Goal: Transaction & Acquisition: Purchase product/service

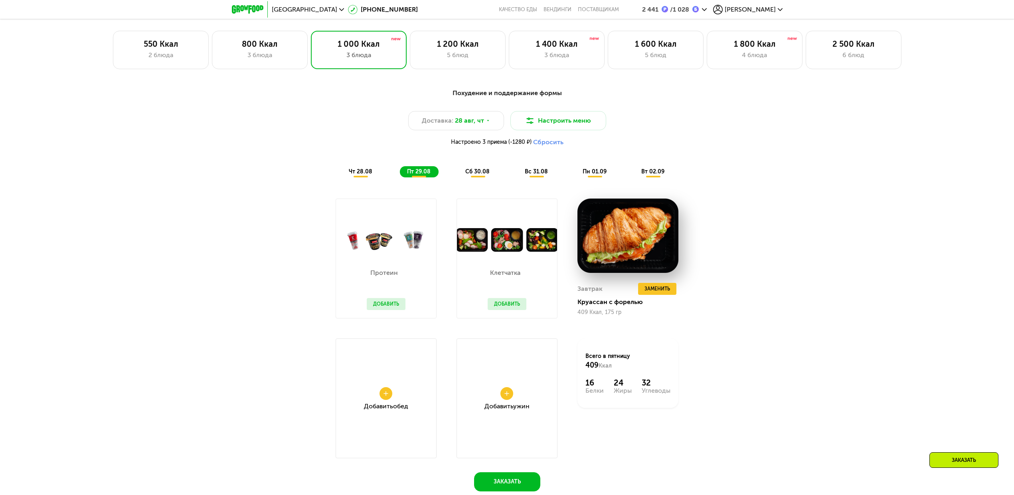
scroll to position [729, 0]
click at [400, 178] on div "чт 28.08" at bounding box center [419, 172] width 39 height 11
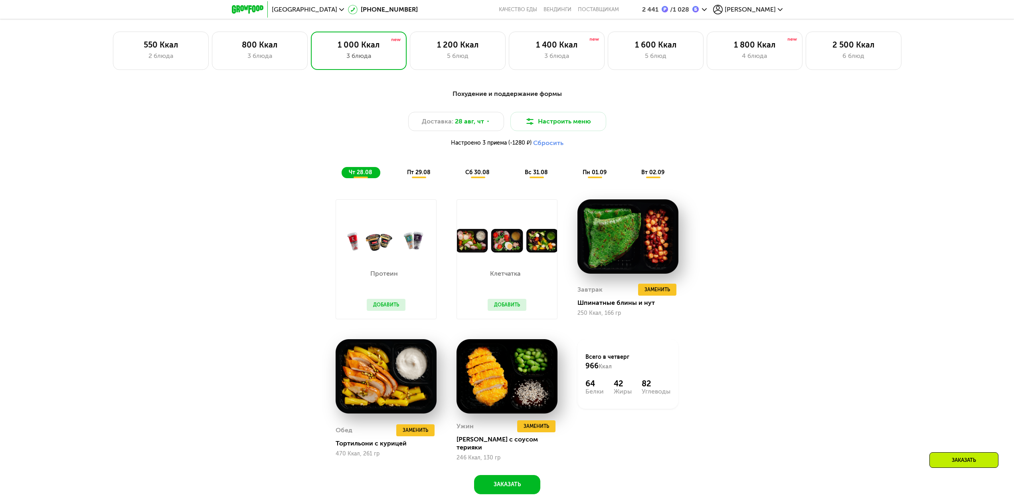
click at [483, 176] on span "сб 30.08" at bounding box center [477, 172] width 24 height 7
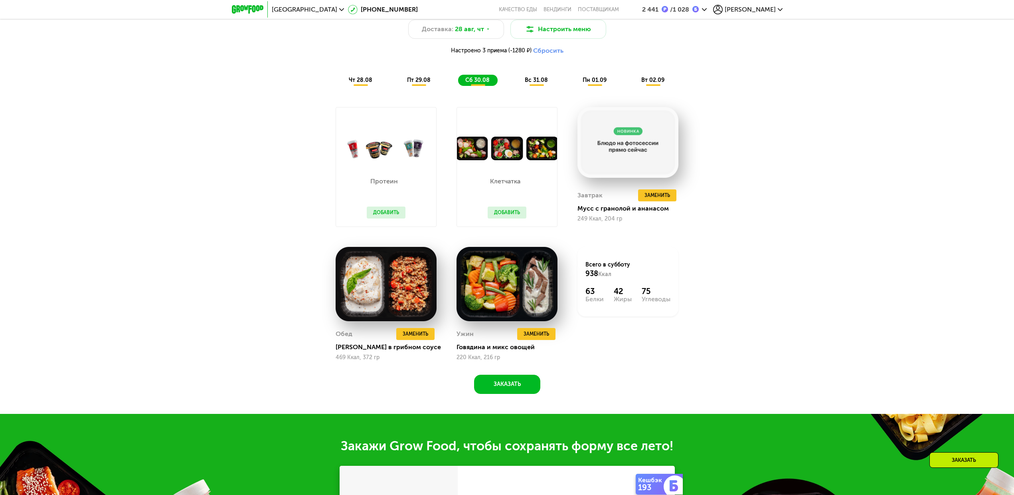
scroll to position [825, 0]
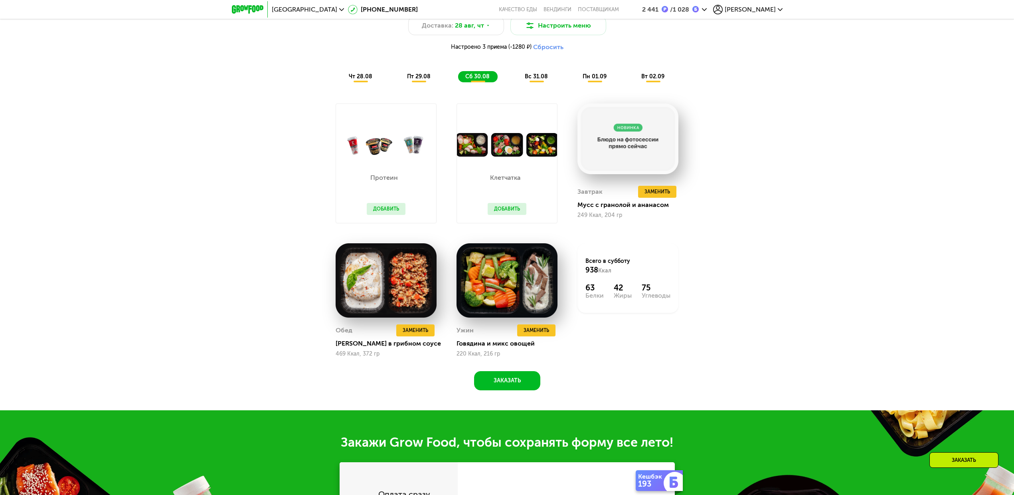
click at [483, 177] on div "Клетчатка Добавить" at bounding box center [507, 189] width 55 height 66
click at [539, 77] on span "вс 31.08" at bounding box center [536, 76] width 23 height 7
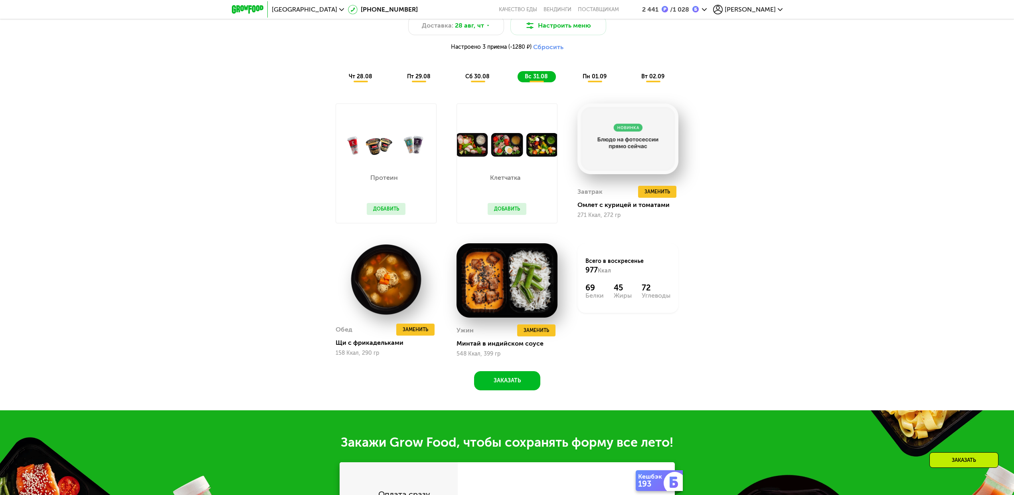
click at [479, 80] on span "сб 30.08" at bounding box center [477, 76] width 24 height 7
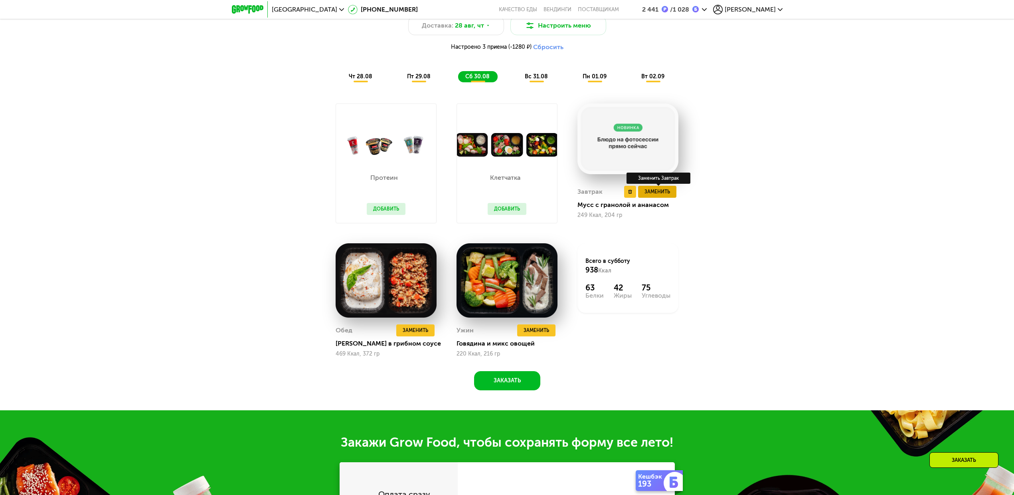
click at [631, 193] on span "Заменить" at bounding box center [658, 192] width 26 height 8
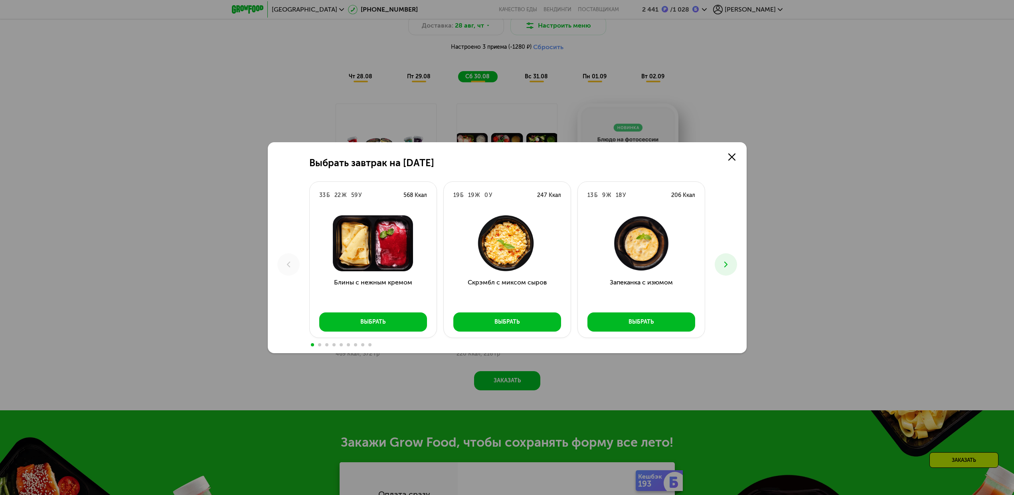
click at [631, 270] on button at bounding box center [726, 264] width 22 height 22
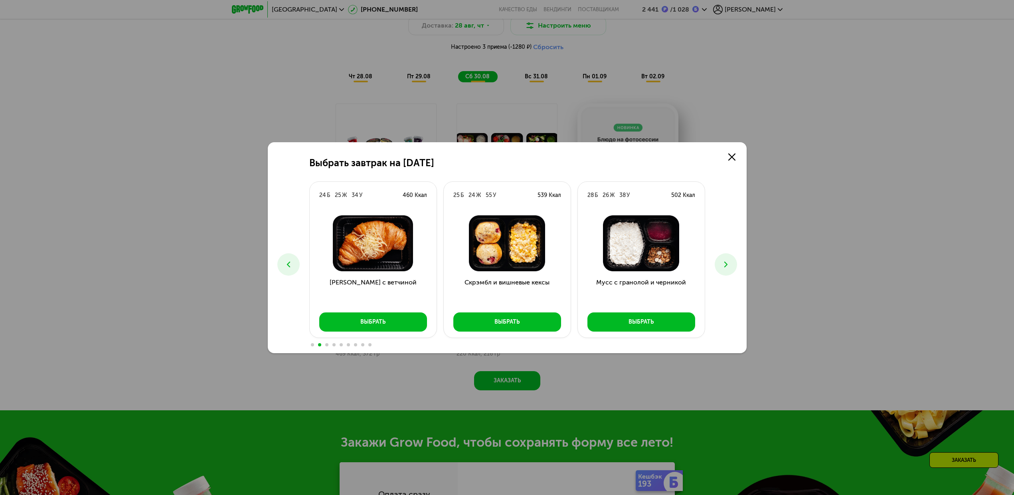
click at [631, 270] on button at bounding box center [726, 264] width 22 height 22
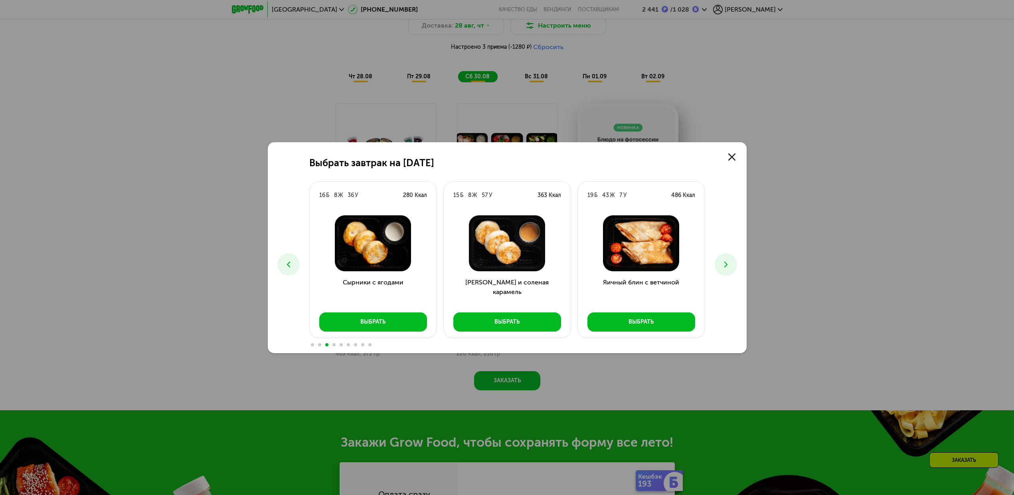
click at [631, 270] on button at bounding box center [726, 264] width 22 height 22
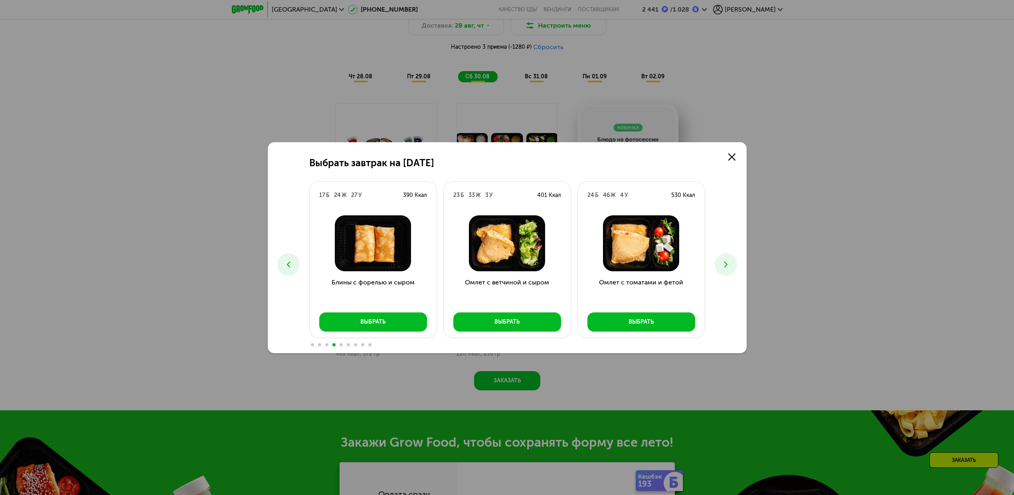
click at [631, 270] on button at bounding box center [726, 264] width 22 height 22
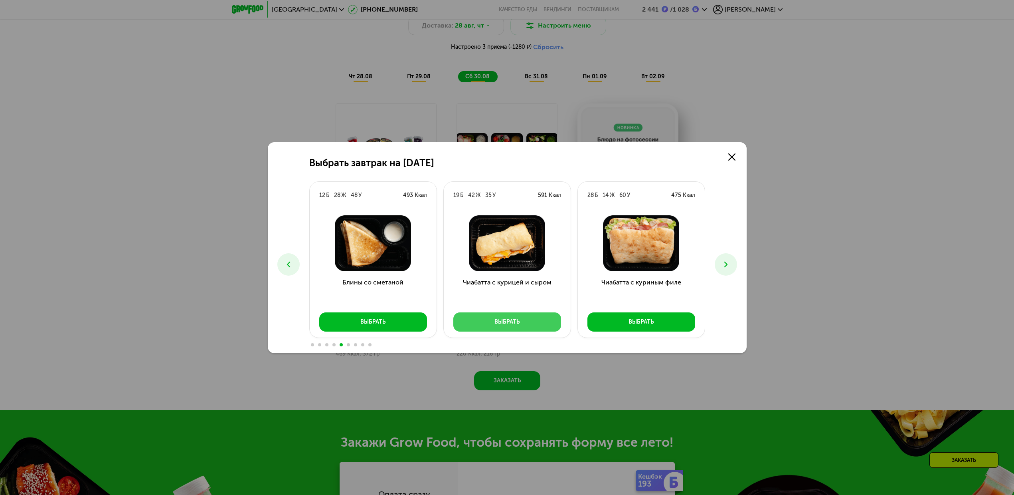
click at [492, 319] on button "Выбрать" at bounding box center [508, 321] width 108 height 19
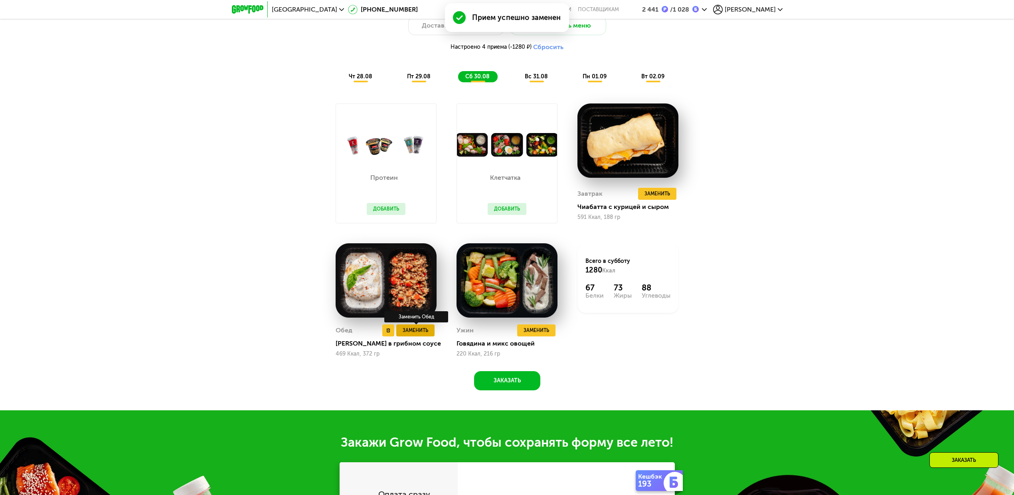
click at [425, 319] on span "Заменить" at bounding box center [416, 330] width 26 height 8
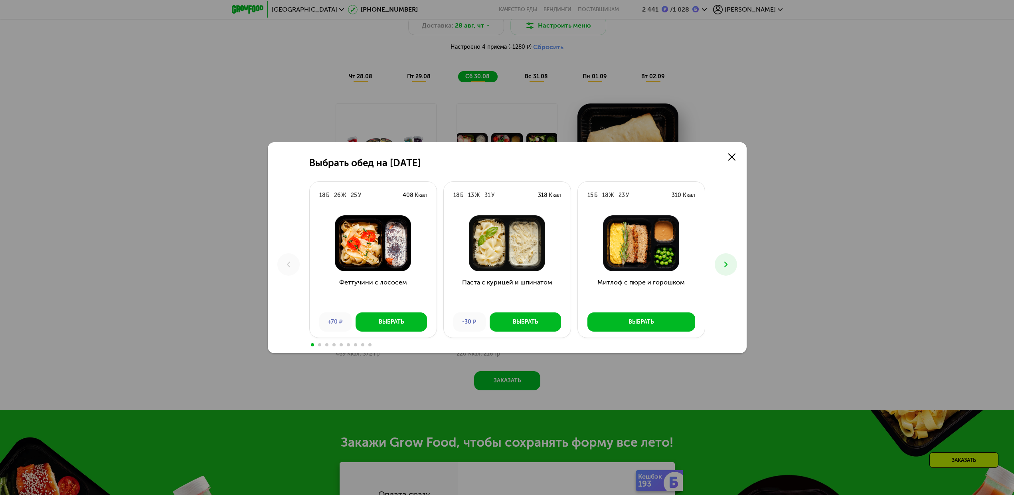
click at [631, 265] on button at bounding box center [726, 264] width 22 height 22
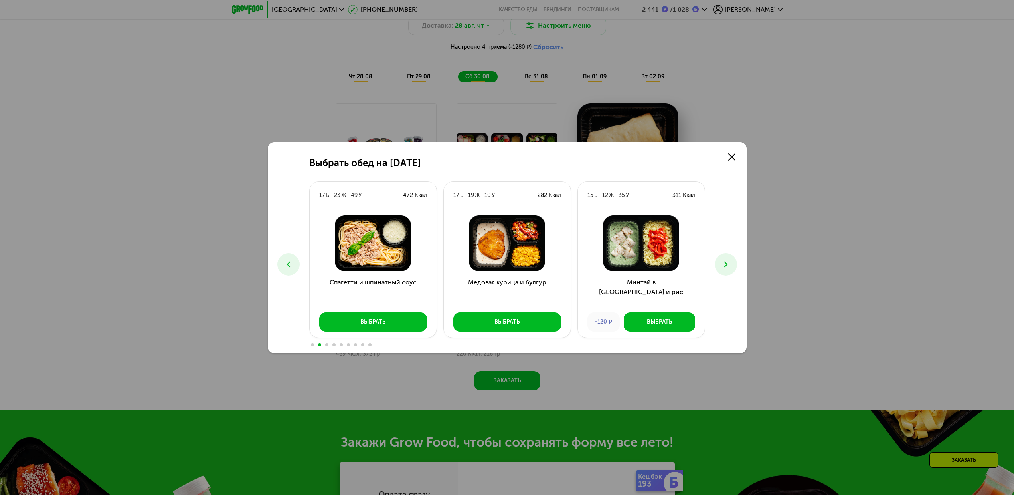
click at [631, 265] on button at bounding box center [726, 264] width 22 height 22
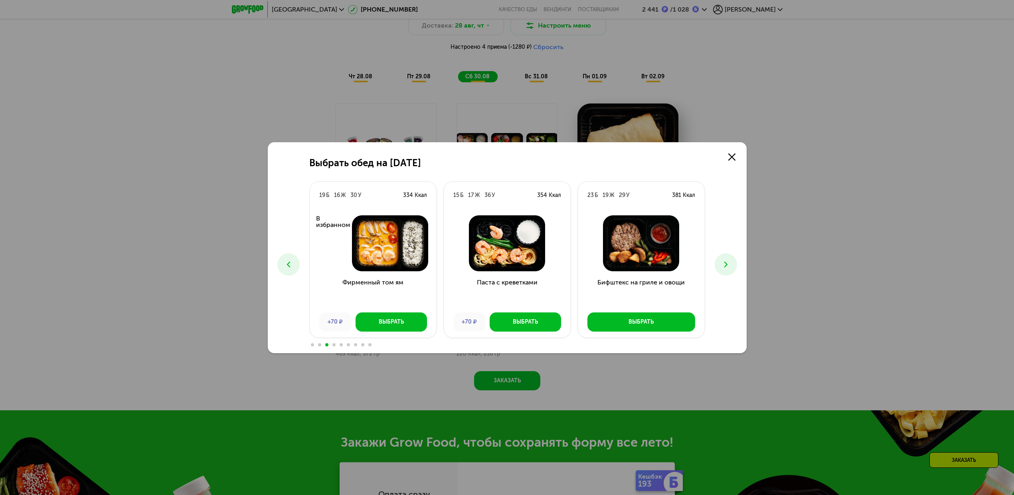
click at [631, 265] on button at bounding box center [726, 264] width 22 height 22
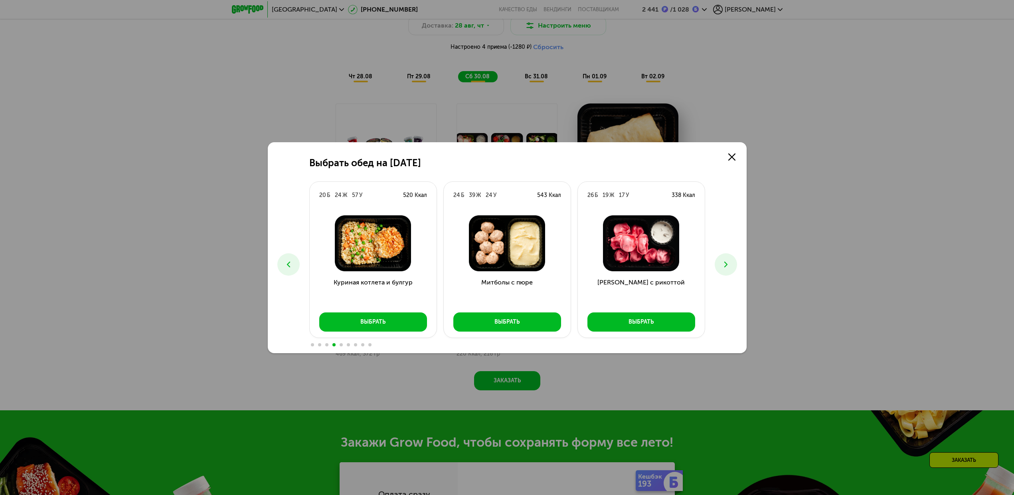
click at [285, 264] on icon at bounding box center [289, 264] width 10 height 10
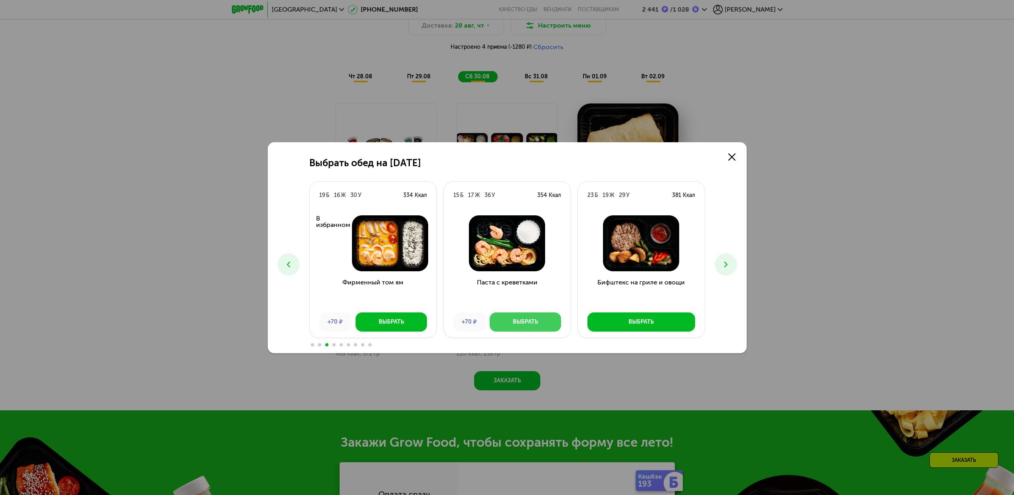
click at [517, 319] on div "Выбрать" at bounding box center [525, 322] width 25 height 8
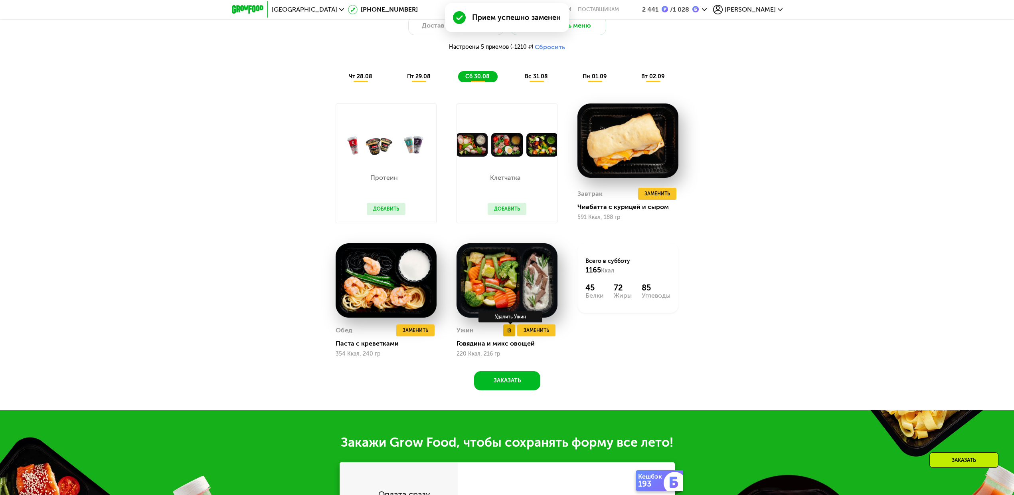
click at [511, 319] on button at bounding box center [509, 330] width 12 height 12
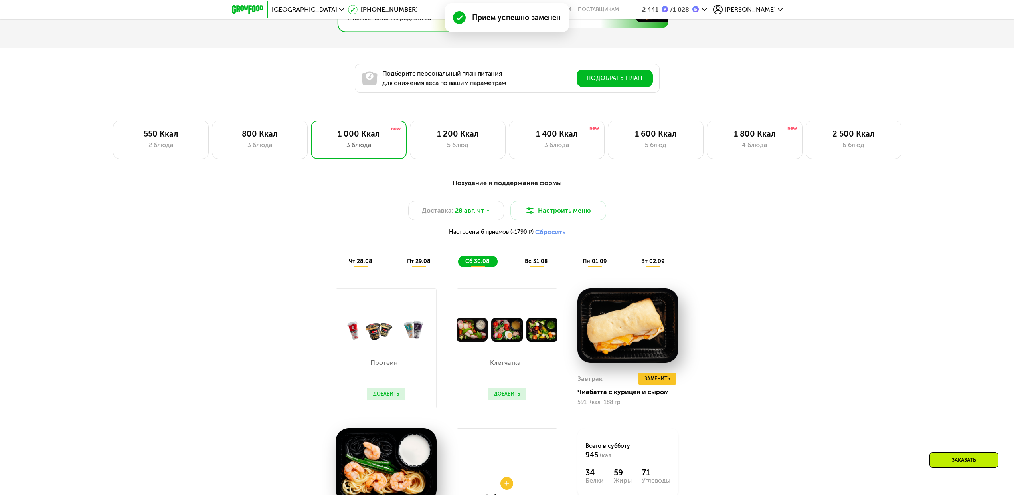
scroll to position [640, 0]
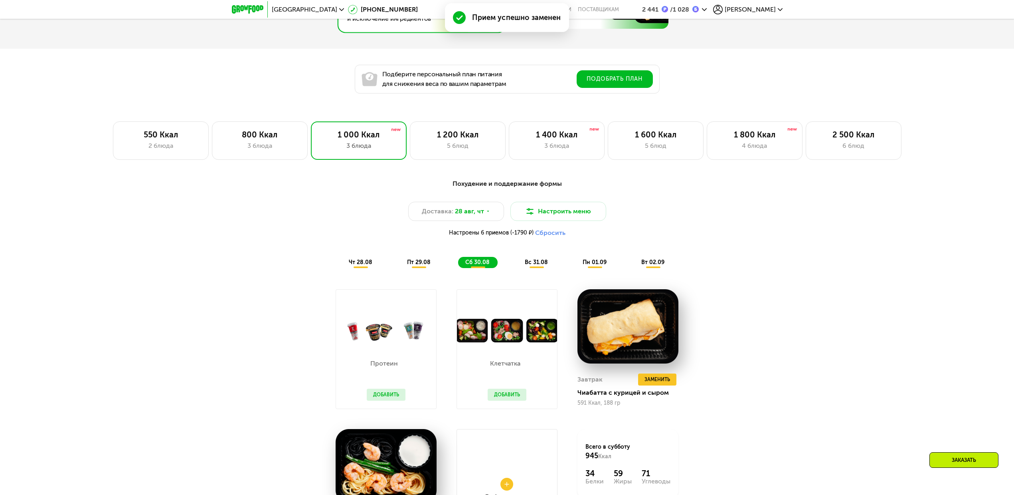
click at [539, 265] on span "вс 31.08" at bounding box center [536, 262] width 23 height 7
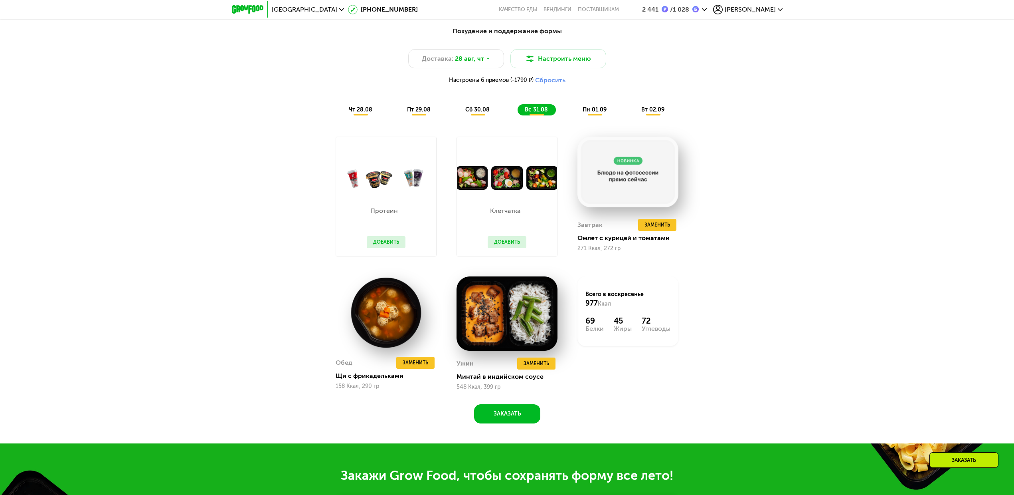
scroll to position [793, 0]
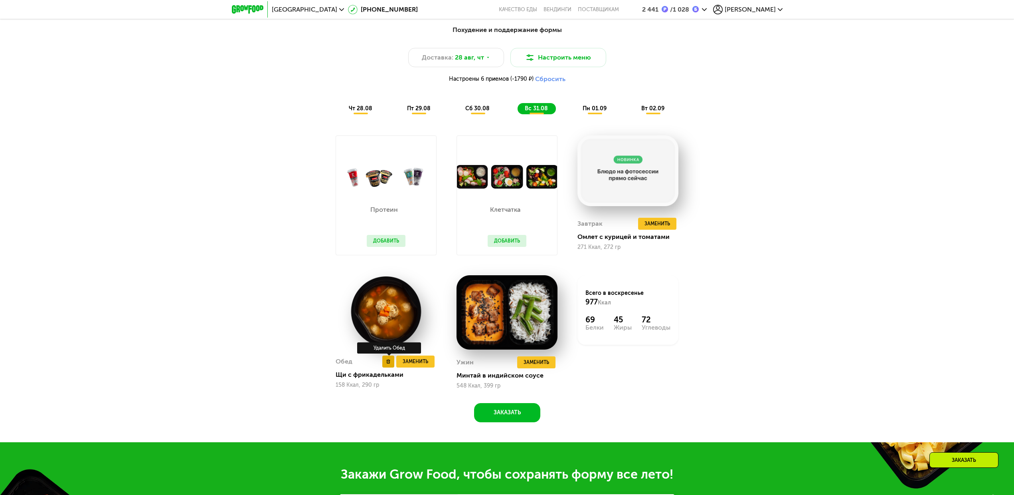
click at [388, 319] on icon at bounding box center [388, 361] width 4 height 4
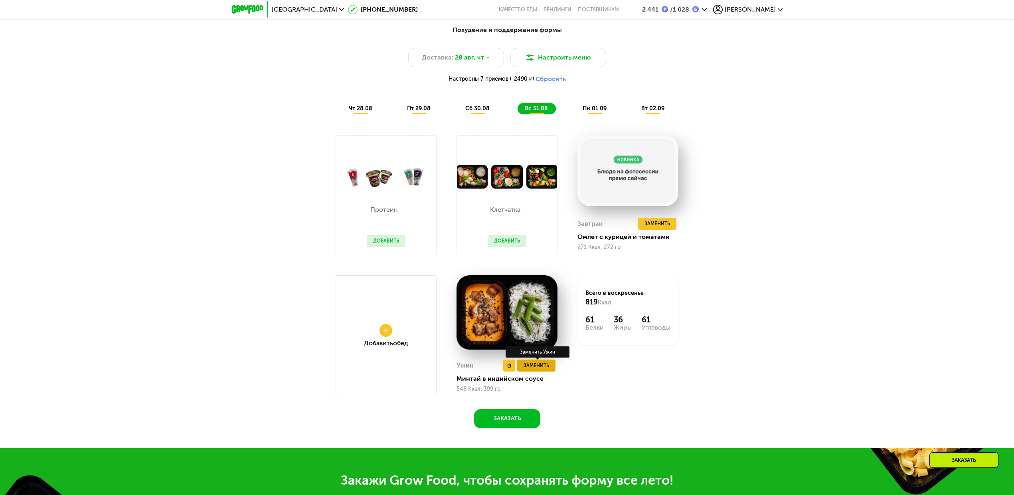
click at [545, 319] on span "Заменить" at bounding box center [537, 365] width 26 height 8
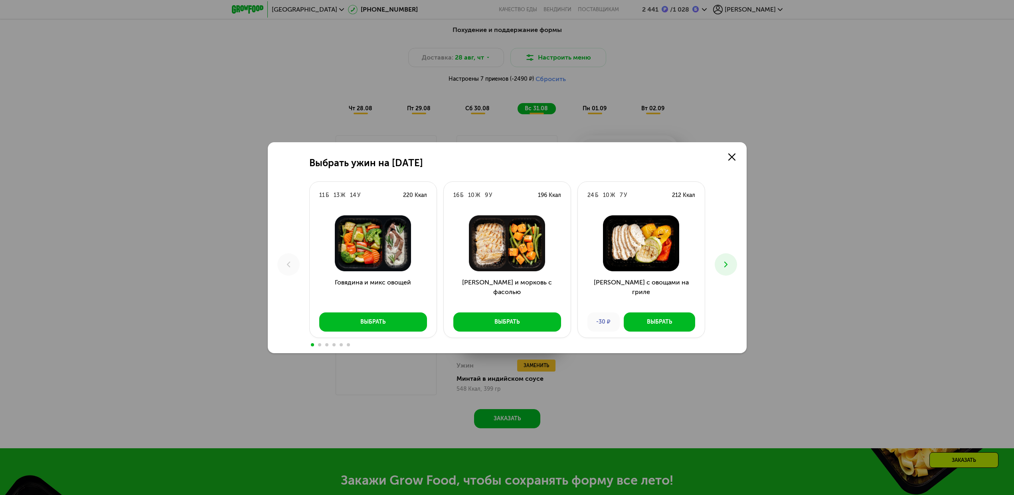
click at [631, 267] on icon at bounding box center [726, 264] width 10 height 10
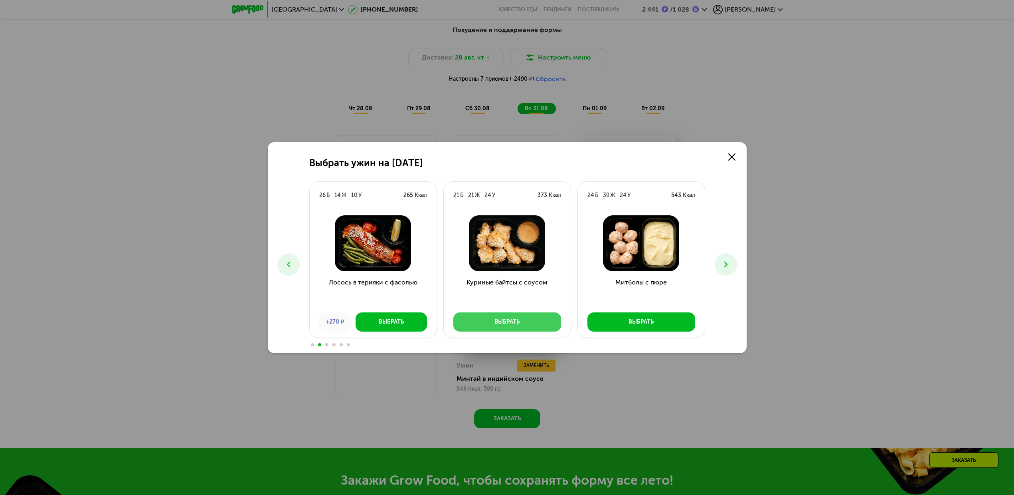
click at [501, 319] on div "Выбрать" at bounding box center [507, 322] width 25 height 8
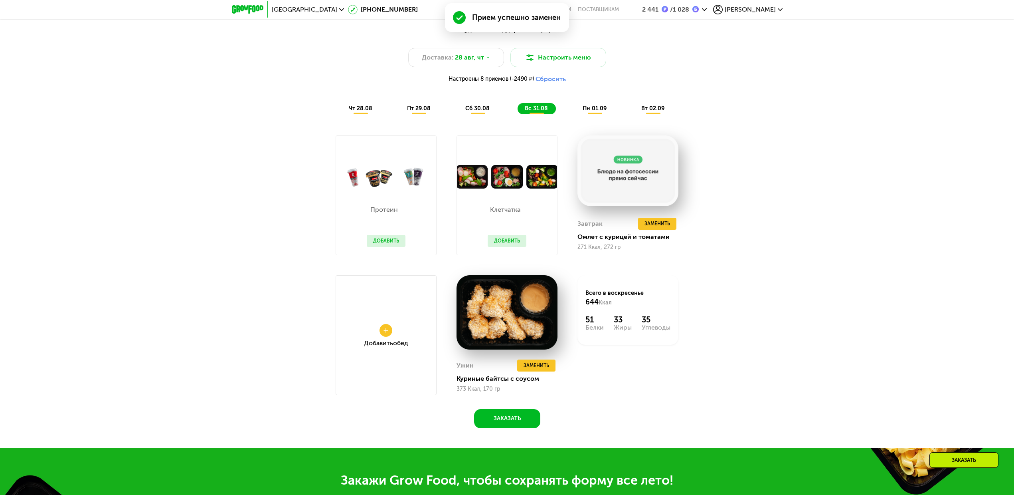
click at [600, 118] on div "Похудение и поддержание формы Доставка: 28 авг, чт Настроить меню Настроены 8 п…" at bounding box center [507, 69] width 482 height 99
click at [631, 107] on div "пн 01.09" at bounding box center [653, 108] width 38 height 11
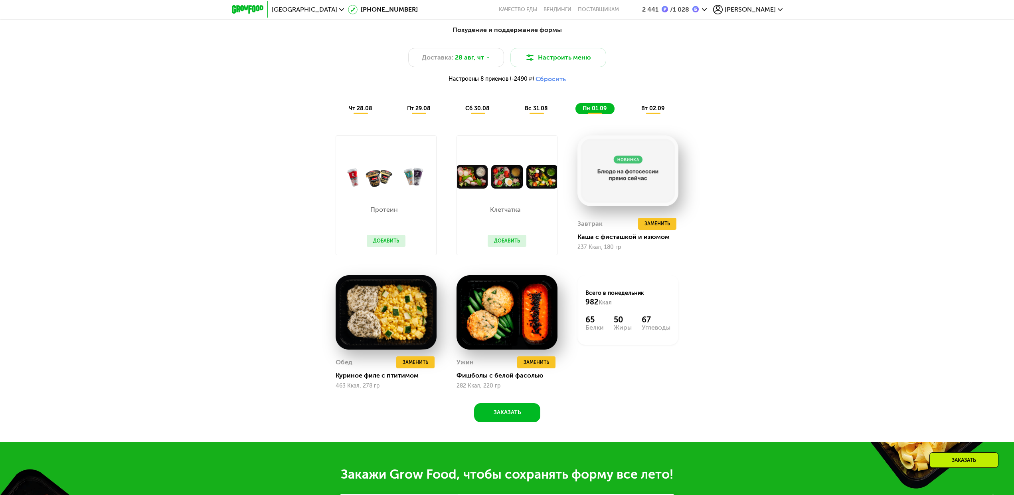
click at [631, 112] on span "вт 02.09" at bounding box center [653, 108] width 23 height 7
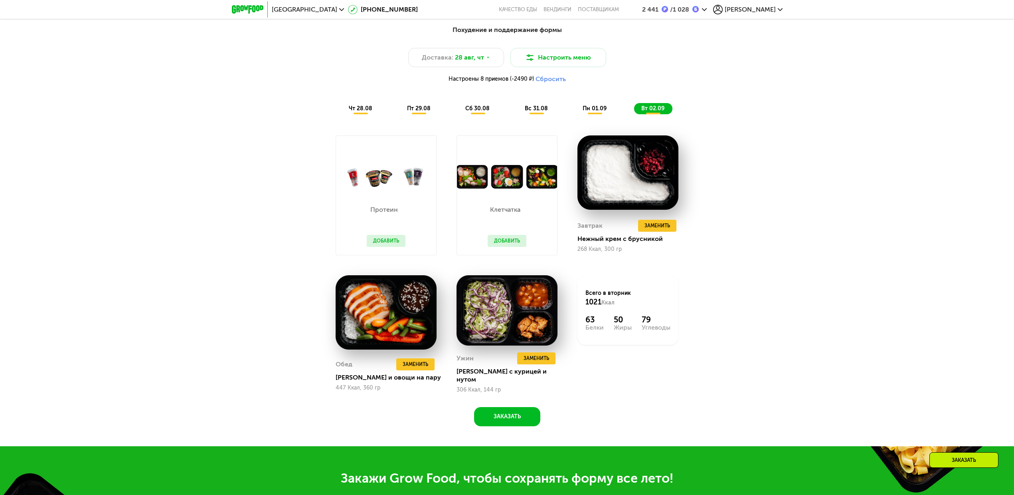
click at [600, 112] on span "пн 01.09" at bounding box center [595, 108] width 24 height 7
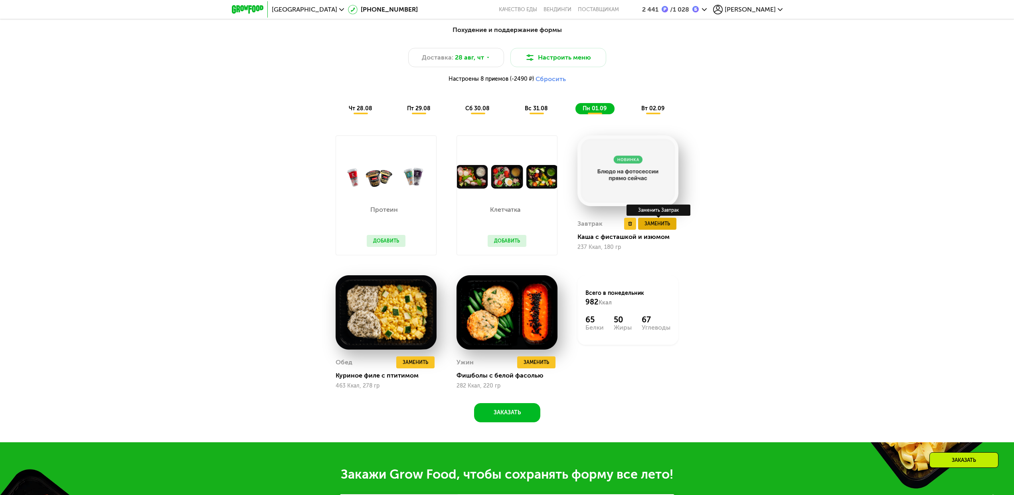
click at [631, 224] on span "Заменить" at bounding box center [658, 224] width 26 height 8
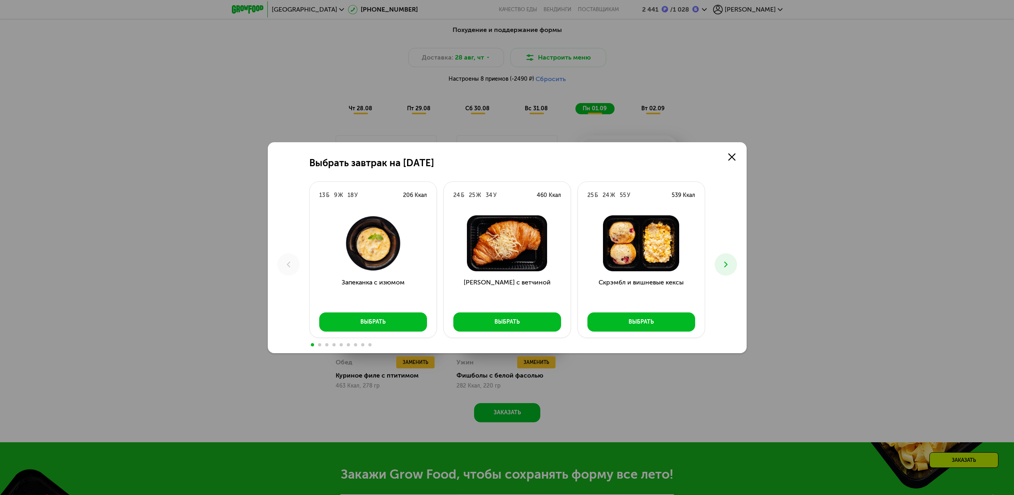
click at [631, 269] on button at bounding box center [726, 264] width 22 height 22
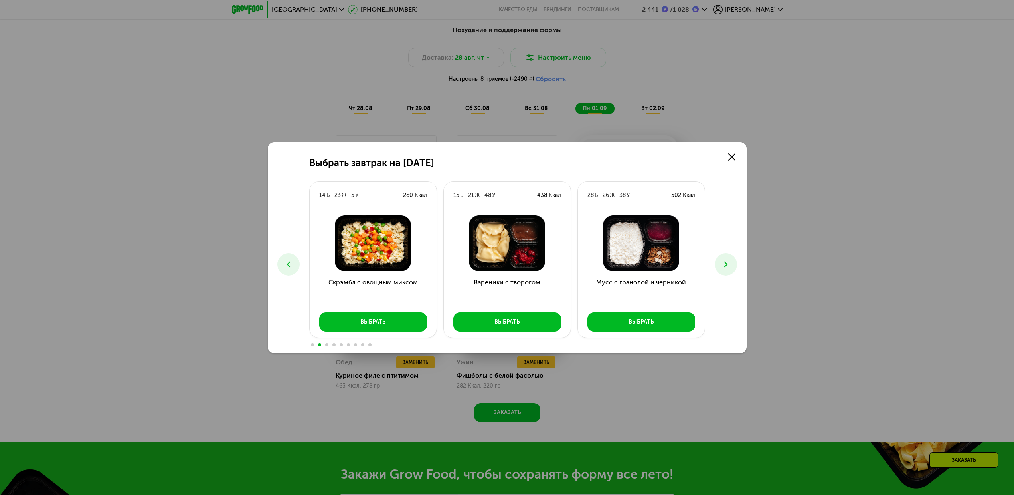
click at [631, 269] on button at bounding box center [726, 264] width 22 height 22
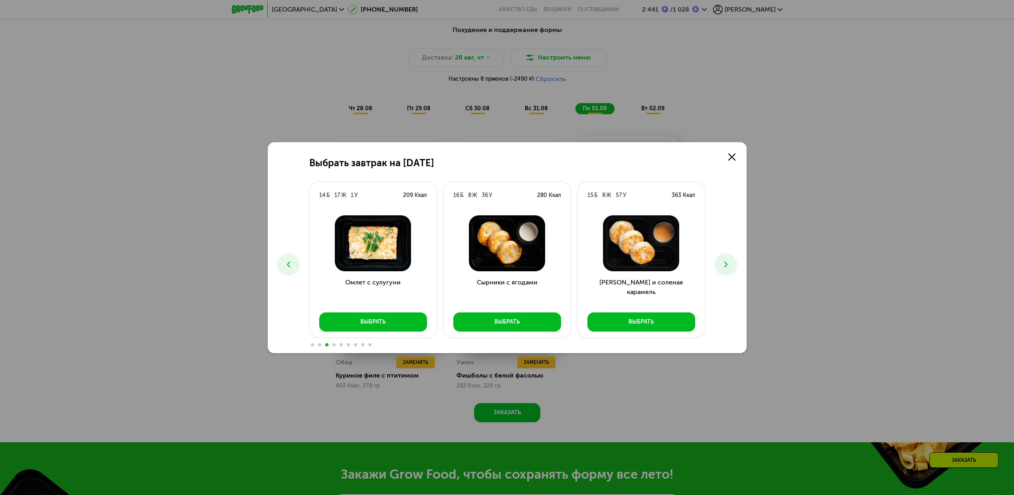
click at [631, 269] on button at bounding box center [726, 264] width 22 height 22
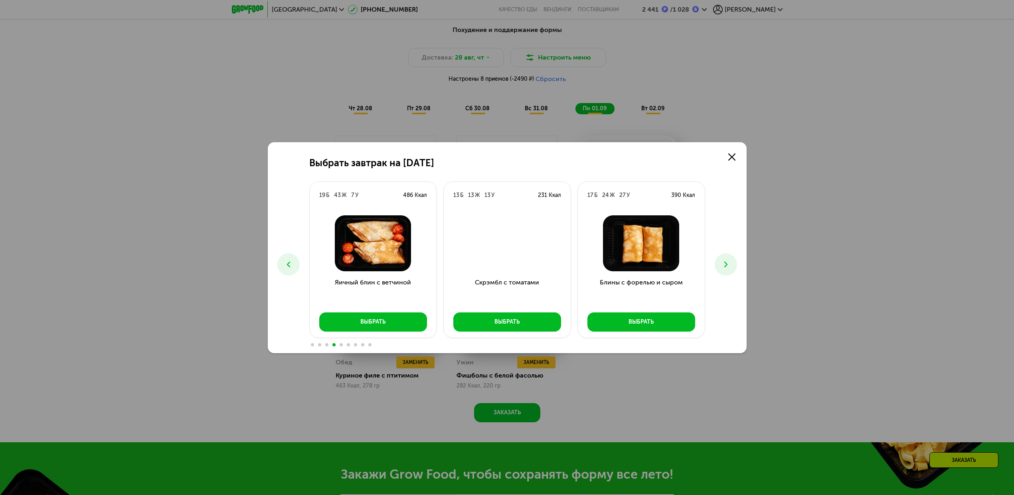
click at [631, 263] on icon at bounding box center [726, 264] width 10 height 10
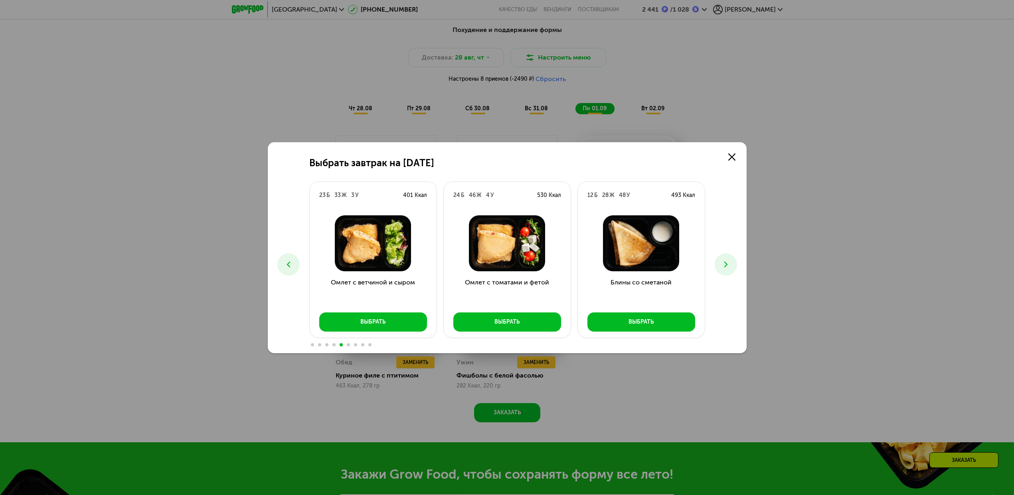
click at [631, 263] on icon at bounding box center [726, 264] width 10 height 10
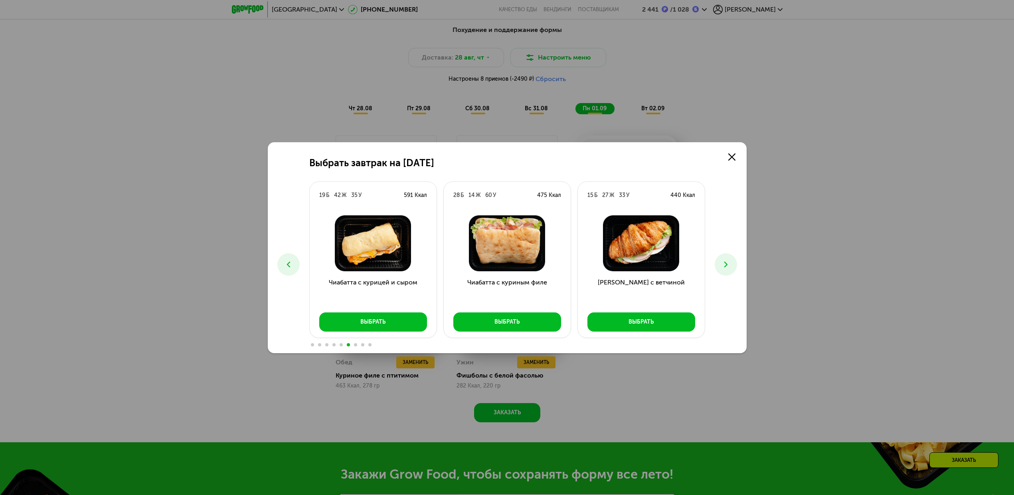
click at [631, 263] on icon at bounding box center [726, 264] width 10 height 10
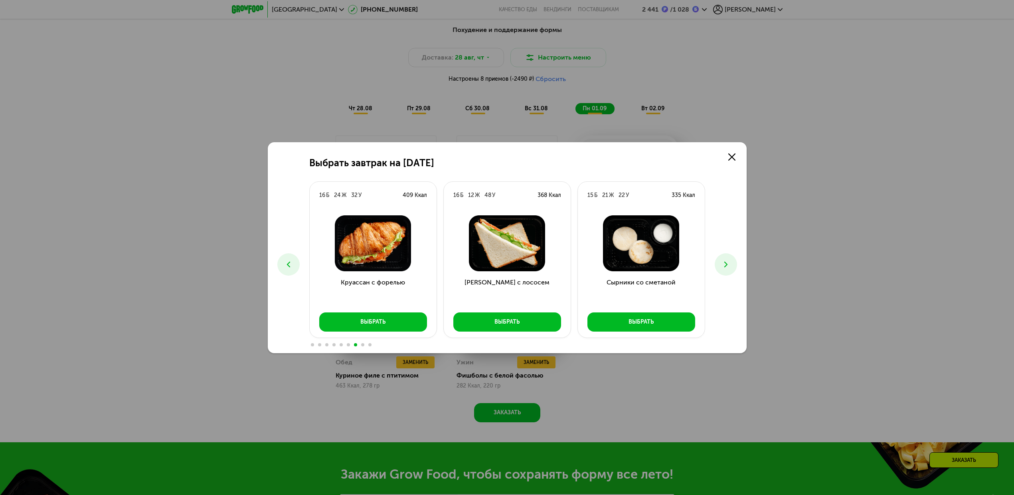
click at [631, 263] on icon at bounding box center [726, 264] width 10 height 10
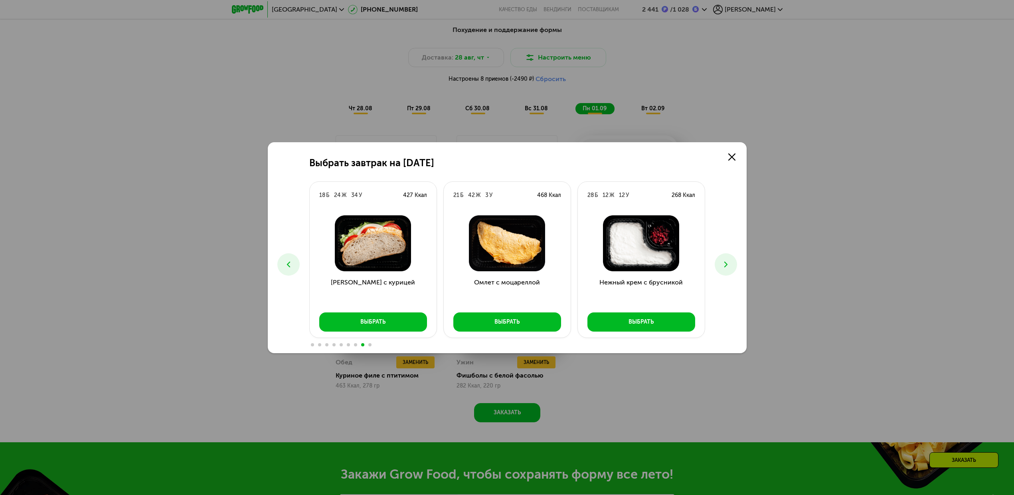
click at [631, 263] on icon at bounding box center [726, 264] width 10 height 10
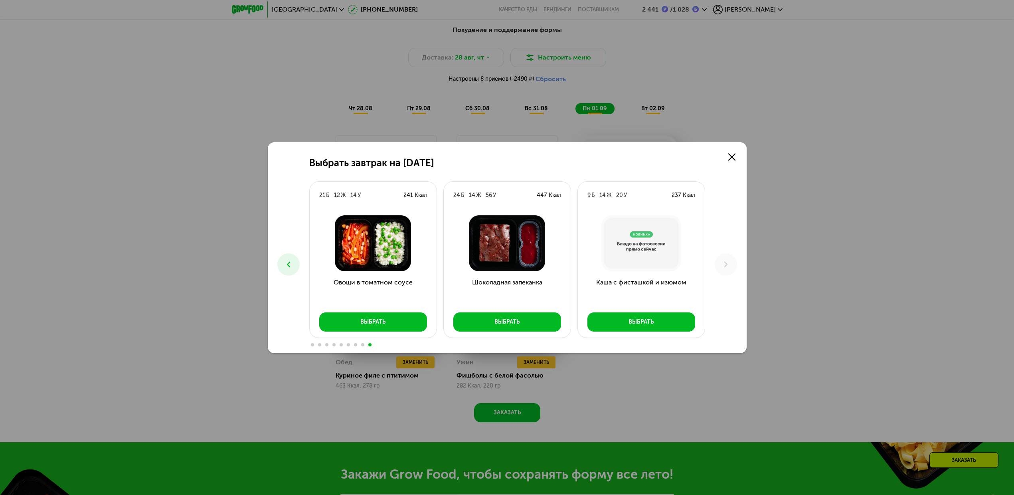
click at [291, 270] on button at bounding box center [288, 264] width 22 height 22
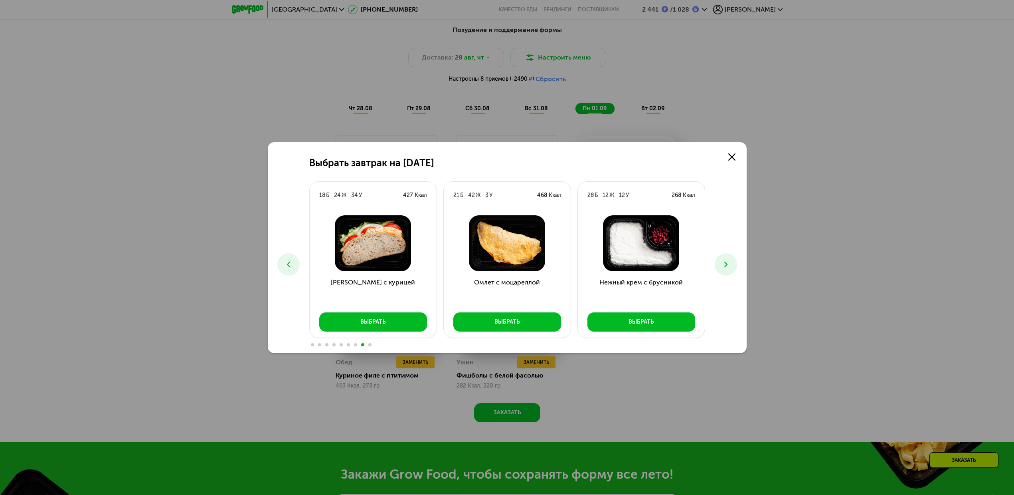
click at [291, 270] on button at bounding box center [288, 264] width 22 height 22
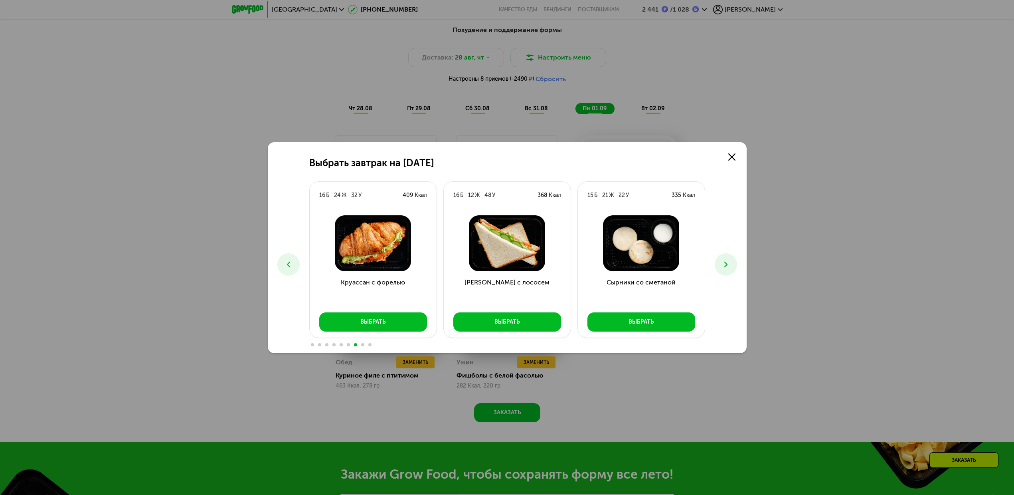
click at [291, 270] on button at bounding box center [288, 264] width 22 height 22
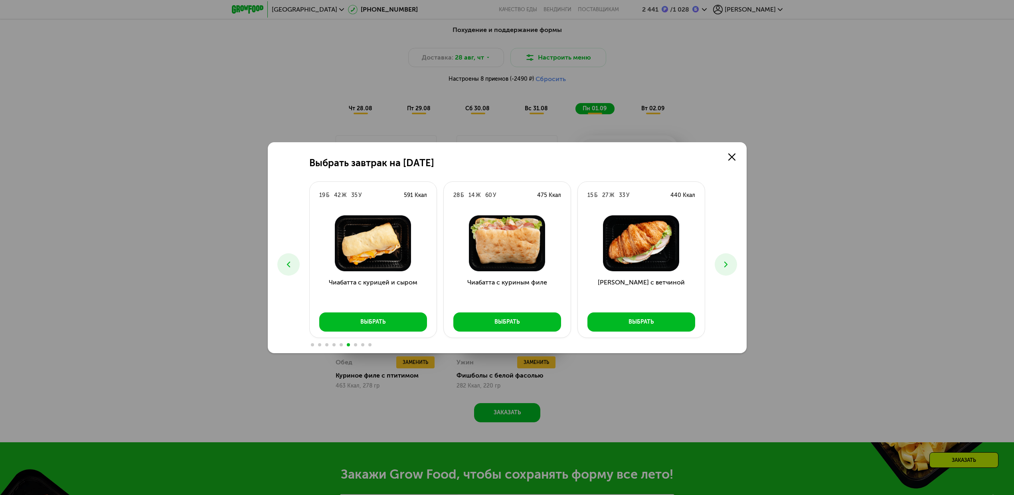
click at [291, 270] on button at bounding box center [288, 264] width 22 height 22
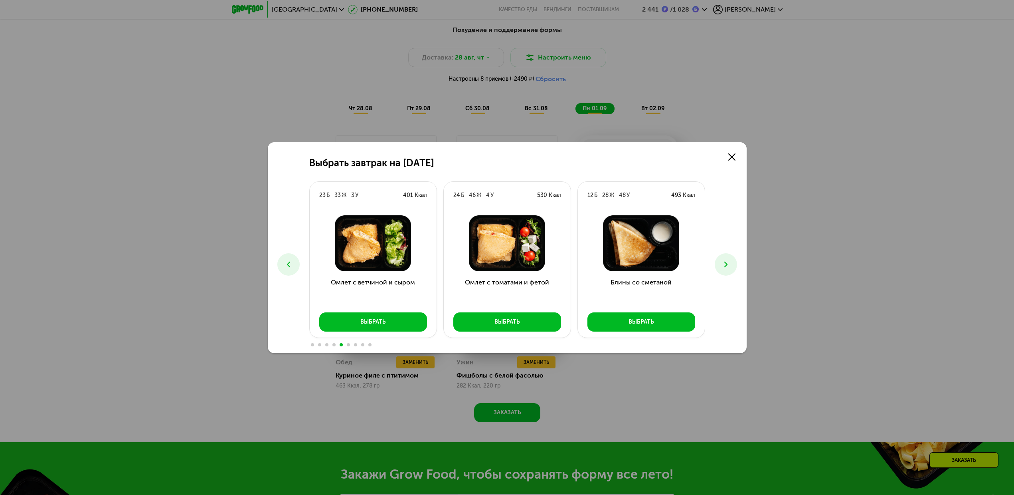
click at [291, 270] on button at bounding box center [288, 264] width 22 height 22
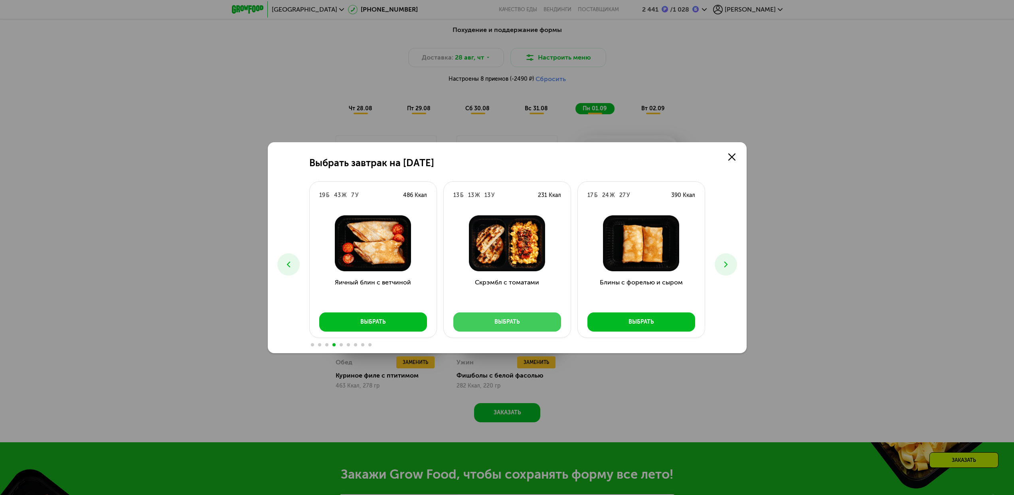
click at [498, 319] on button "Выбрать" at bounding box center [508, 321] width 108 height 19
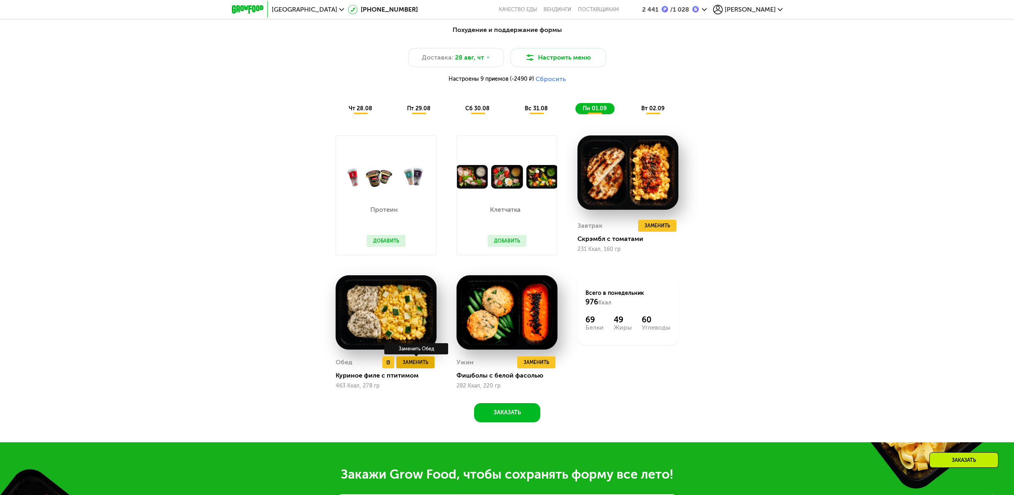
click at [417, 319] on span "Заменить" at bounding box center [416, 362] width 26 height 8
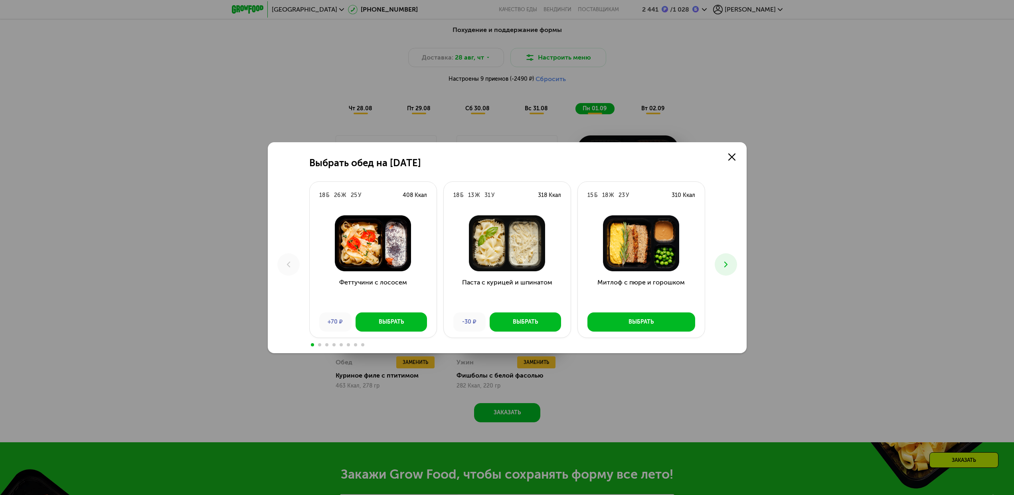
click at [631, 268] on icon at bounding box center [726, 264] width 10 height 10
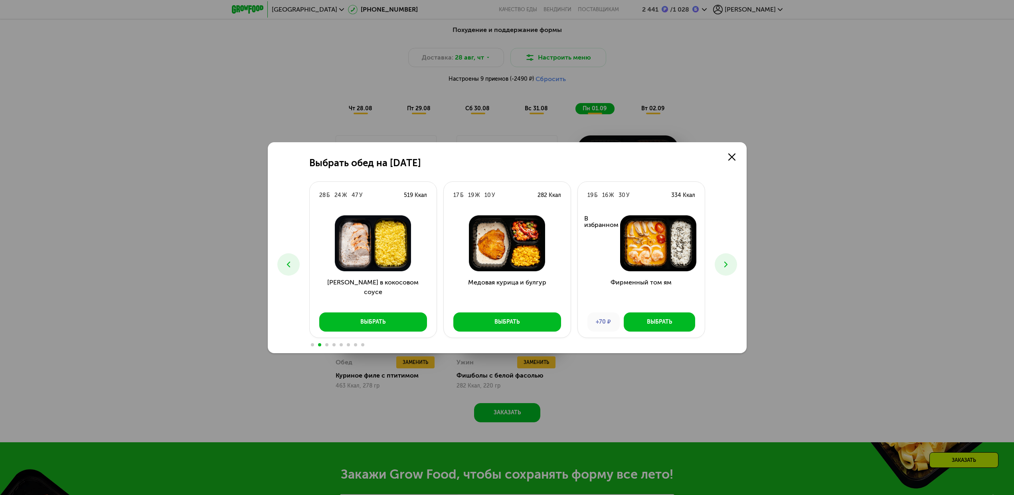
click at [631, 267] on icon at bounding box center [726, 264] width 10 height 10
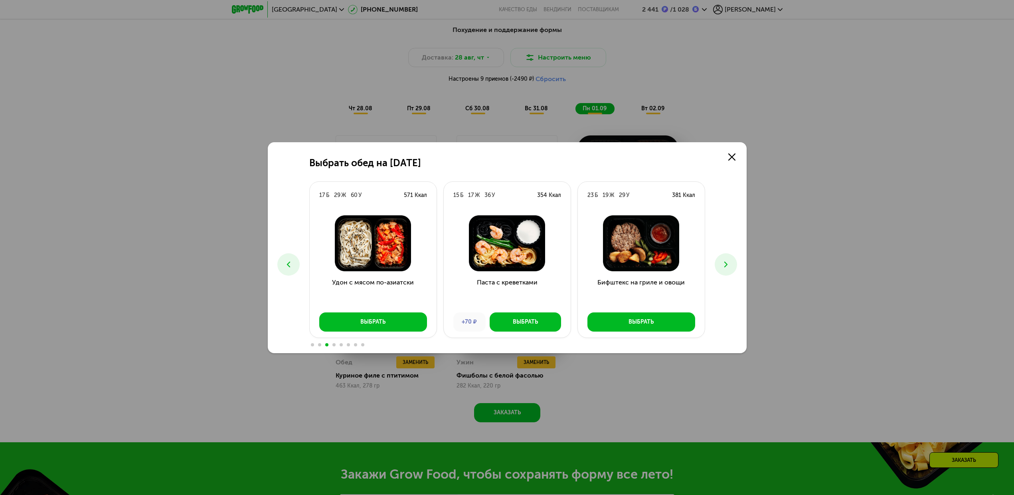
click at [631, 267] on icon at bounding box center [726, 264] width 10 height 10
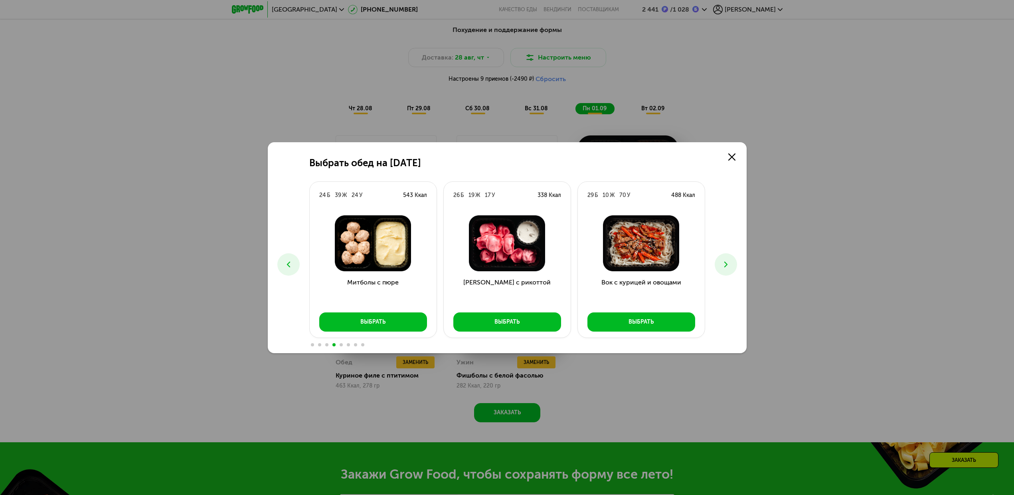
click at [631, 267] on icon at bounding box center [726, 264] width 10 height 10
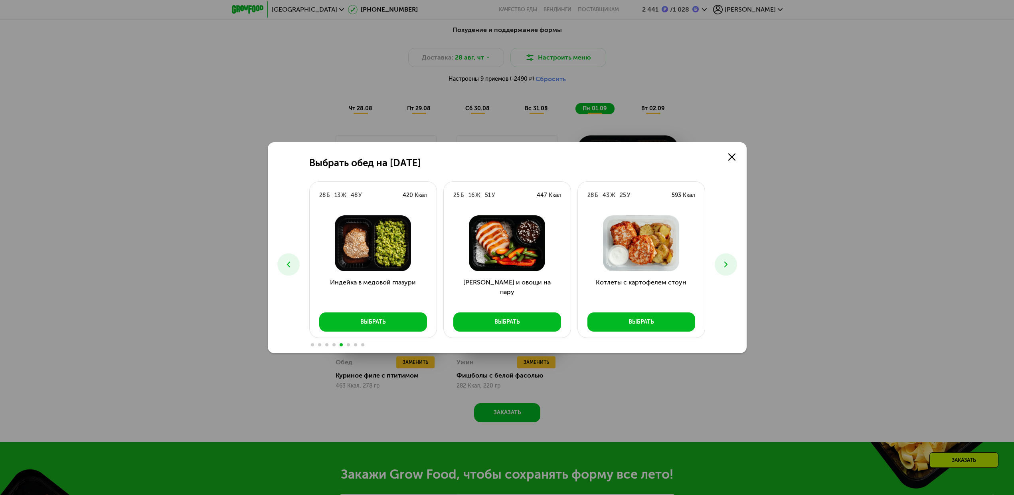
click at [631, 267] on icon at bounding box center [726, 264] width 10 height 10
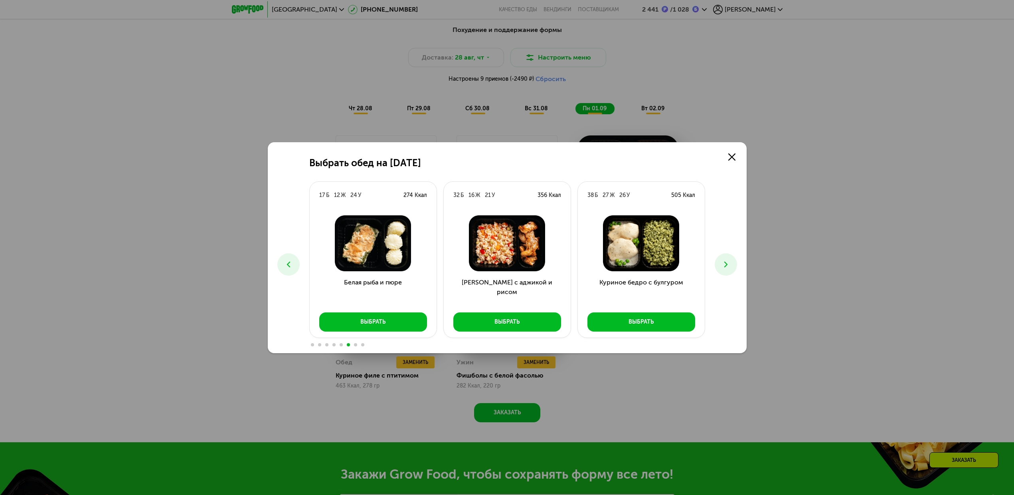
click at [289, 271] on button at bounding box center [288, 264] width 22 height 22
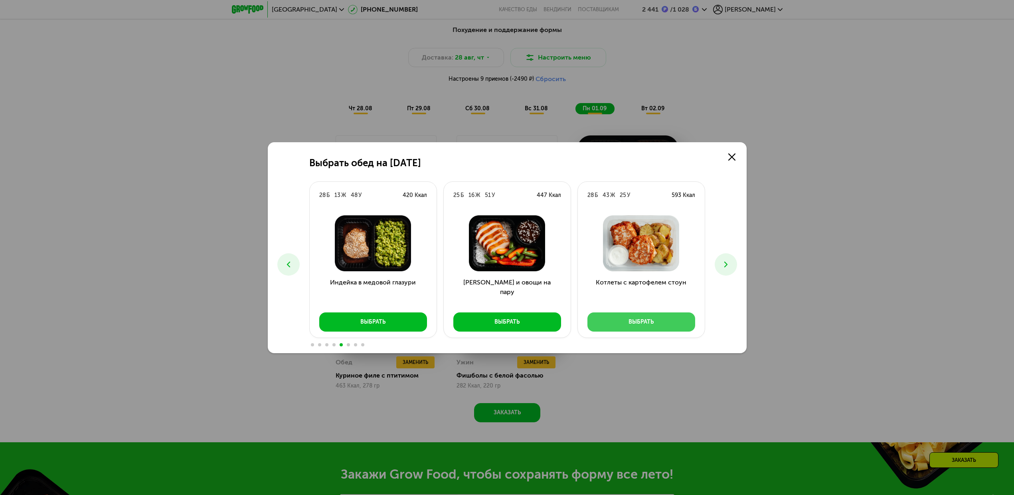
click at [620, 319] on button "Выбрать" at bounding box center [642, 321] width 108 height 19
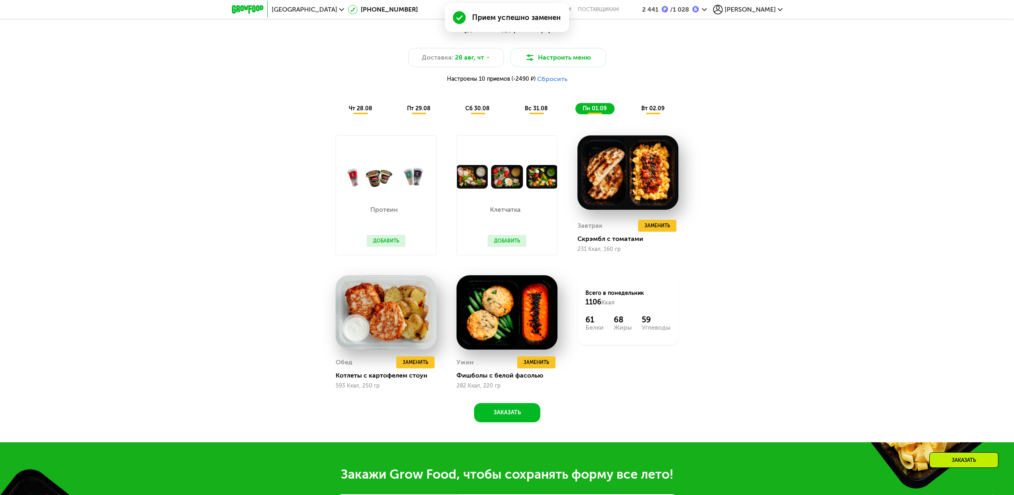
click at [631, 112] on span "вт 02.09" at bounding box center [653, 108] width 23 height 7
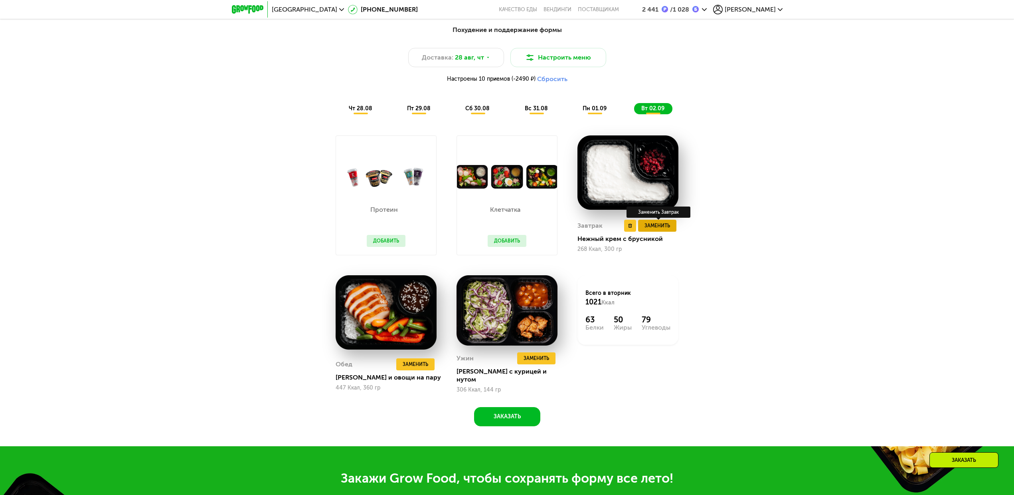
click at [631, 230] on span "Заменить" at bounding box center [658, 226] width 26 height 8
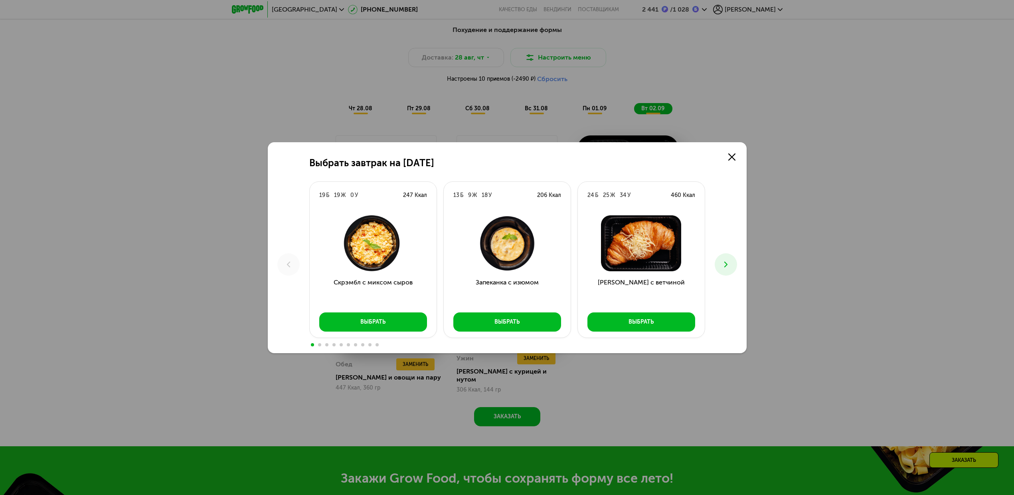
click at [631, 261] on icon at bounding box center [726, 264] width 10 height 10
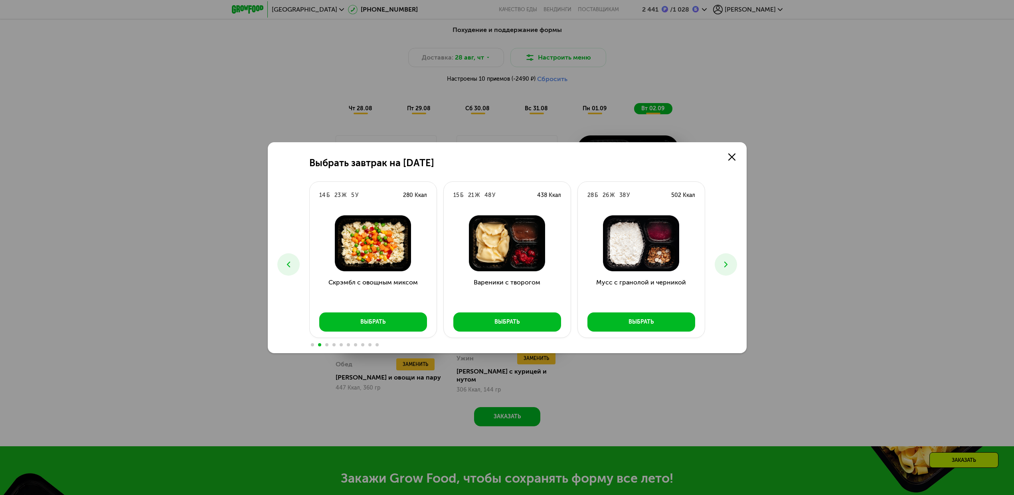
click at [631, 261] on icon at bounding box center [726, 264] width 10 height 10
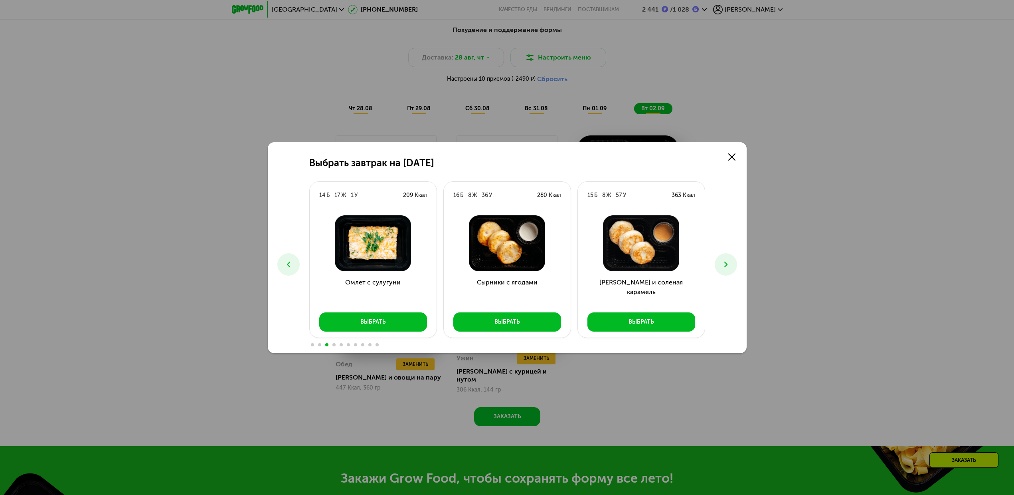
click at [631, 261] on icon at bounding box center [726, 264] width 10 height 10
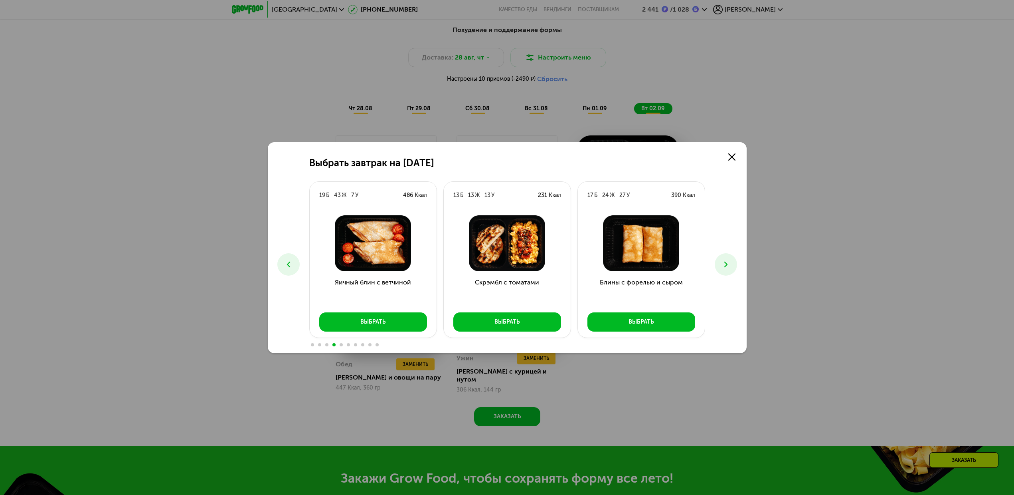
click at [631, 261] on icon at bounding box center [726, 264] width 10 height 10
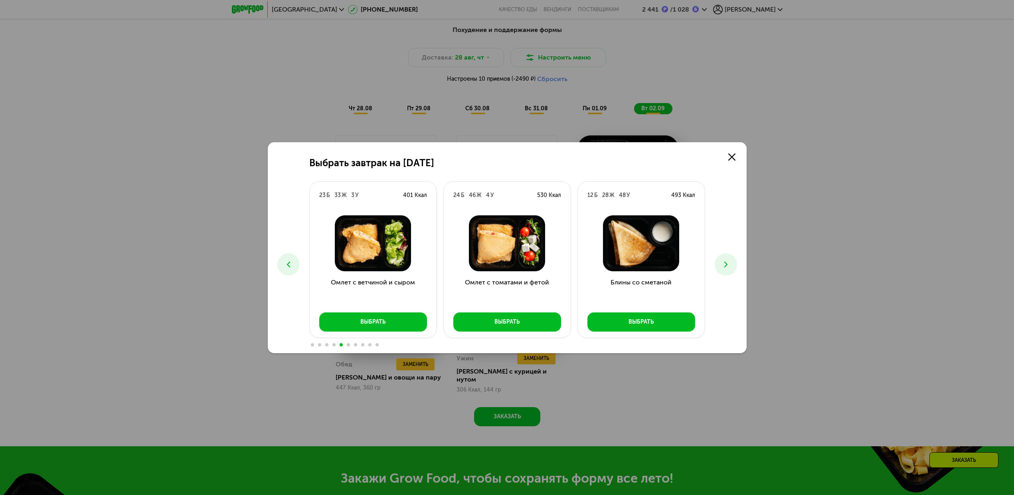
click at [631, 261] on icon at bounding box center [726, 264] width 10 height 10
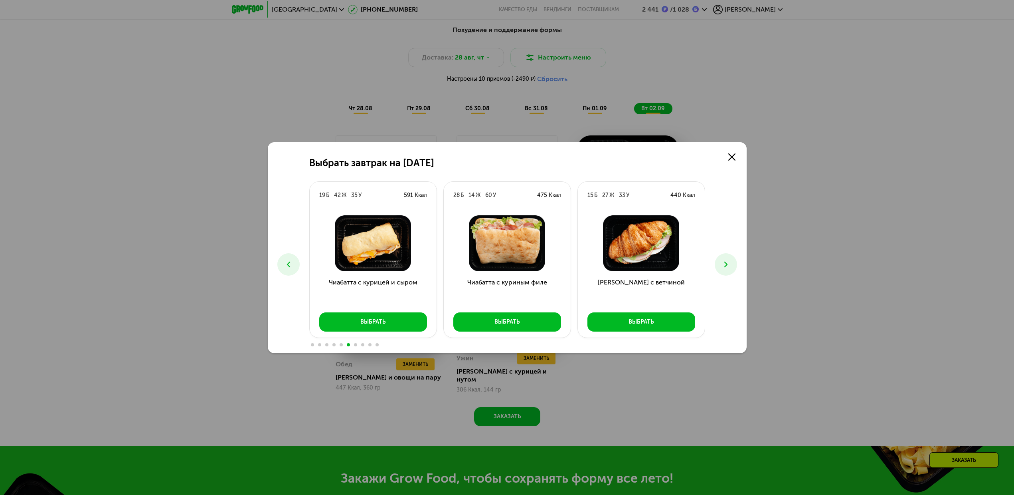
click at [631, 261] on icon at bounding box center [726, 264] width 10 height 10
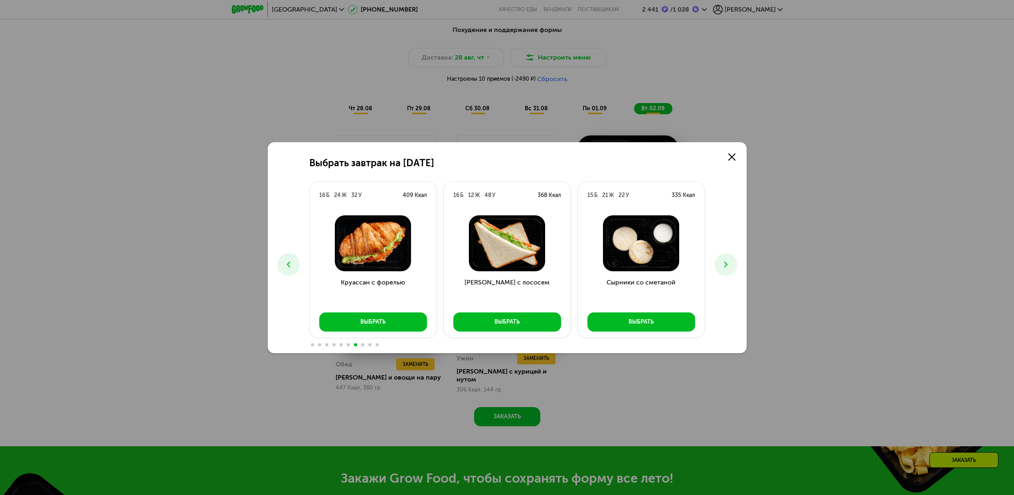
click at [631, 261] on icon at bounding box center [726, 264] width 10 height 10
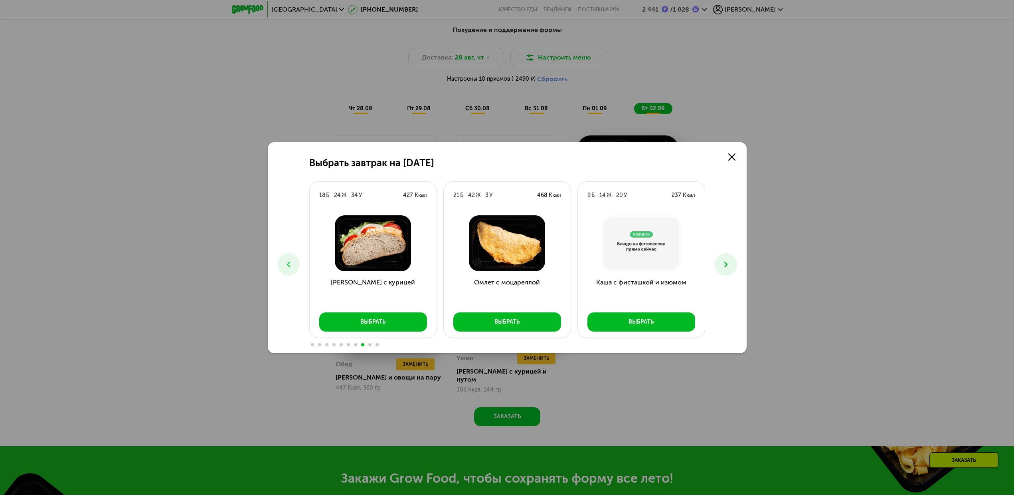
click at [631, 261] on icon at bounding box center [726, 264] width 10 height 10
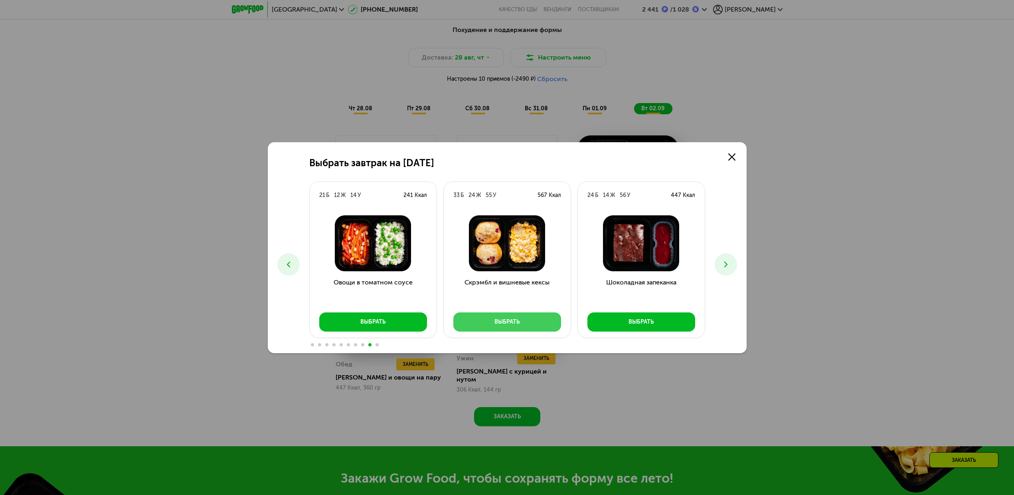
click at [481, 319] on button "Выбрать" at bounding box center [508, 321] width 108 height 19
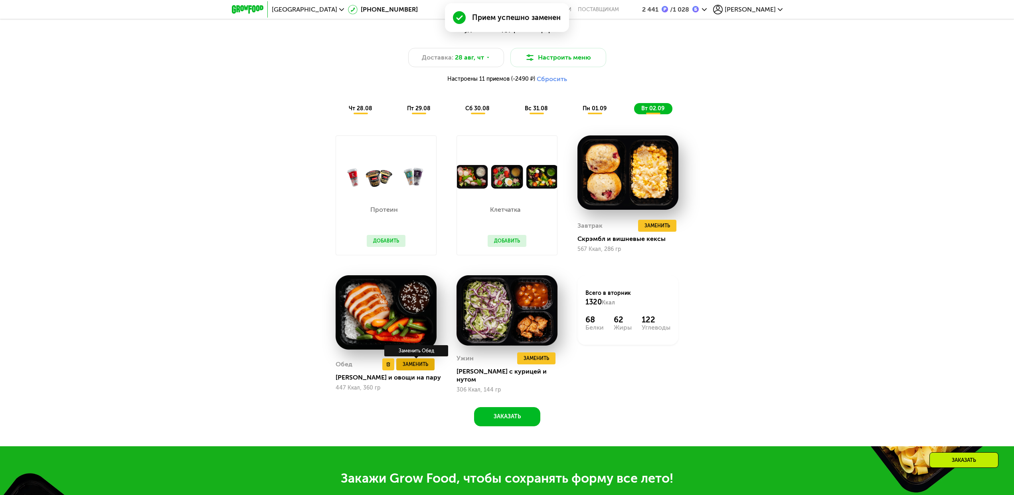
click at [424, 319] on span "Заменить" at bounding box center [416, 364] width 26 height 8
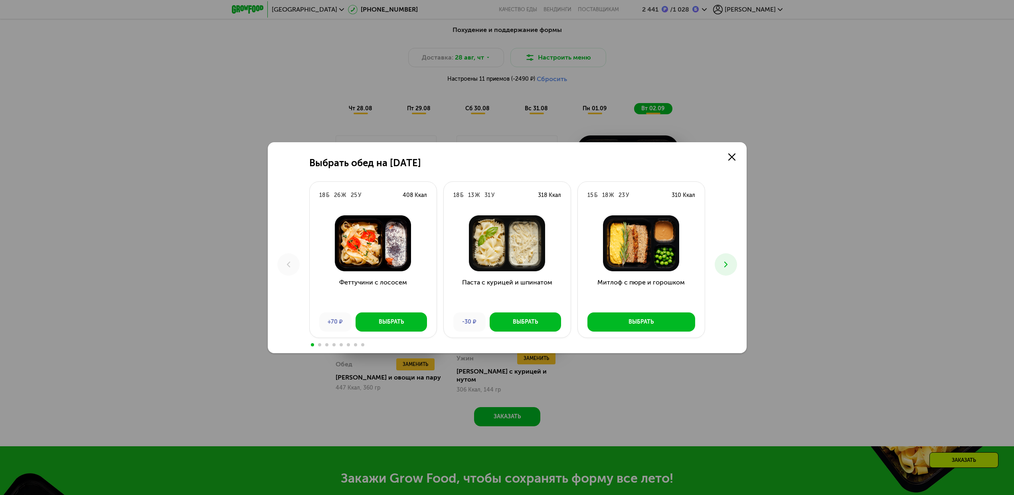
click at [631, 267] on icon at bounding box center [726, 264] width 10 height 10
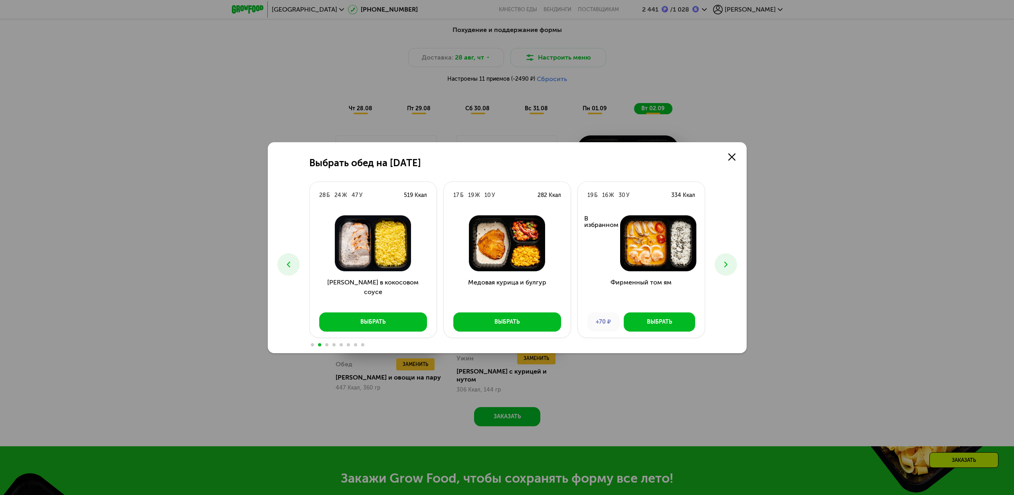
click at [631, 267] on icon at bounding box center [726, 264] width 10 height 10
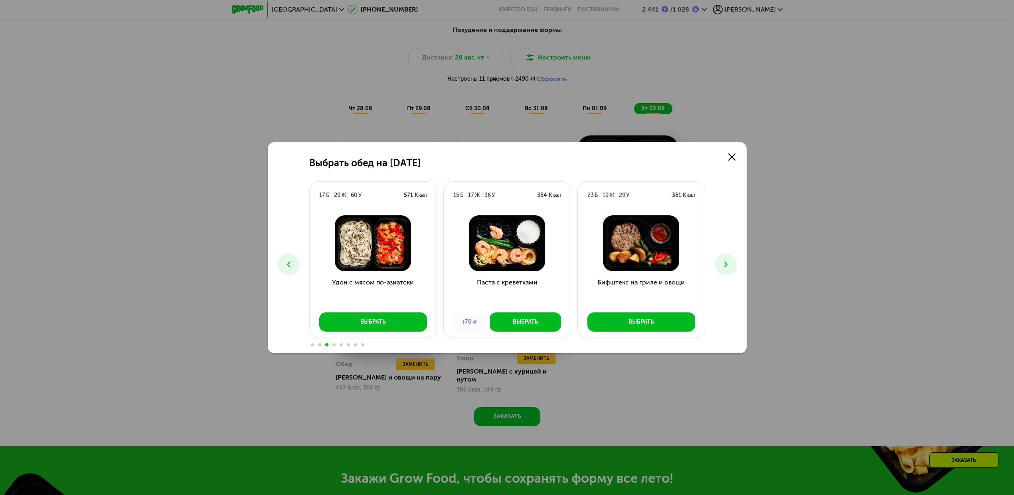
click at [631, 267] on icon at bounding box center [726, 264] width 10 height 10
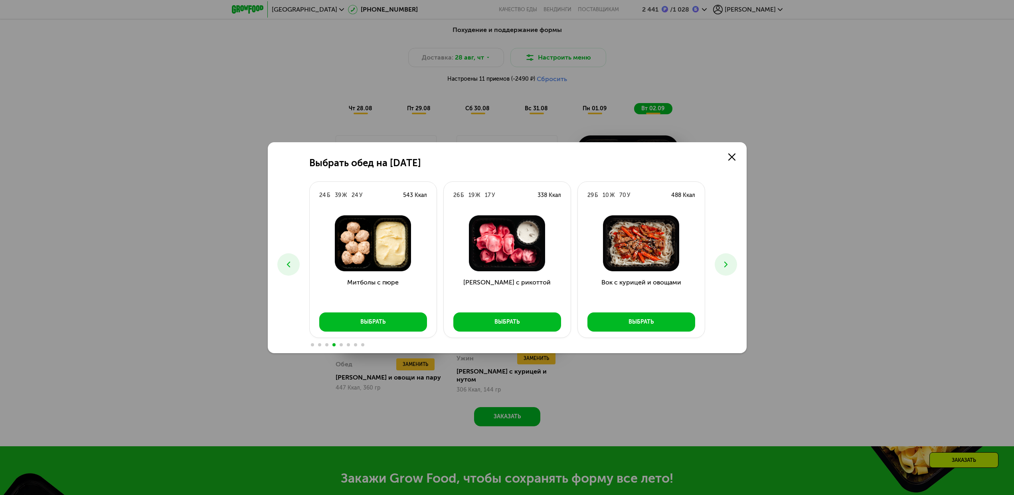
click at [631, 267] on icon at bounding box center [726, 264] width 10 height 10
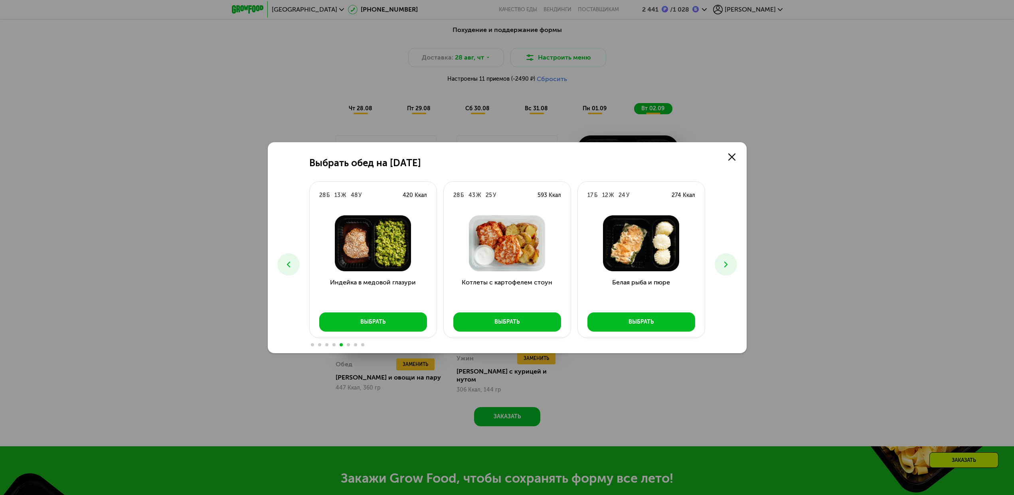
click at [631, 267] on icon at bounding box center [726, 264] width 10 height 10
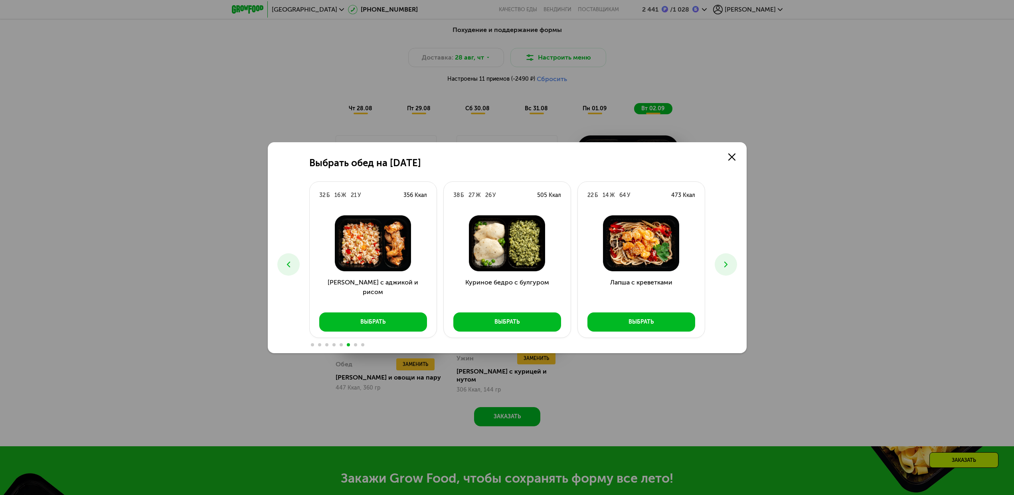
click at [631, 267] on icon at bounding box center [726, 264] width 10 height 10
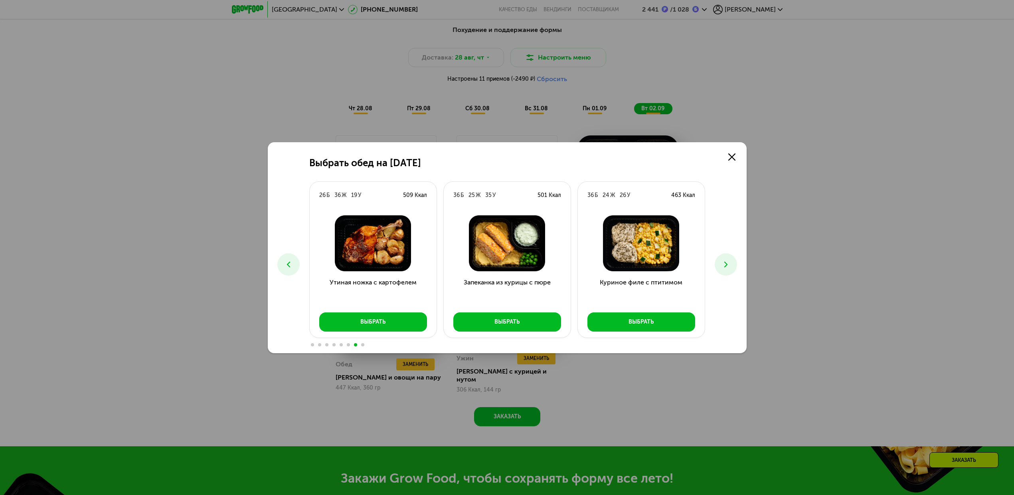
click at [631, 267] on icon at bounding box center [726, 264] width 10 height 10
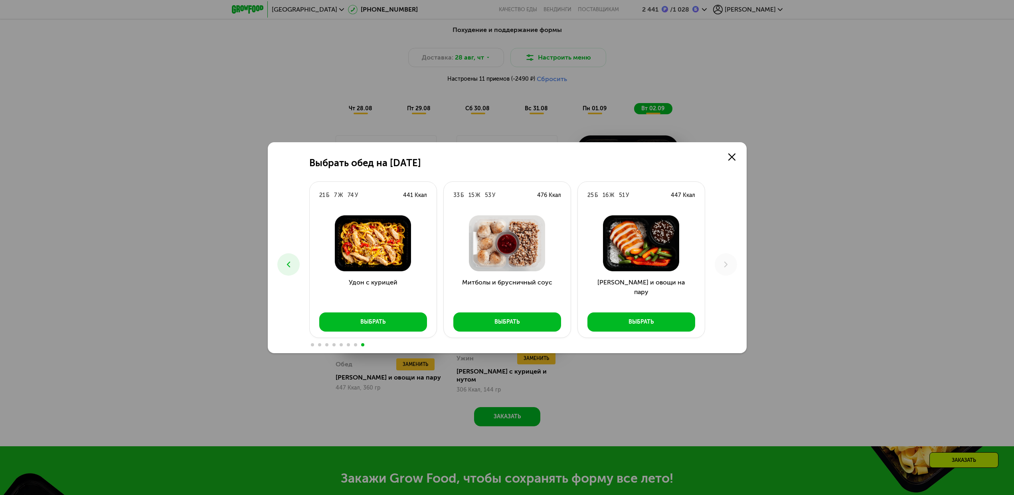
click at [291, 259] on icon at bounding box center [289, 264] width 10 height 10
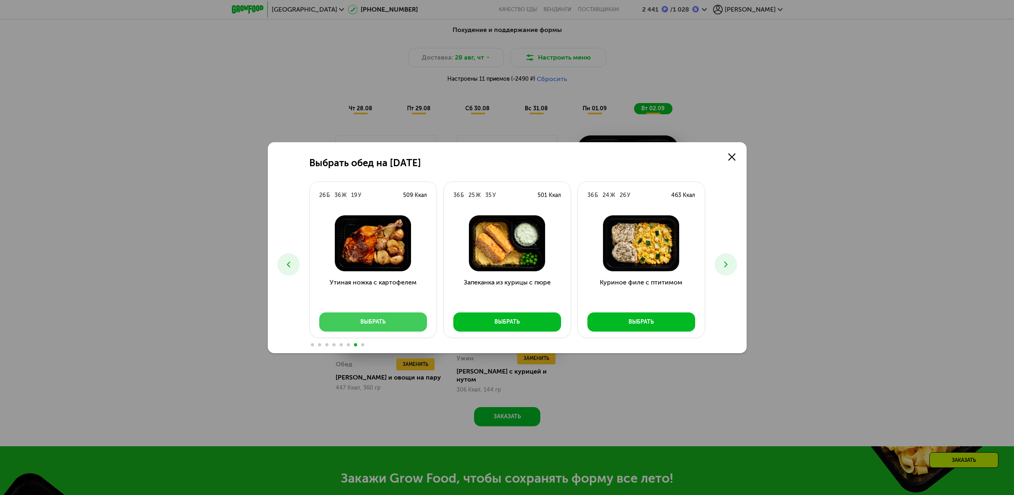
click at [404, 319] on button "Выбрать" at bounding box center [373, 321] width 108 height 19
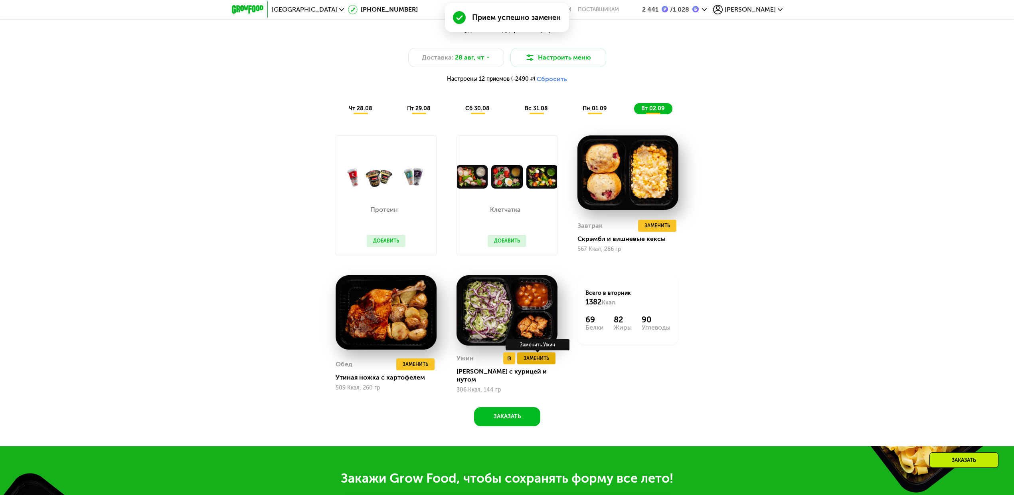
click at [543, 319] on span "Заменить" at bounding box center [537, 358] width 26 height 8
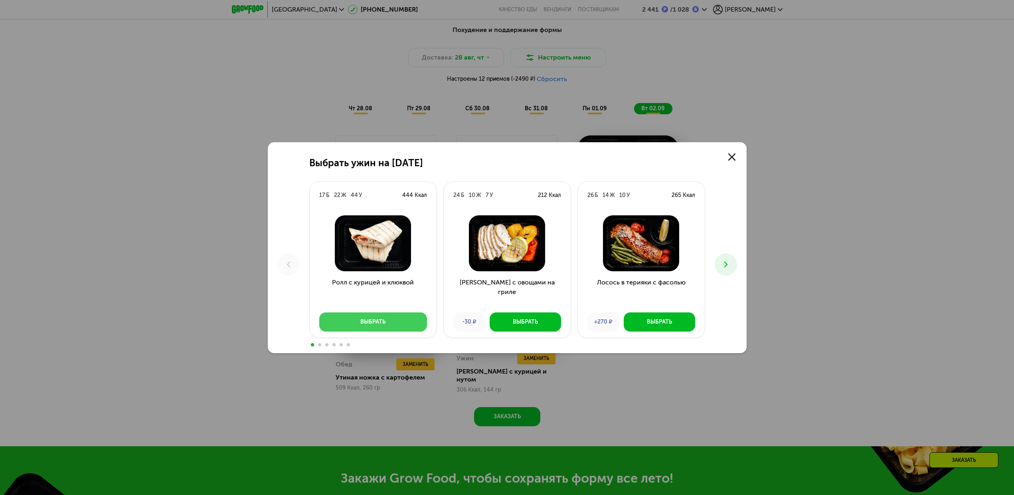
click at [366, 319] on div "Выбрать" at bounding box center [372, 322] width 25 height 8
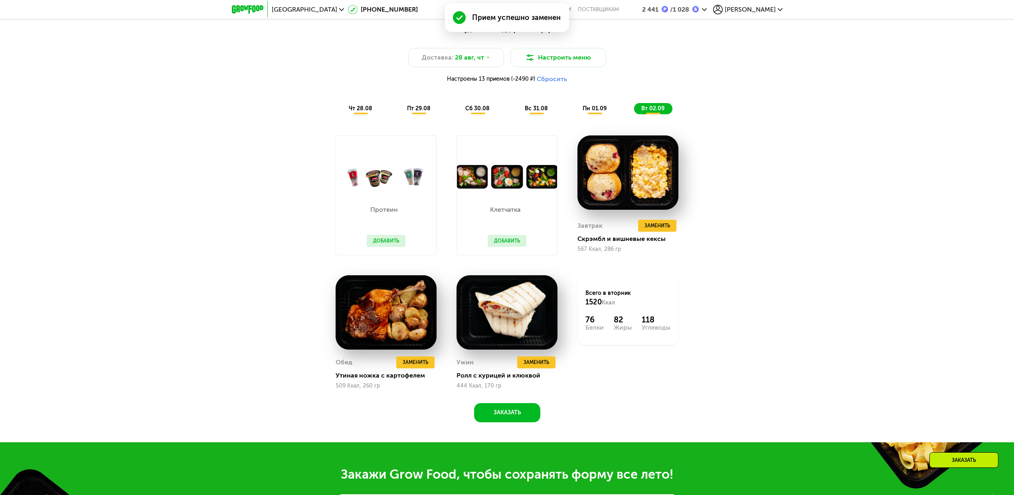
click at [356, 112] on span "чт 28.08" at bounding box center [361, 108] width 24 height 7
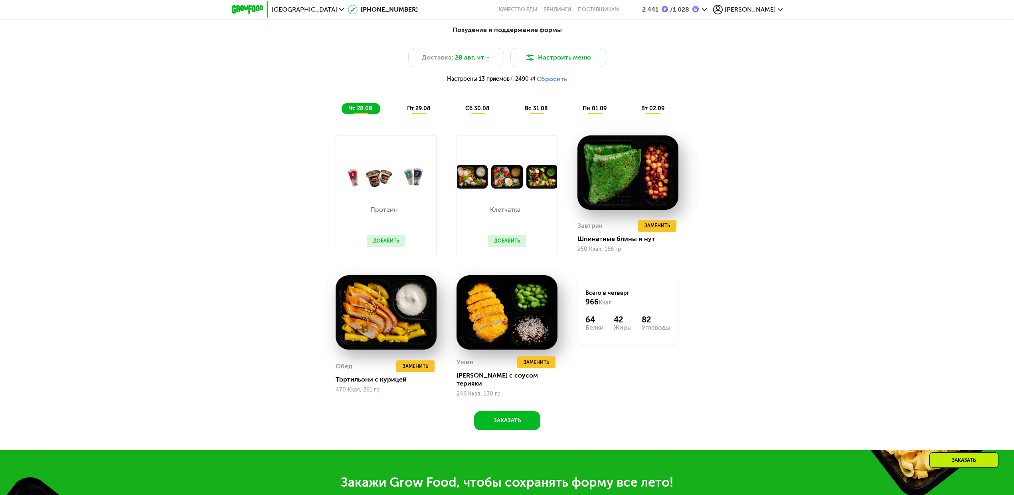
click at [409, 112] on span "пт 29.08" at bounding box center [419, 108] width 24 height 7
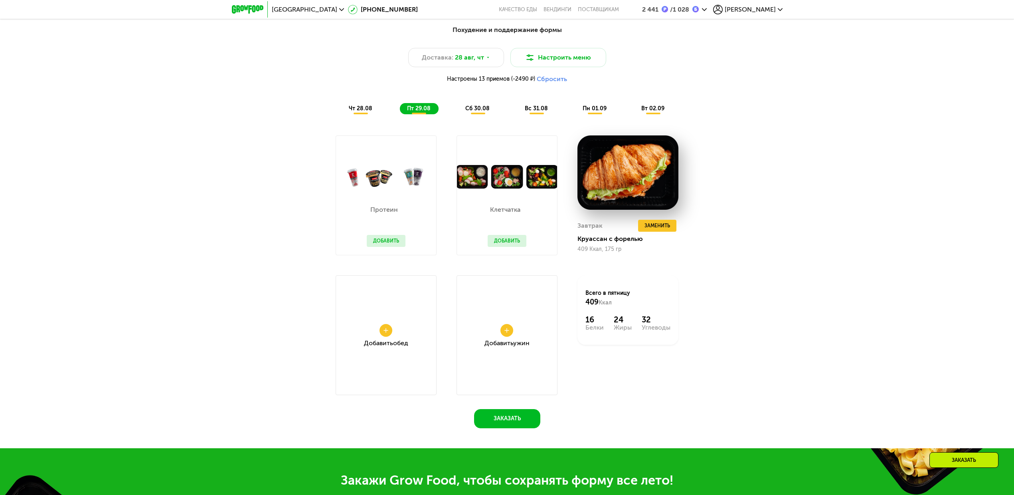
click at [518, 114] on div "сб 30.08" at bounding box center [537, 108] width 38 height 11
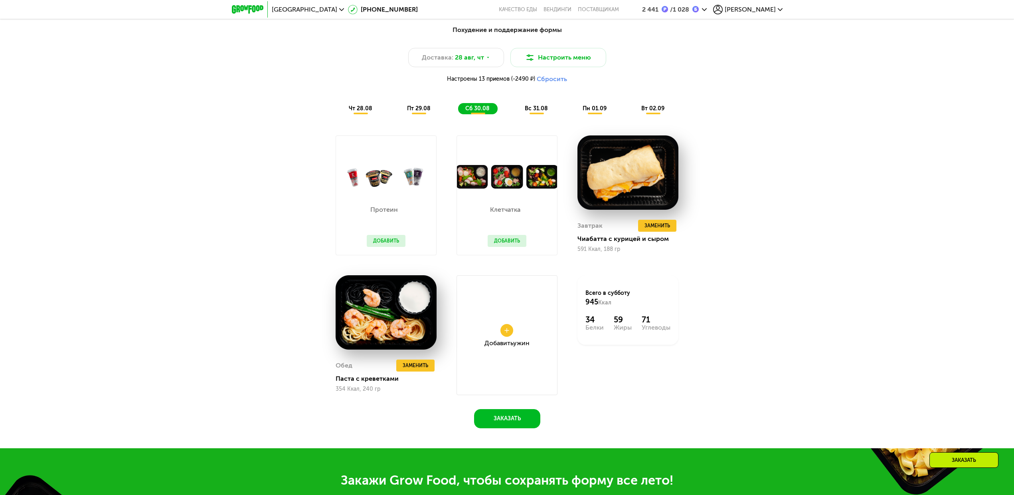
click at [539, 112] on span "вс 31.08" at bounding box center [536, 108] width 23 height 7
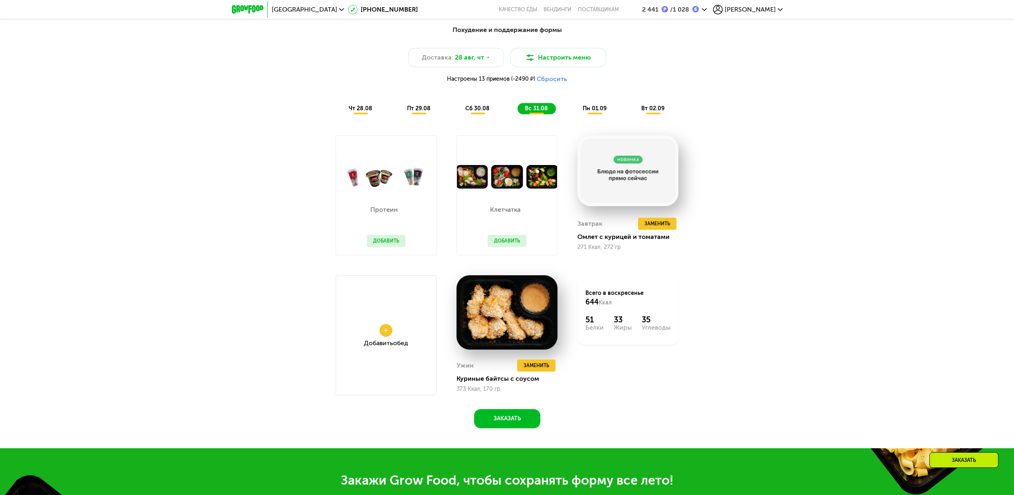
click at [600, 109] on span "пн 01.09" at bounding box center [595, 108] width 24 height 7
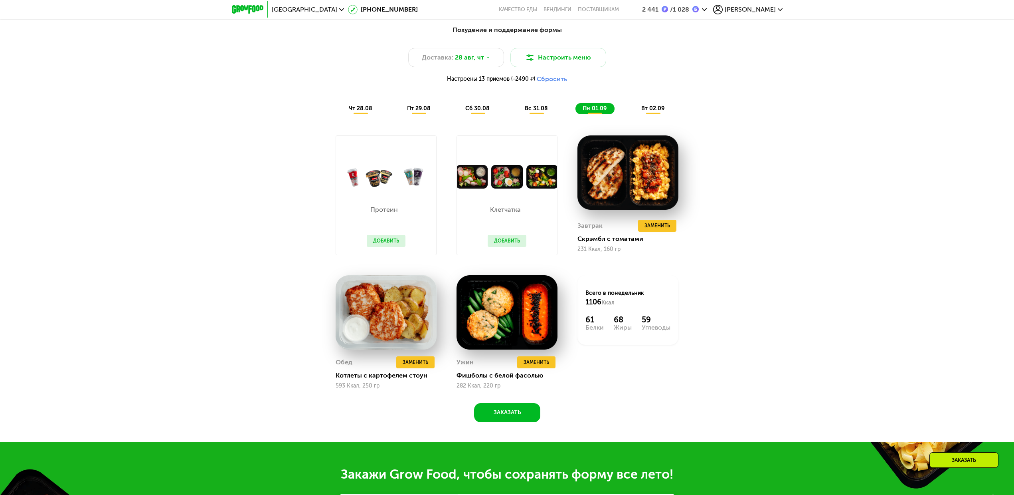
click at [631, 112] on span "вт 02.09" at bounding box center [653, 108] width 23 height 7
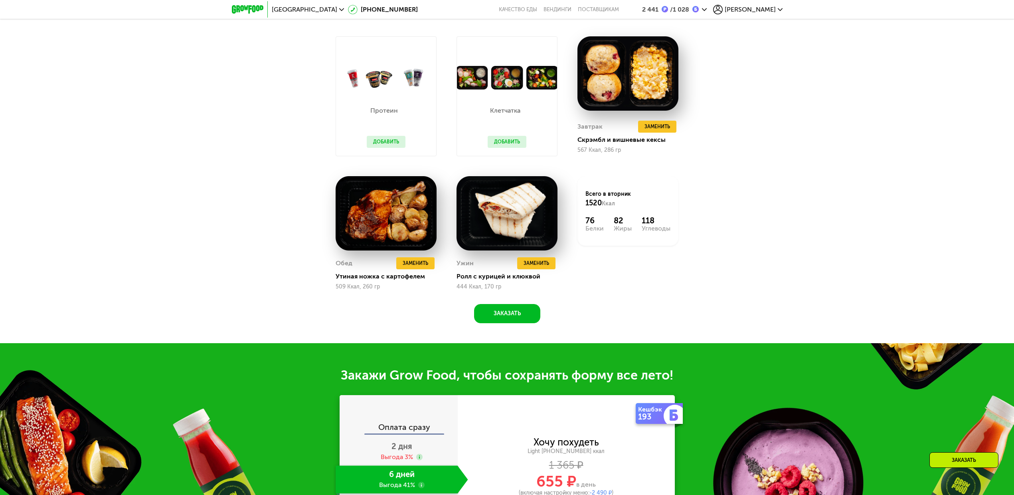
scroll to position [893, 0]
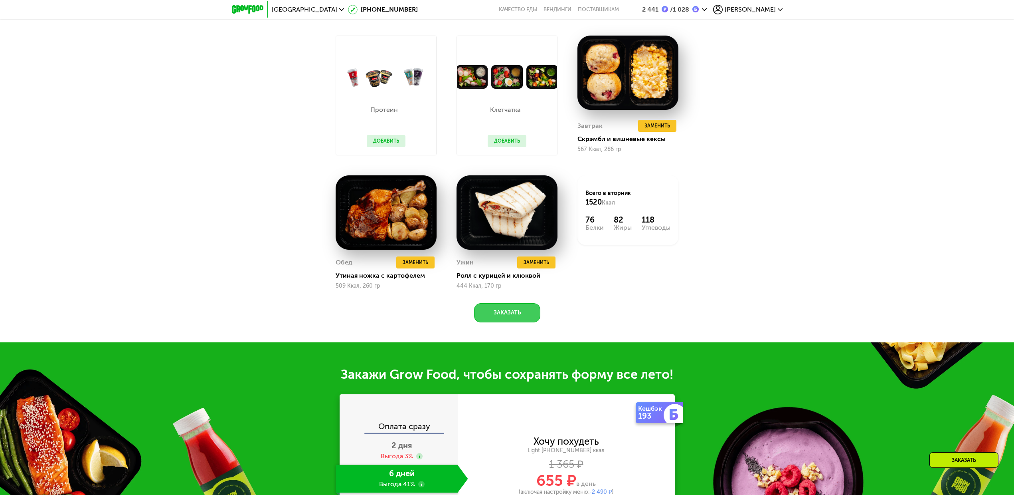
click at [504, 319] on button "Заказать" at bounding box center [507, 312] width 66 height 19
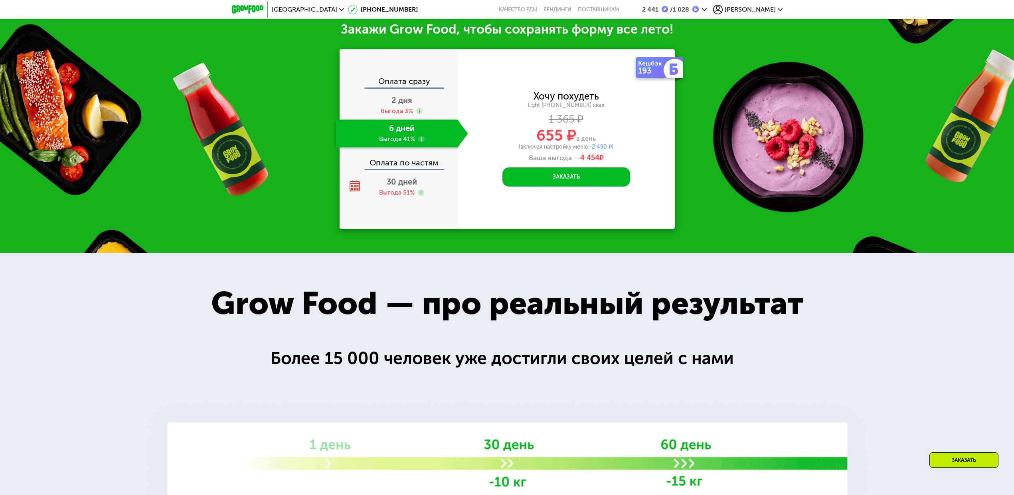
scroll to position [1239, 0]
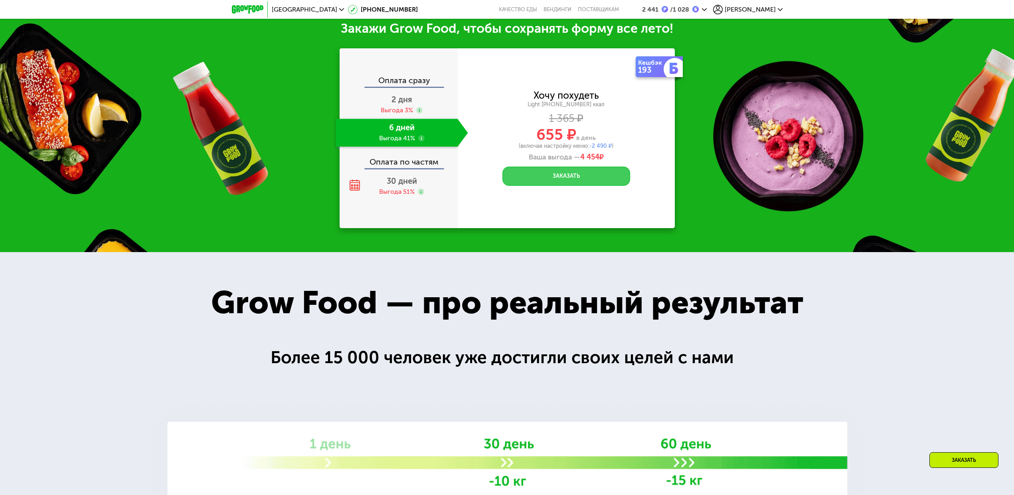
click at [590, 181] on button "Заказать" at bounding box center [567, 175] width 128 height 19
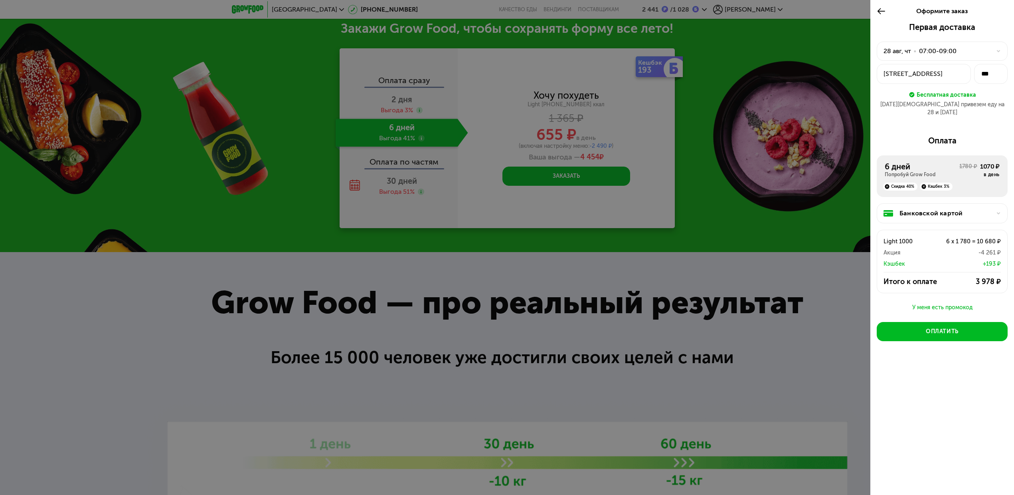
click at [631, 319] on div at bounding box center [507, 247] width 1014 height 495
click at [631, 10] on icon at bounding box center [881, 11] width 9 height 10
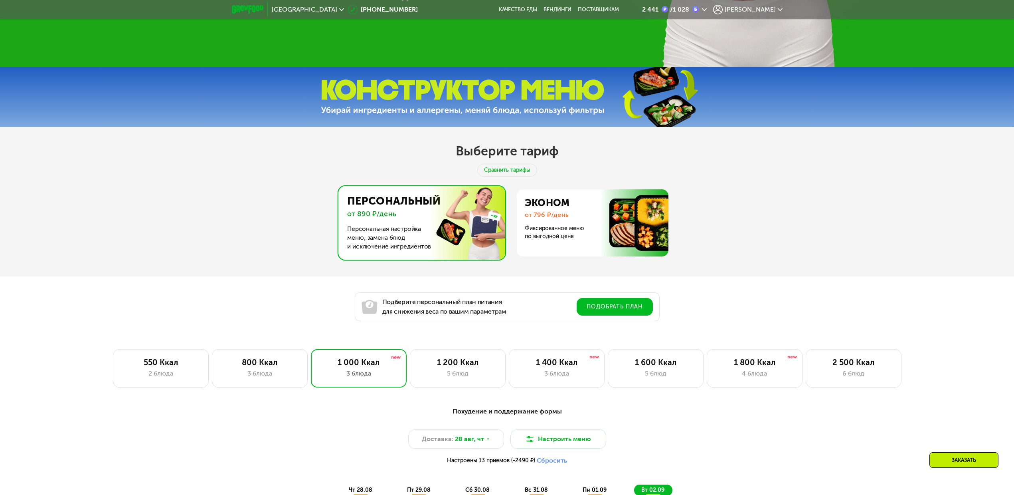
scroll to position [740, 0]
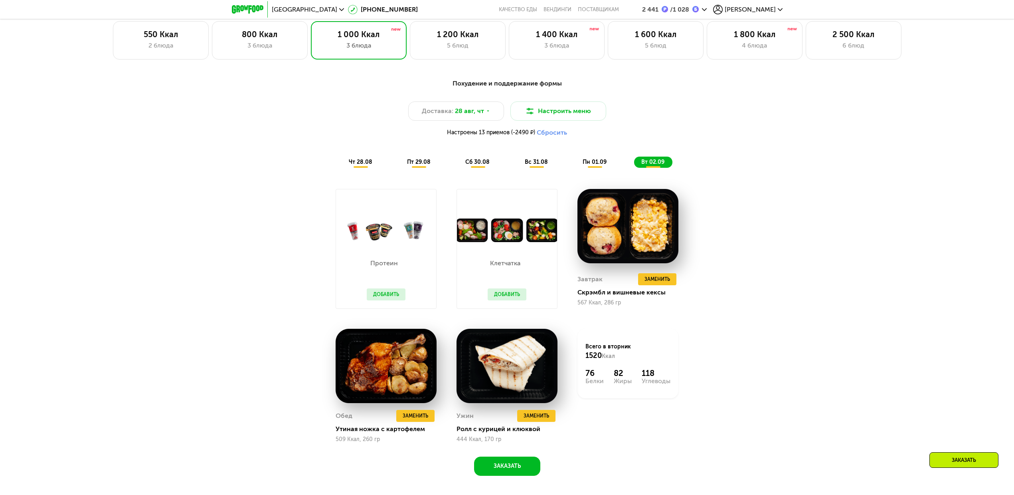
click at [361, 165] on span "чт 28.08" at bounding box center [361, 161] width 24 height 7
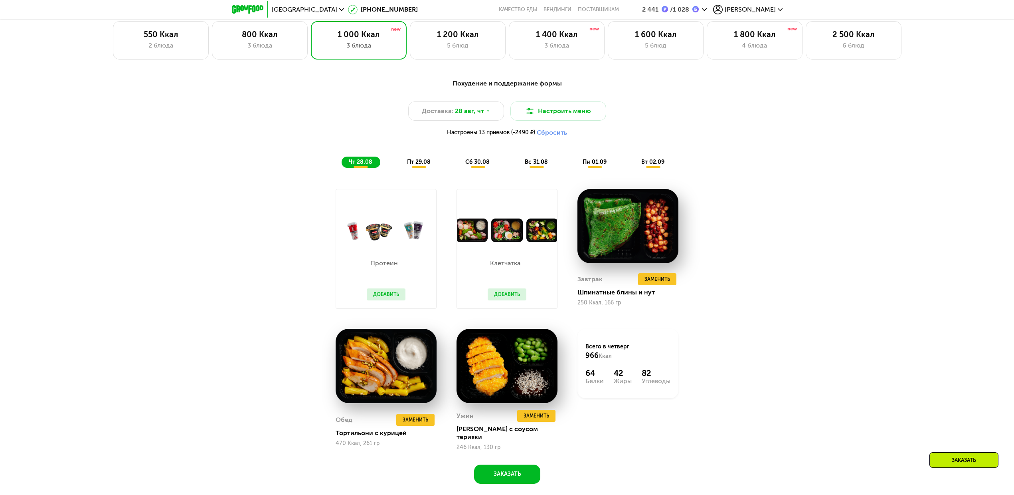
click at [422, 165] on span "пт 29.08" at bounding box center [419, 161] width 24 height 7
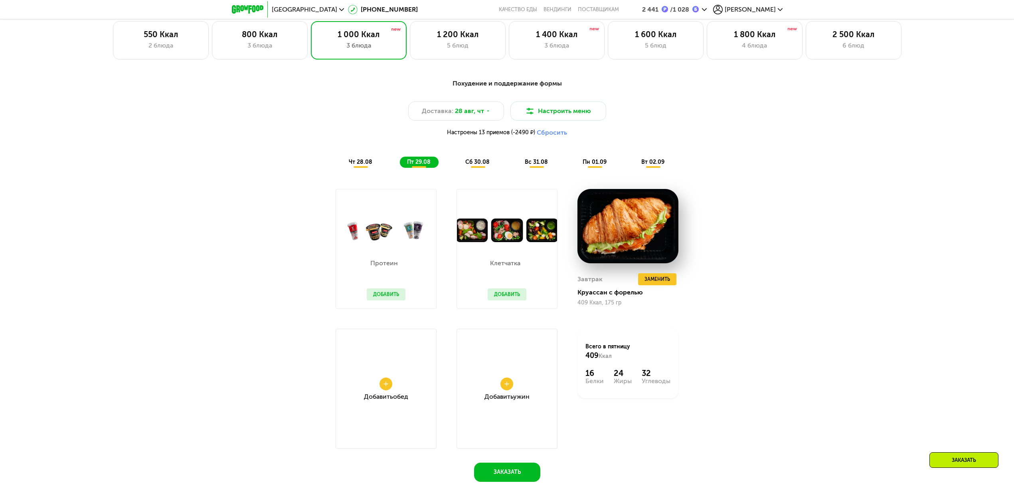
click at [360, 165] on span "чт 28.08" at bounding box center [361, 161] width 24 height 7
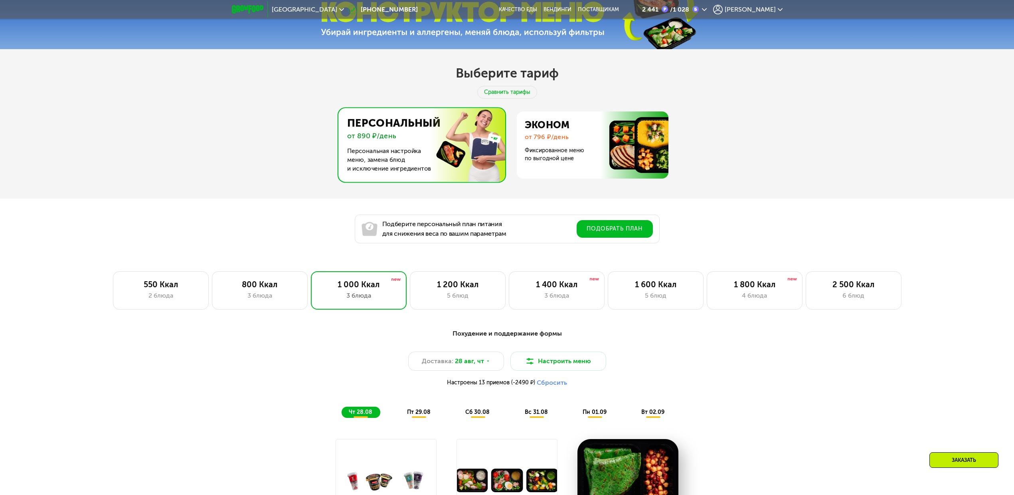
scroll to position [599, 0]
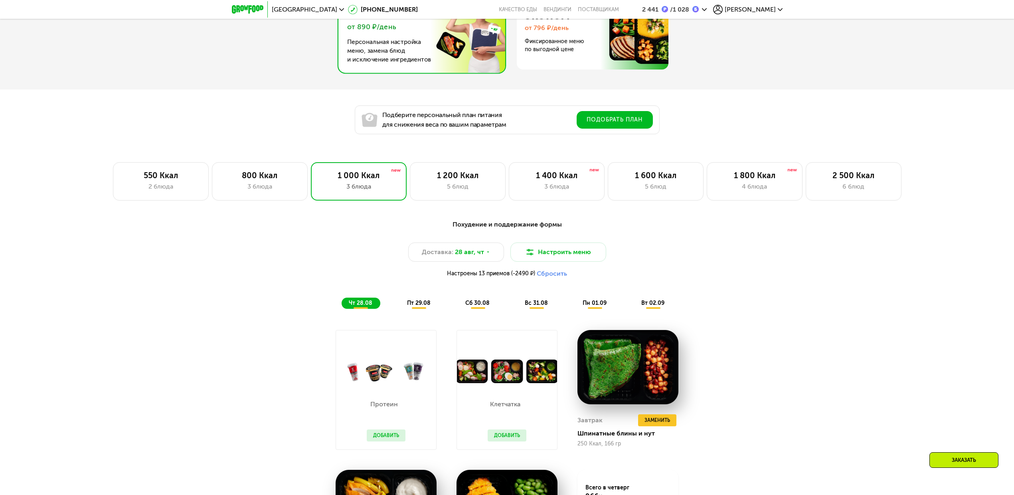
click at [418, 306] on span "пт 29.08" at bounding box center [419, 302] width 24 height 7
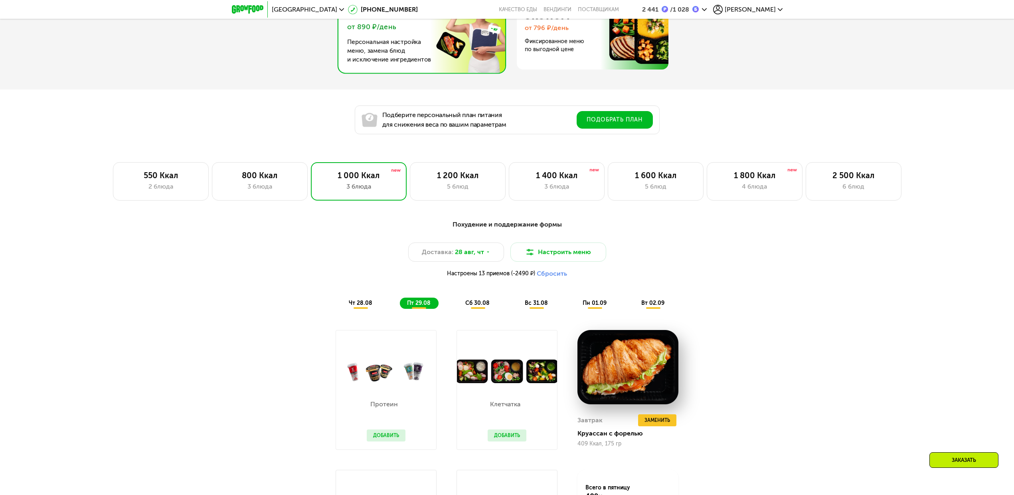
click at [370, 306] on span "чт 28.08" at bounding box center [361, 302] width 24 height 7
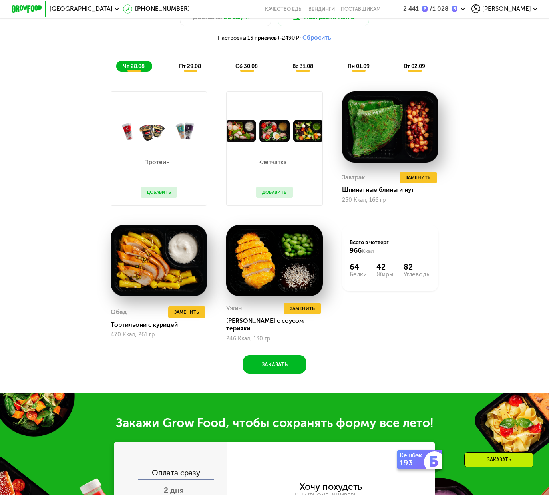
scroll to position [549, 0]
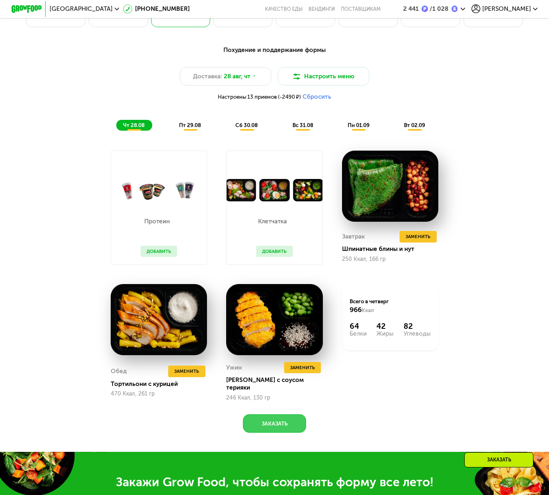
click at [279, 319] on button "Заказать" at bounding box center [274, 423] width 63 height 18
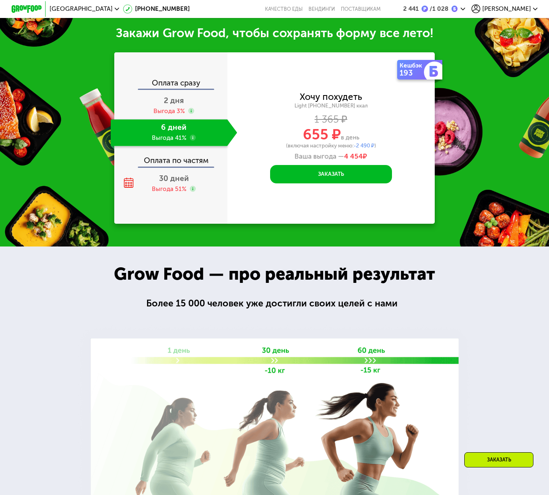
scroll to position [1002, 0]
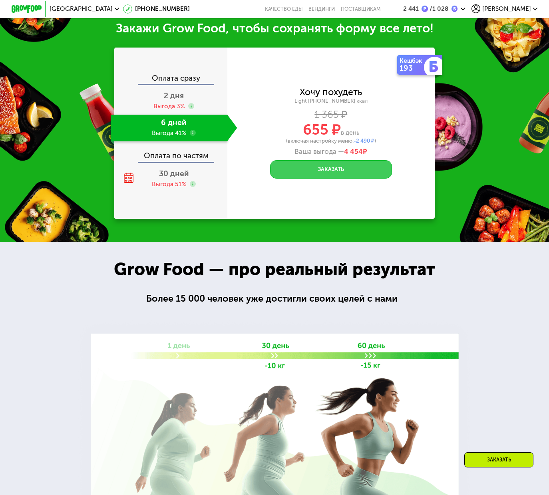
click at [340, 173] on button "Заказать" at bounding box center [331, 169] width 122 height 18
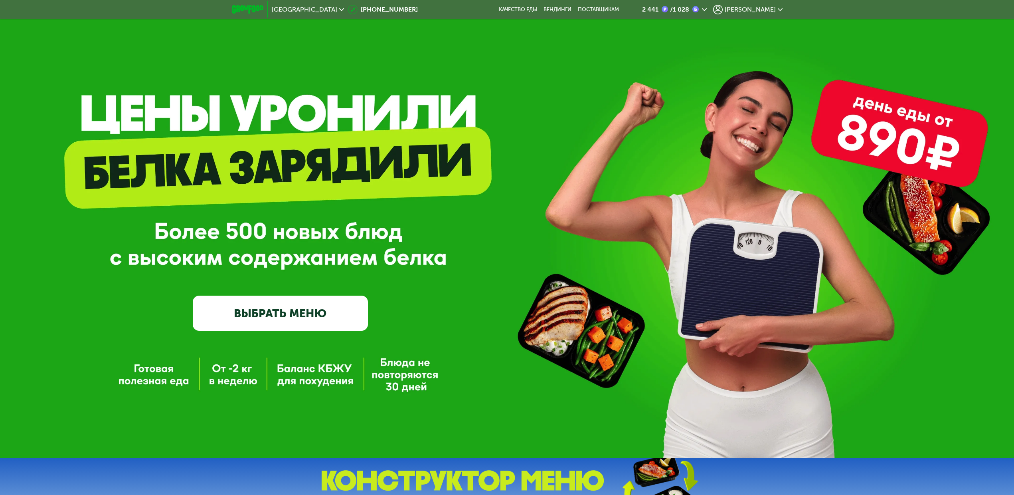
click at [766, 8] on span "[PERSON_NAME]" at bounding box center [750, 9] width 51 height 6
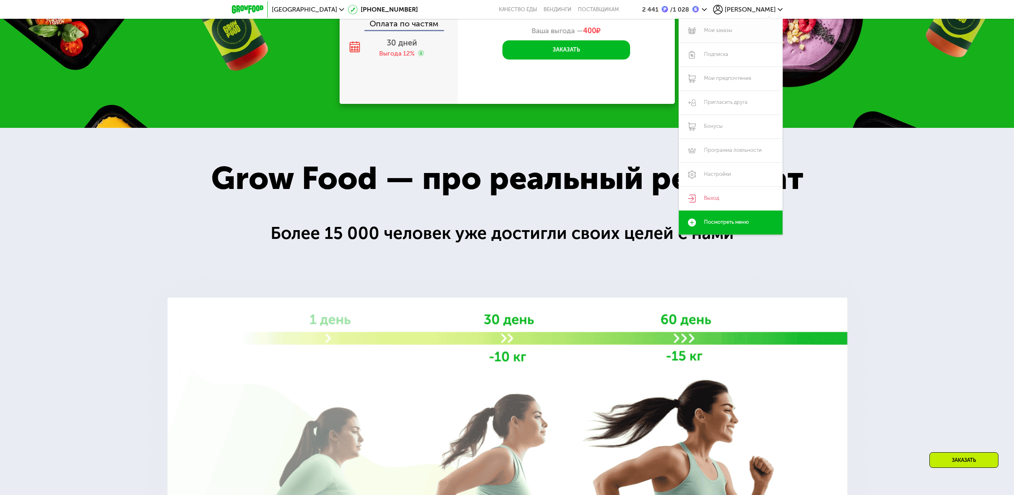
scroll to position [1172, 0]
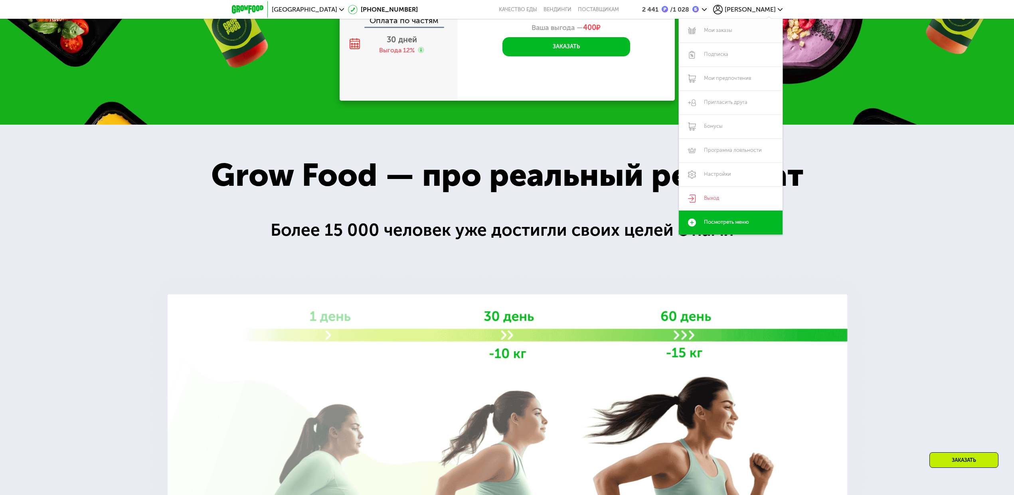
click at [736, 32] on link "Мои заказы" at bounding box center [731, 31] width 104 height 24
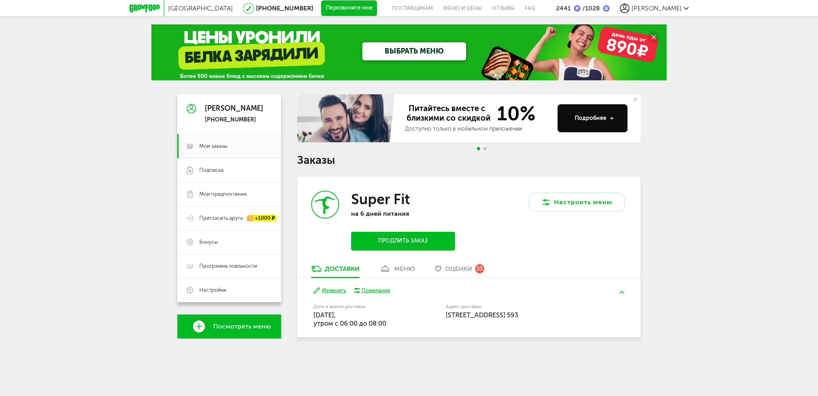
click at [409, 268] on div "меню" at bounding box center [404, 269] width 21 height 8
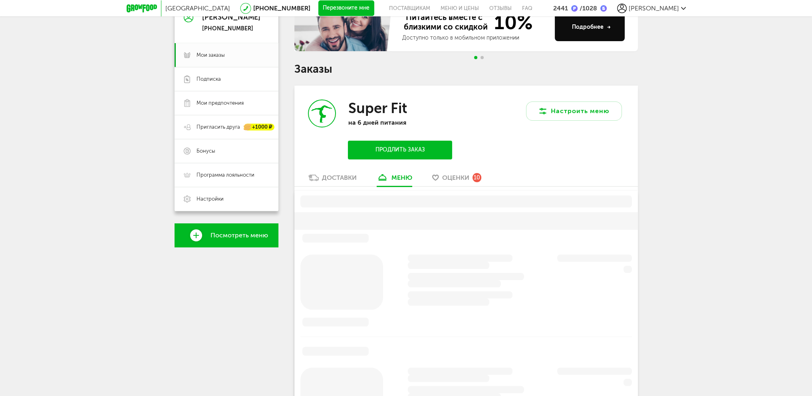
scroll to position [156, 0]
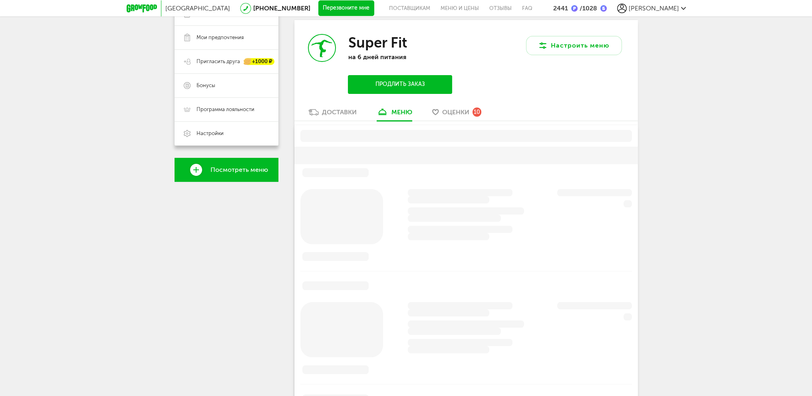
click at [342, 115] on div "Доставки" at bounding box center [339, 112] width 35 height 8
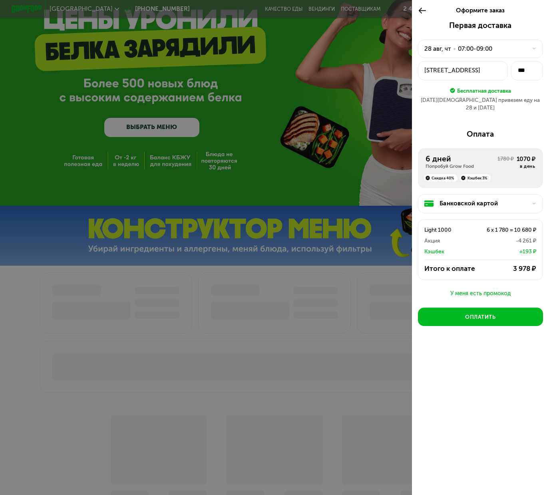
scroll to position [50, 0]
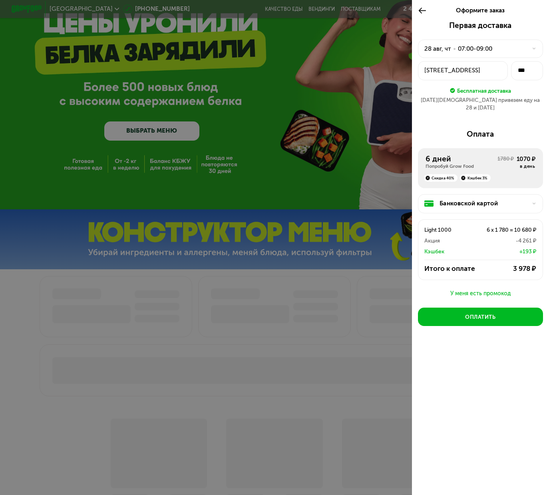
click at [505, 199] on div "Банковской картой" at bounding box center [482, 203] width 87 height 9
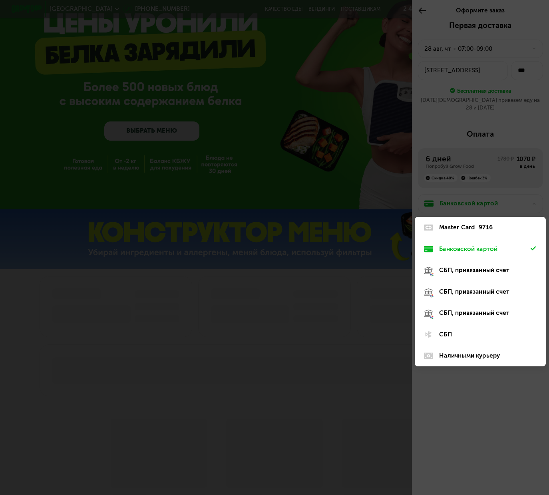
click at [473, 433] on div at bounding box center [274, 247] width 549 height 495
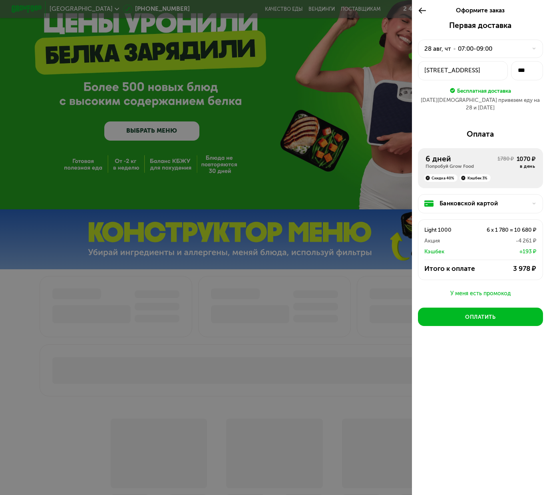
click at [422, 10] on icon at bounding box center [422, 10] width 9 height 9
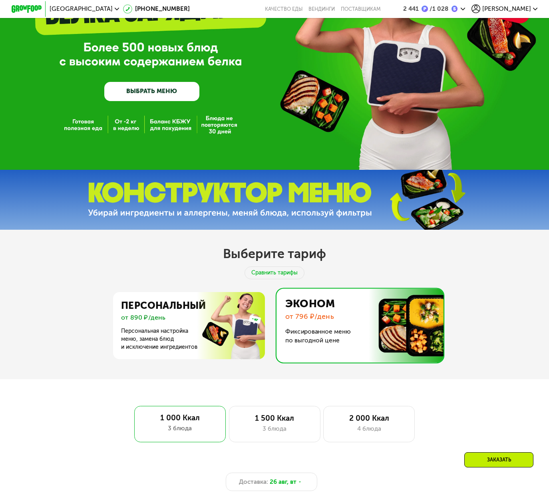
scroll to position [84, 0]
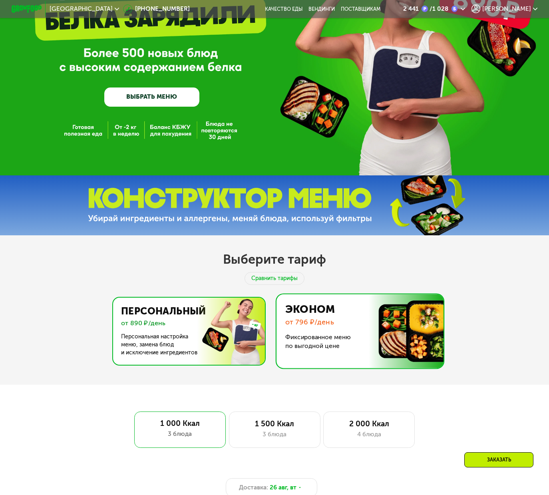
click at [192, 327] on img at bounding box center [186, 330] width 155 height 67
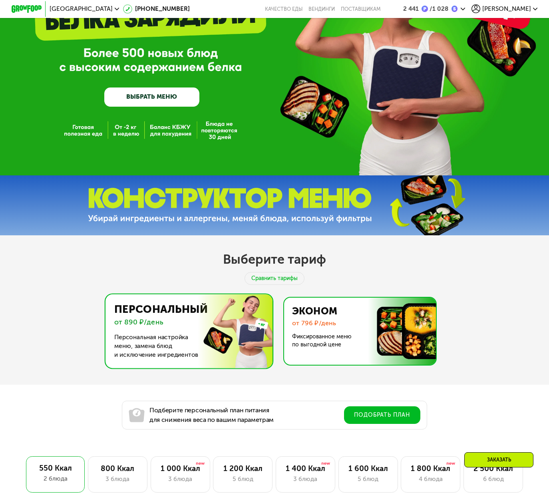
scroll to position [283, 0]
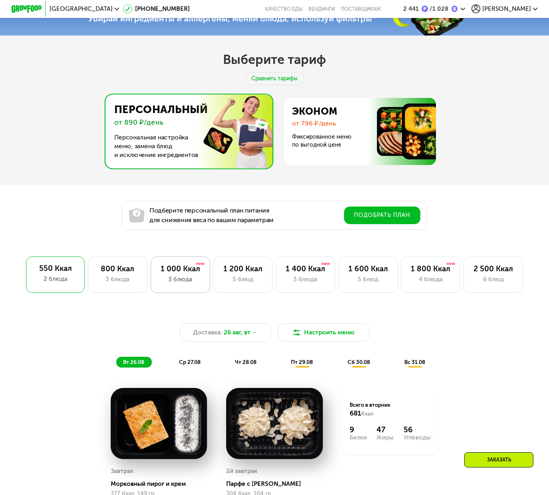
click at [178, 283] on div "3 блюда" at bounding box center [180, 279] width 44 height 9
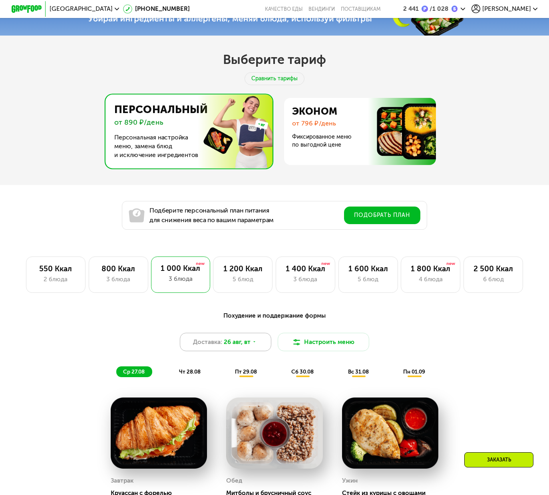
click at [252, 347] on div "Доставка: 26 авг, вт" at bounding box center [225, 342] width 91 height 18
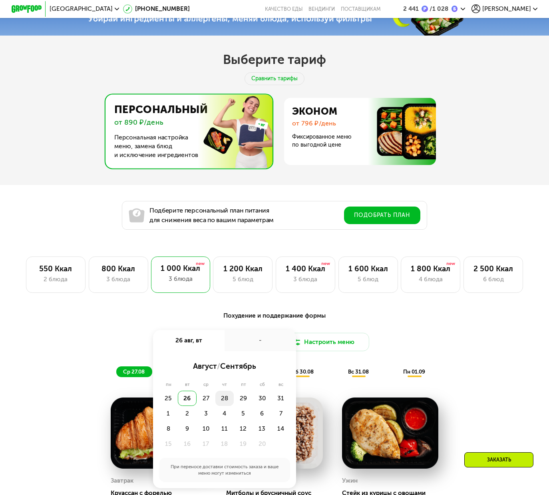
click at [234, 404] on div "28" at bounding box center [243, 397] width 19 height 15
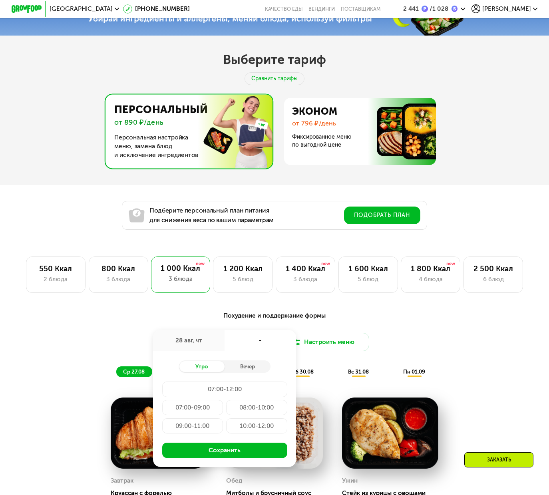
click at [226, 415] on div "07:00-09:00" at bounding box center [256, 407] width 61 height 15
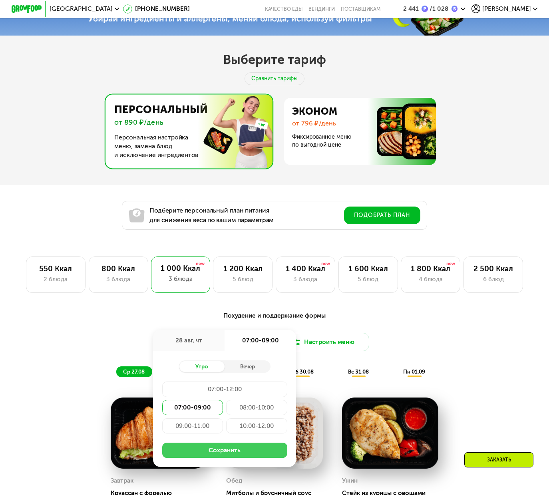
click at [236, 454] on button "Сохранить" at bounding box center [224, 449] width 125 height 15
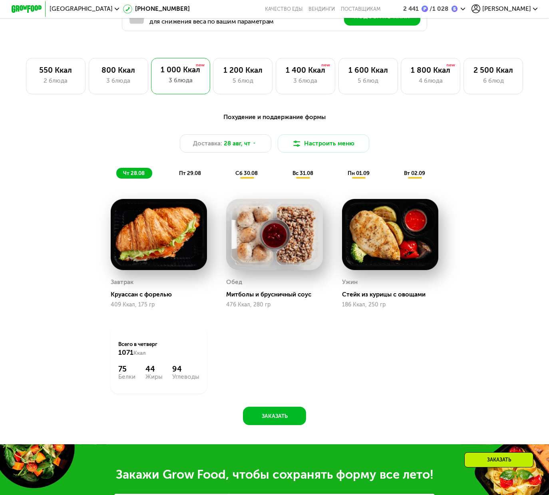
scroll to position [483, 0]
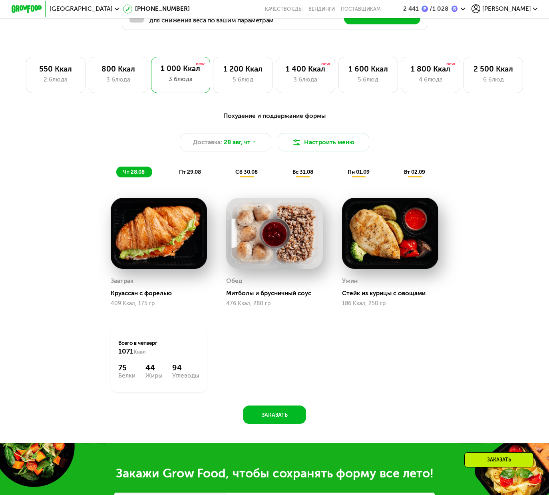
click at [192, 175] on span "пт 29.08" at bounding box center [190, 171] width 22 height 6
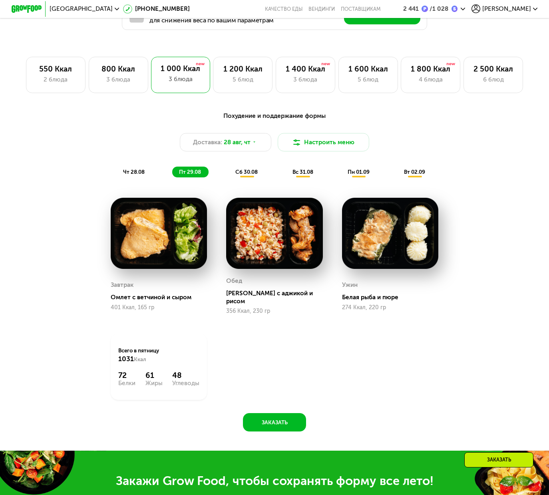
click at [138, 175] on span "чт 28.08" at bounding box center [134, 171] width 22 height 6
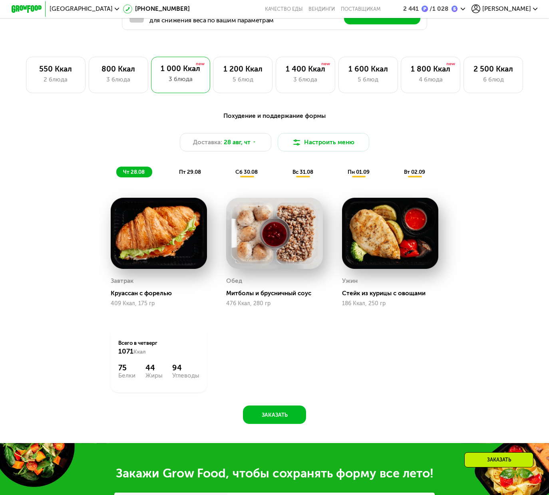
click at [243, 175] on span "сб 30.08" at bounding box center [246, 171] width 22 height 6
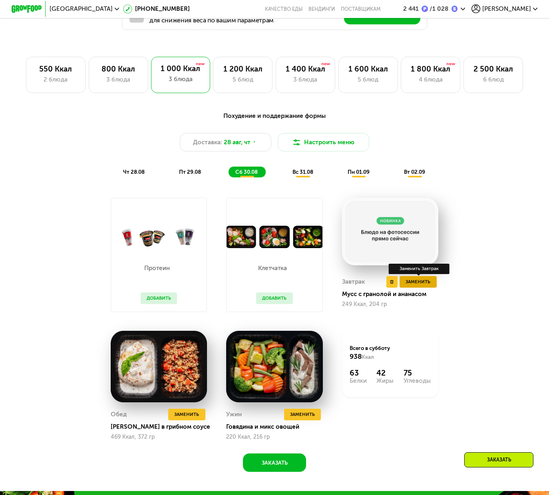
click at [427, 285] on span "Заменить" at bounding box center [417, 282] width 25 height 8
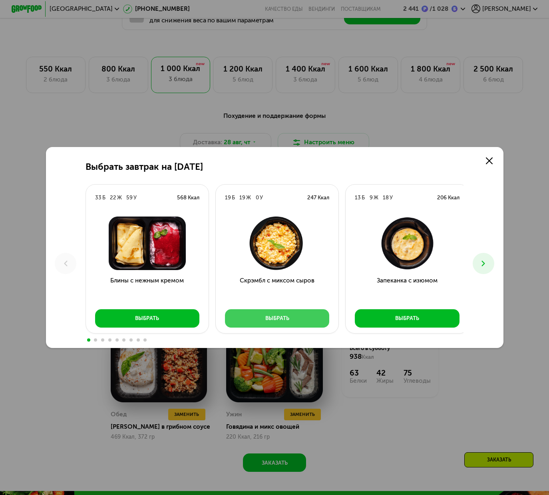
click at [304, 319] on button "Выбрать" at bounding box center [277, 318] width 105 height 18
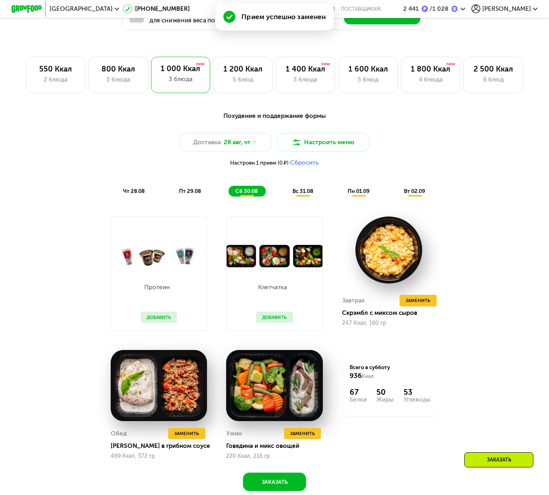
scroll to position [583, 0]
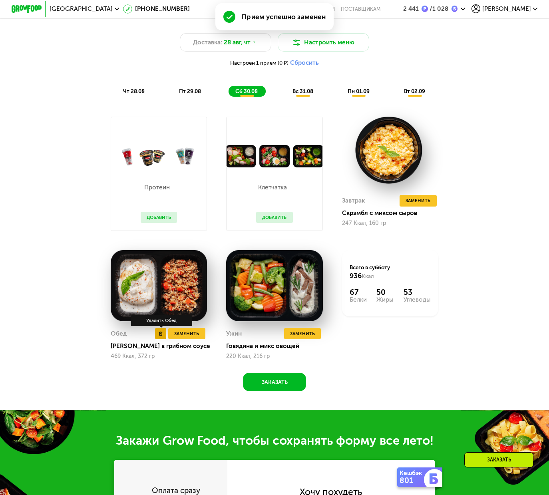
click at [160, 335] on use at bounding box center [161, 333] width 4 height 4
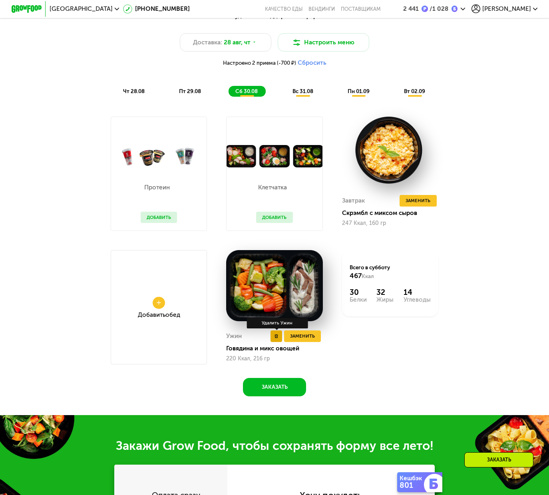
click at [277, 342] on button at bounding box center [276, 336] width 12 height 12
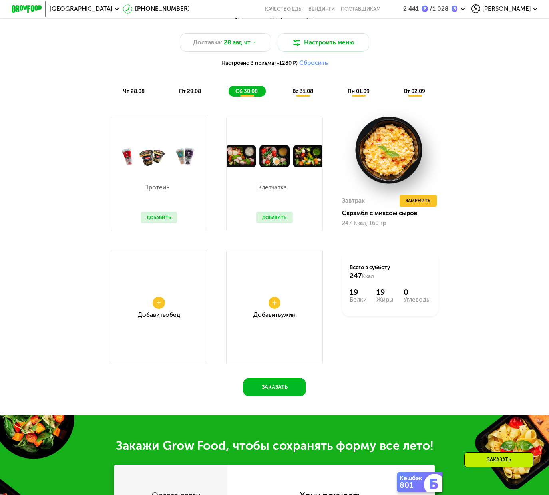
click at [303, 94] on span "вс 31.08" at bounding box center [302, 91] width 21 height 6
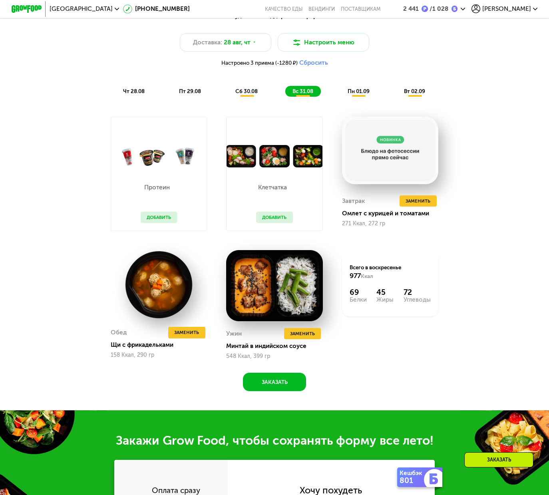
click at [285, 92] on div "сб 30.08" at bounding box center [302, 91] width 35 height 11
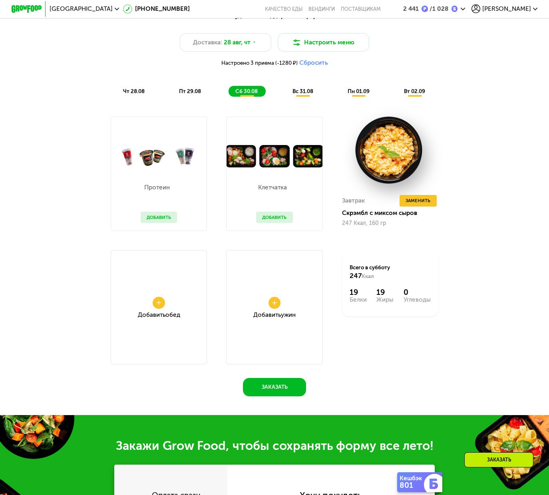
click at [303, 94] on span "вс 31.08" at bounding box center [302, 91] width 21 height 6
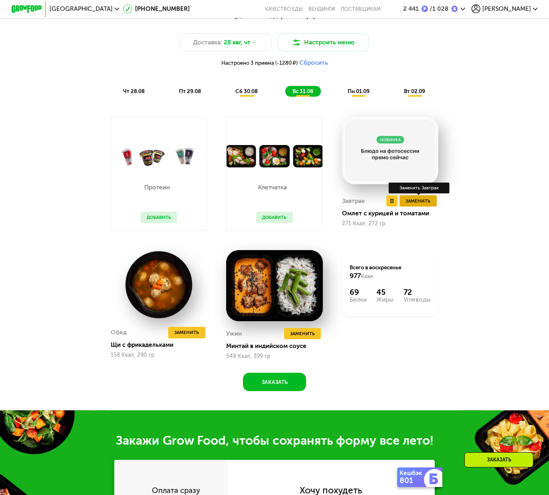
click at [423, 205] on span "Заменить" at bounding box center [417, 201] width 25 height 8
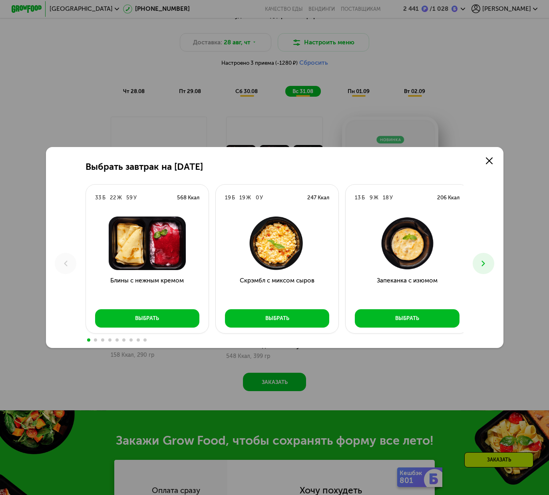
click at [485, 265] on use at bounding box center [482, 264] width 3 height 6
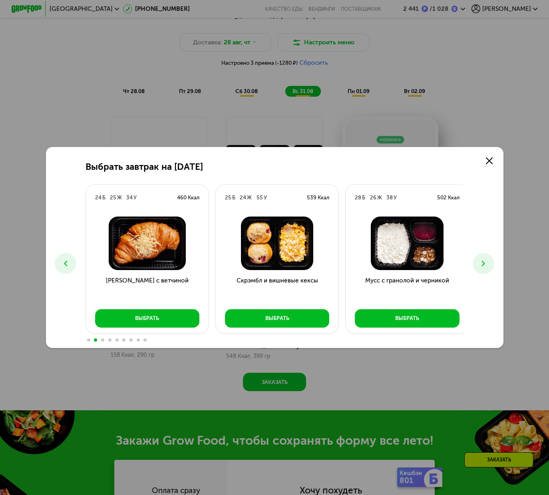
drag, startPoint x: 486, startPoint y: 266, endPoint x: 490, endPoint y: 267, distance: 4.5
click at [487, 267] on icon at bounding box center [482, 263] width 9 height 9
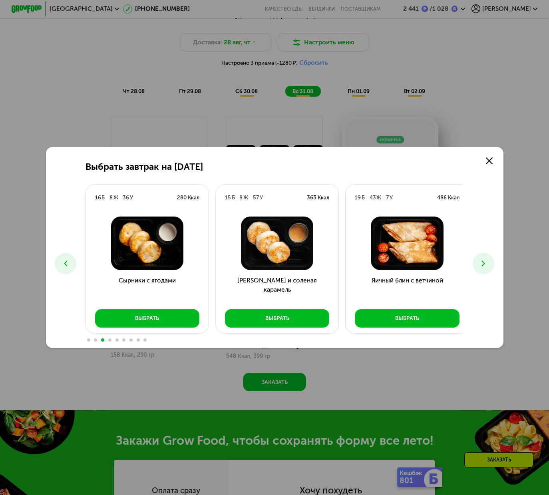
click at [487, 265] on icon at bounding box center [482, 263] width 9 height 9
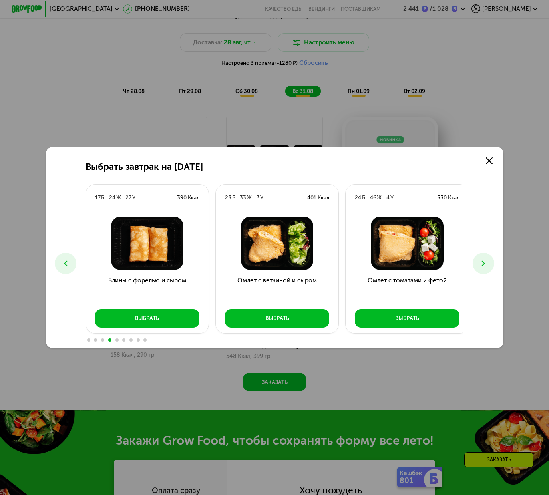
click at [487, 265] on icon at bounding box center [482, 263] width 9 height 9
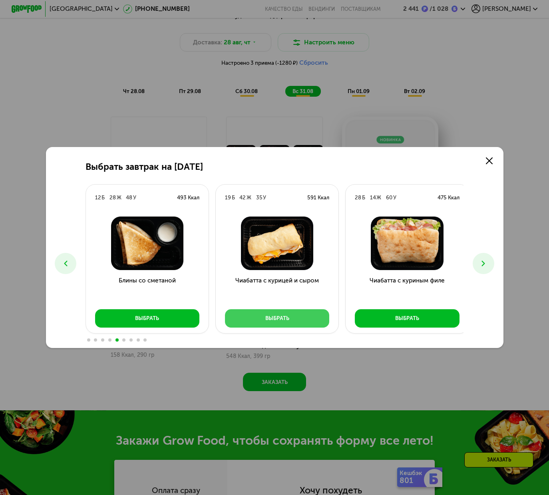
click at [305, 322] on button "Выбрать" at bounding box center [277, 318] width 105 height 18
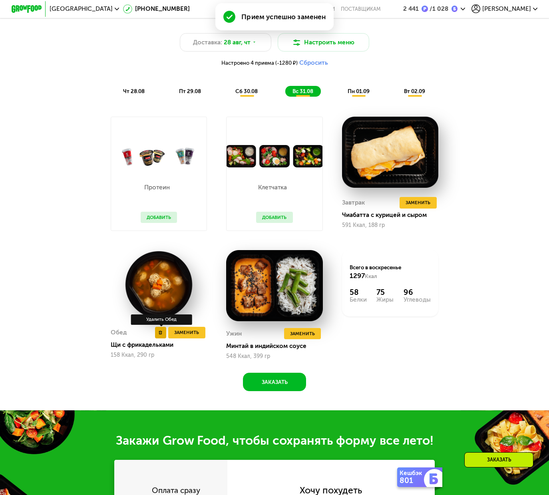
click at [158, 338] on button at bounding box center [161, 333] width 12 height 12
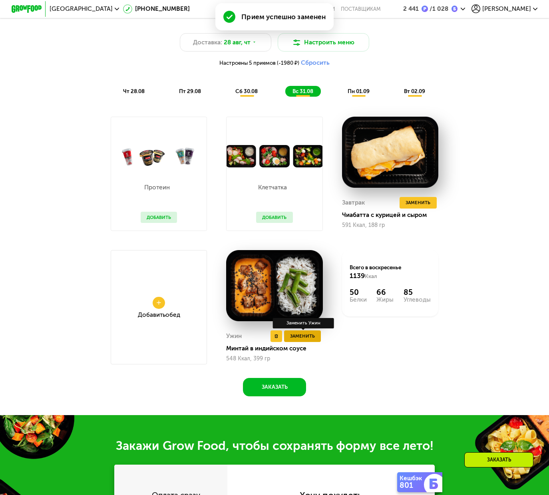
click at [295, 340] on span "Заменить" at bounding box center [302, 336] width 25 height 8
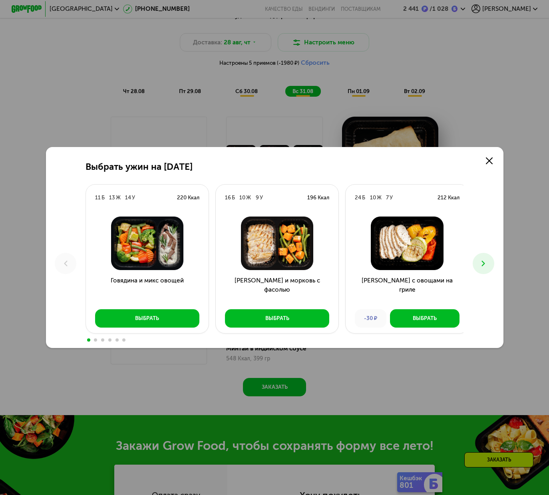
click at [487, 259] on icon at bounding box center [482, 263] width 9 height 9
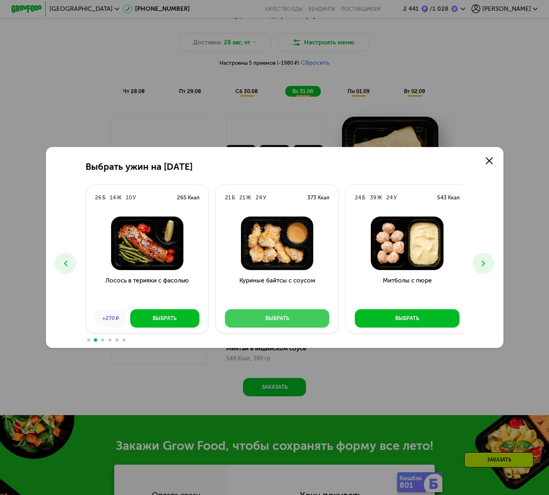
click at [280, 319] on div "Выбрать" at bounding box center [277, 318] width 24 height 8
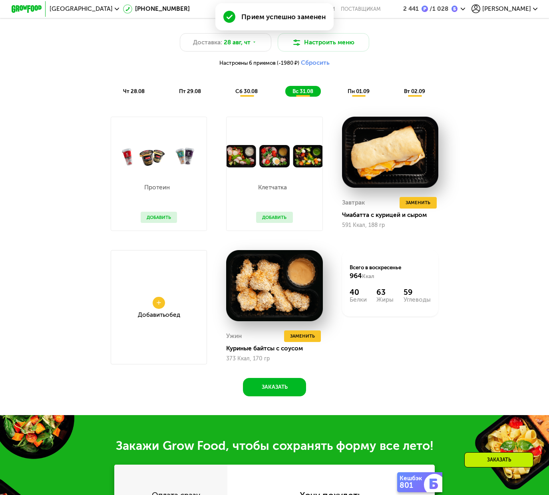
click at [357, 94] on span "пн 01.09" at bounding box center [358, 91] width 22 height 6
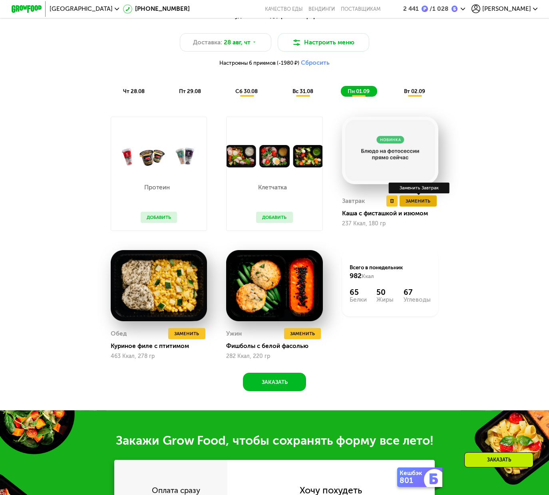
click at [427, 205] on span "Заменить" at bounding box center [417, 201] width 25 height 8
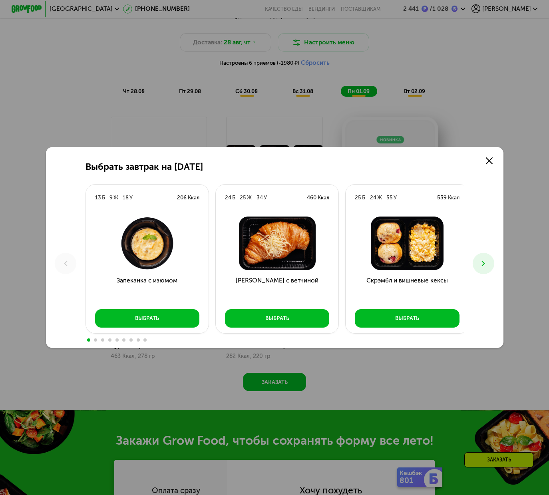
click at [487, 266] on icon at bounding box center [482, 263] width 9 height 9
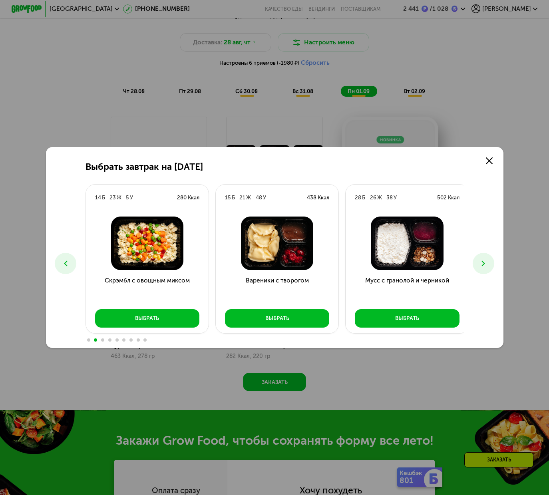
click at [487, 265] on icon at bounding box center [482, 263] width 9 height 9
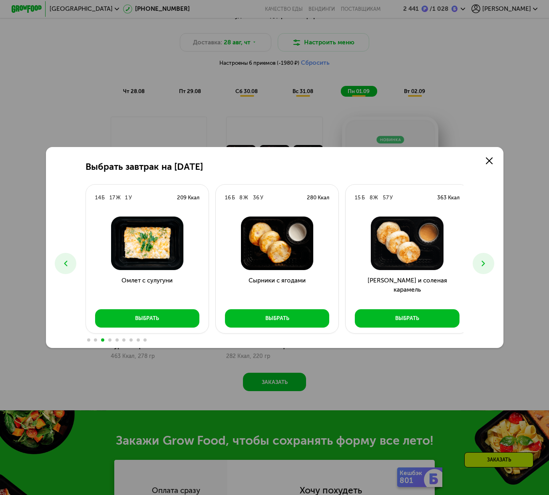
click at [487, 267] on icon at bounding box center [482, 263] width 9 height 9
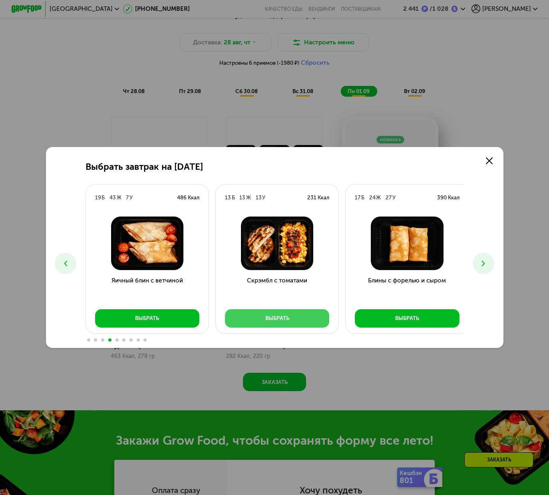
click at [280, 320] on div "Выбрать" at bounding box center [277, 318] width 24 height 8
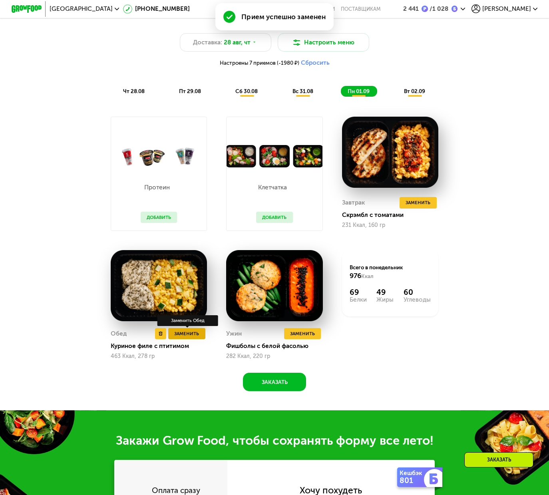
click at [196, 337] on span "Заменить" at bounding box center [186, 334] width 25 height 8
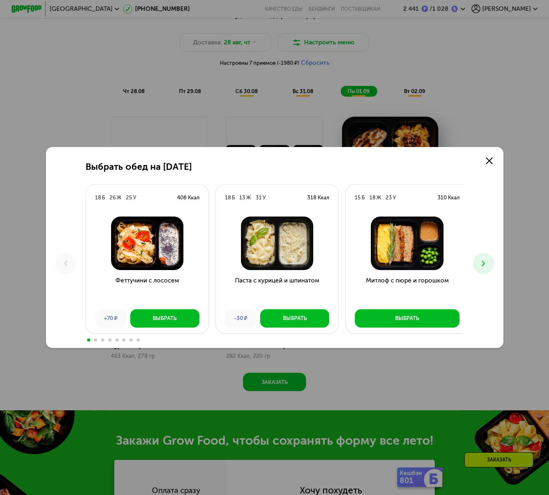
click at [487, 266] on icon at bounding box center [482, 263] width 9 height 9
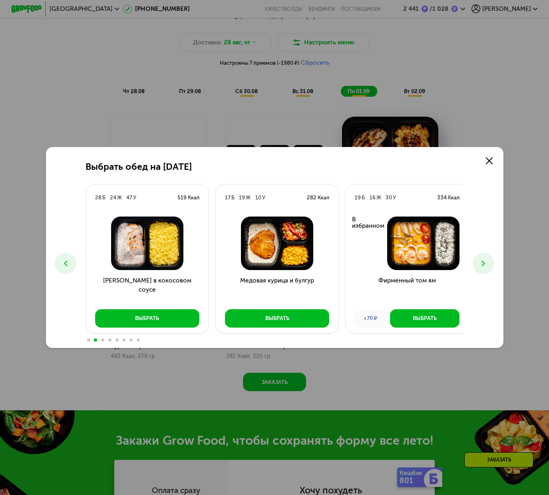
click at [486, 266] on icon at bounding box center [482, 263] width 9 height 9
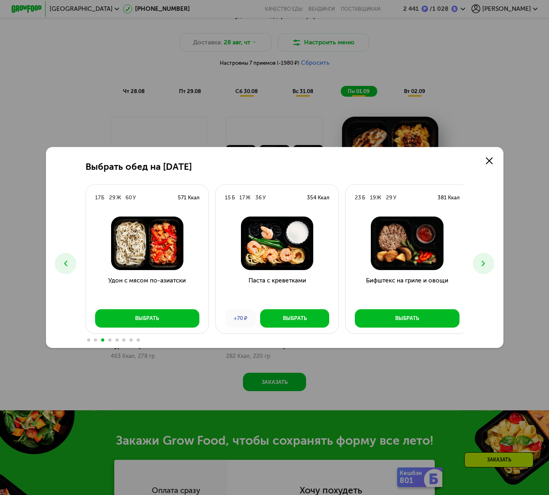
click at [486, 266] on icon at bounding box center [482, 263] width 9 height 9
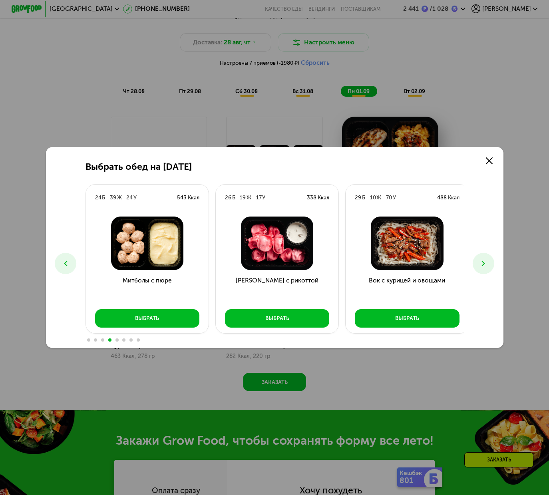
click at [486, 266] on icon at bounding box center [482, 263] width 9 height 9
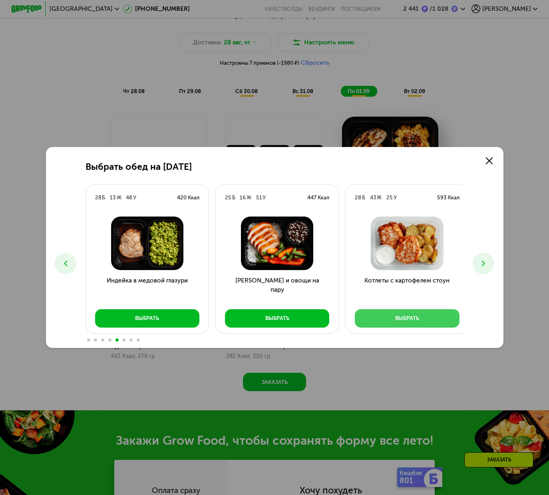
click at [428, 317] on button "Выбрать" at bounding box center [407, 318] width 105 height 18
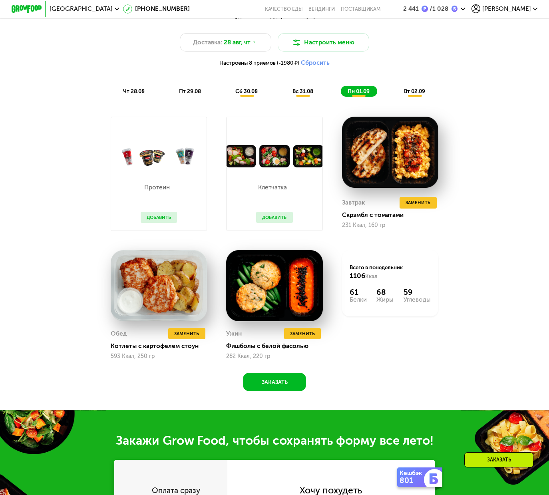
click at [413, 94] on span "вт 02.09" at bounding box center [414, 91] width 21 height 6
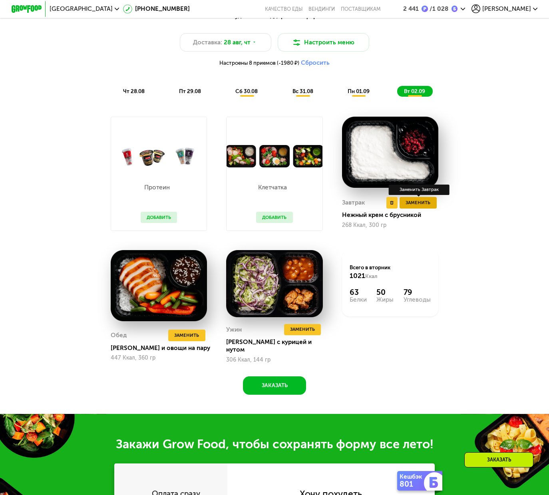
click at [418, 206] on span "Заменить" at bounding box center [417, 203] width 25 height 8
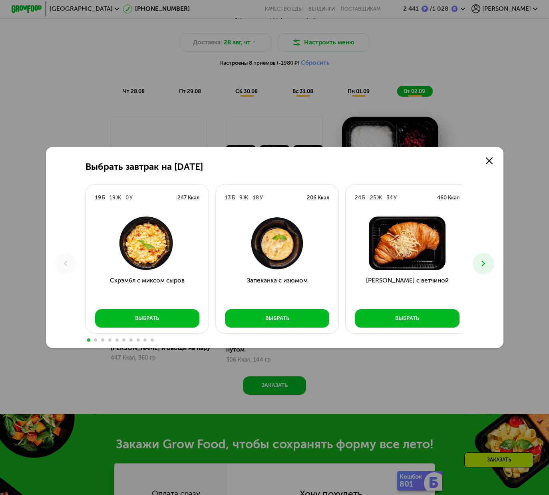
click at [483, 256] on button at bounding box center [482, 263] width 21 height 21
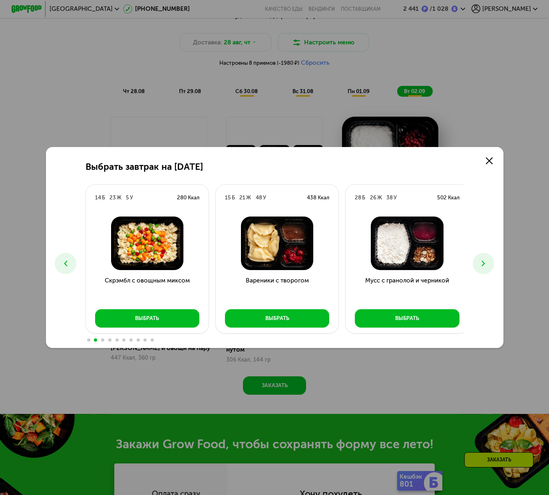
click at [486, 260] on icon at bounding box center [482, 263] width 9 height 9
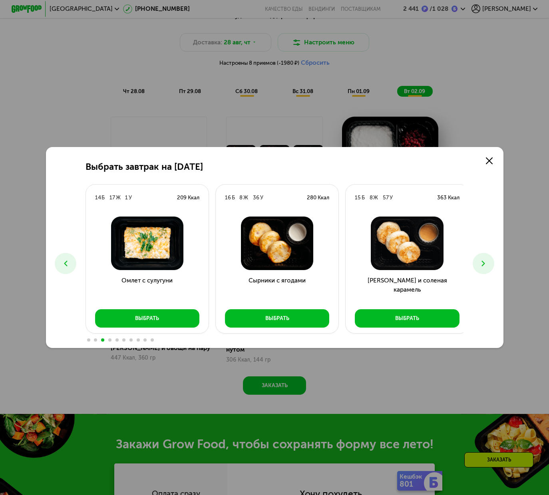
click at [486, 260] on icon at bounding box center [482, 263] width 9 height 9
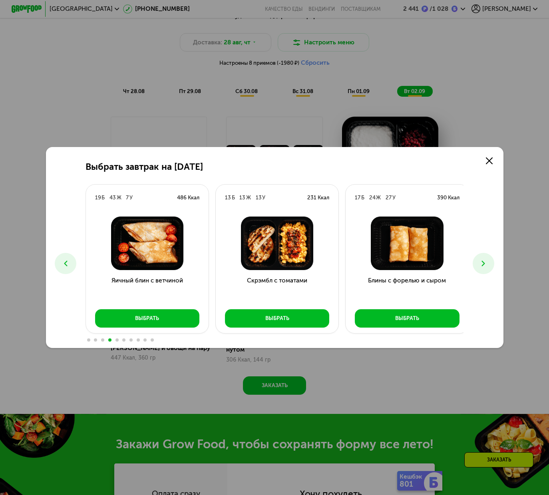
click at [486, 260] on icon at bounding box center [482, 263] width 9 height 9
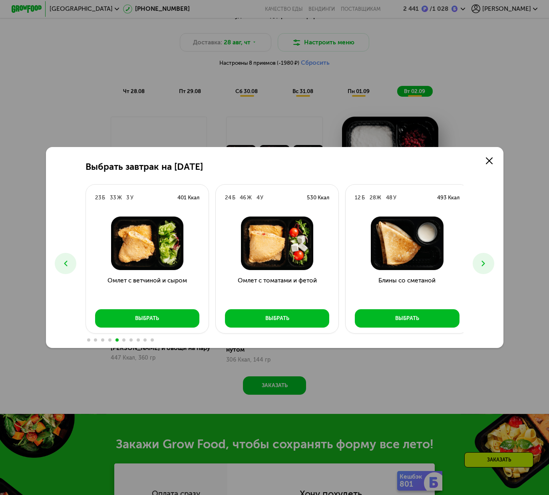
click at [486, 260] on icon at bounding box center [482, 263] width 9 height 9
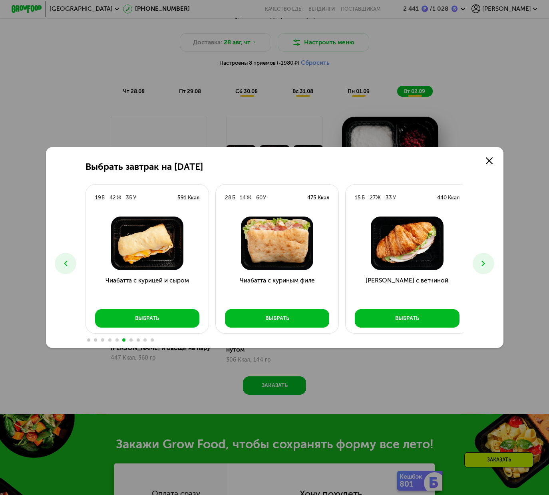
click at [486, 260] on icon at bounding box center [482, 263] width 9 height 9
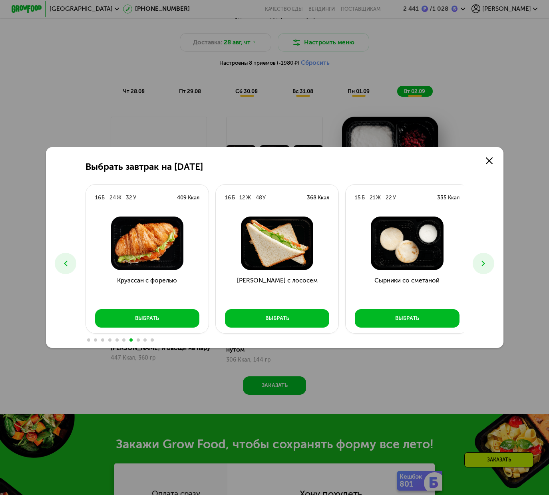
click at [486, 260] on icon at bounding box center [482, 263] width 9 height 9
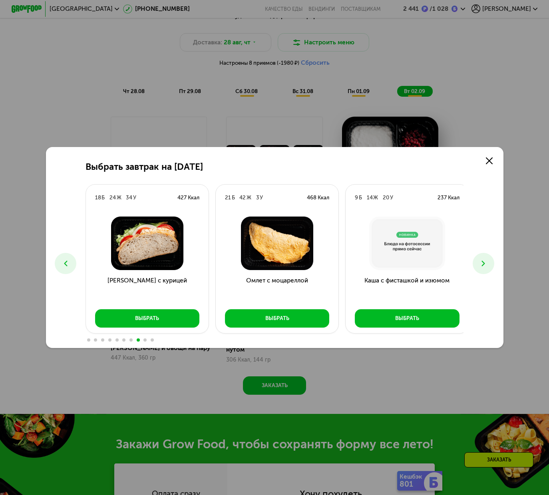
click at [486, 260] on icon at bounding box center [482, 263] width 9 height 9
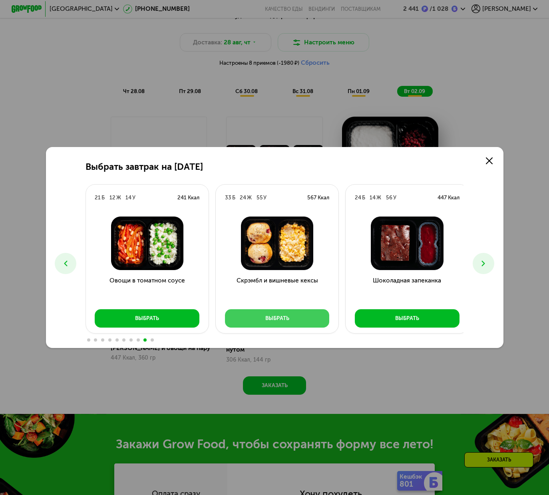
click at [309, 315] on button "Выбрать" at bounding box center [277, 318] width 105 height 18
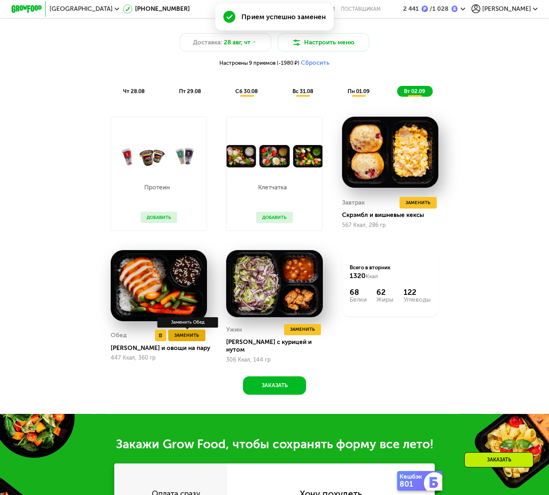
click at [194, 339] on span "Заменить" at bounding box center [186, 335] width 25 height 8
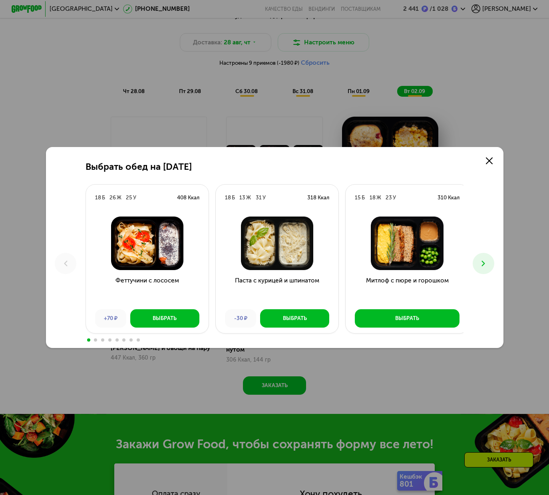
drag, startPoint x: 486, startPoint y: 262, endPoint x: 490, endPoint y: 263, distance: 4.1
click at [487, 261] on icon at bounding box center [482, 263] width 9 height 9
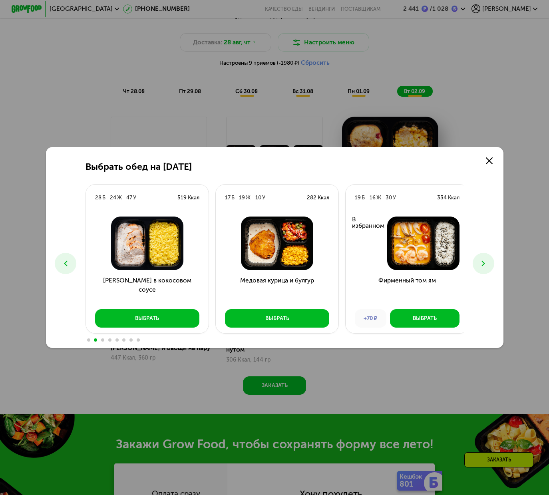
click at [485, 264] on icon at bounding box center [482, 263] width 9 height 9
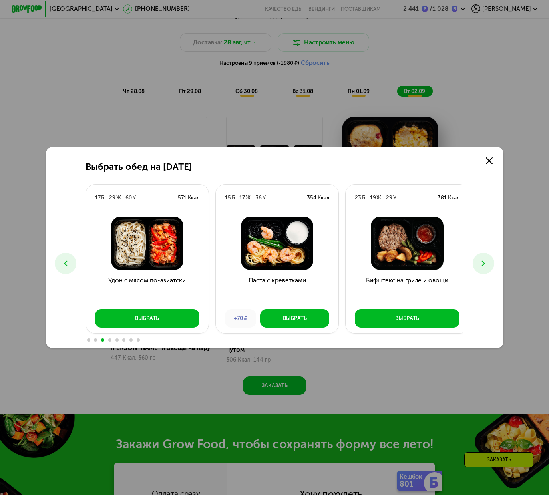
click at [483, 263] on icon at bounding box center [482, 263] width 9 height 9
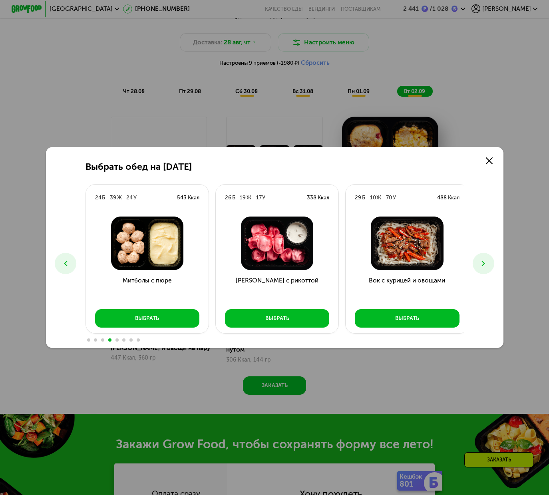
click at [483, 263] on icon at bounding box center [482, 263] width 9 height 9
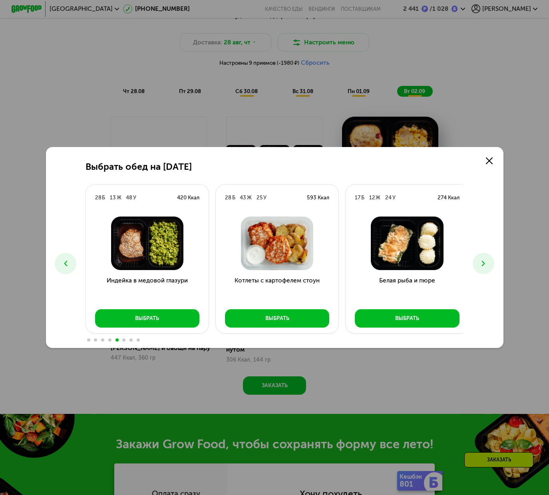
click at [483, 263] on icon at bounding box center [482, 263] width 9 height 9
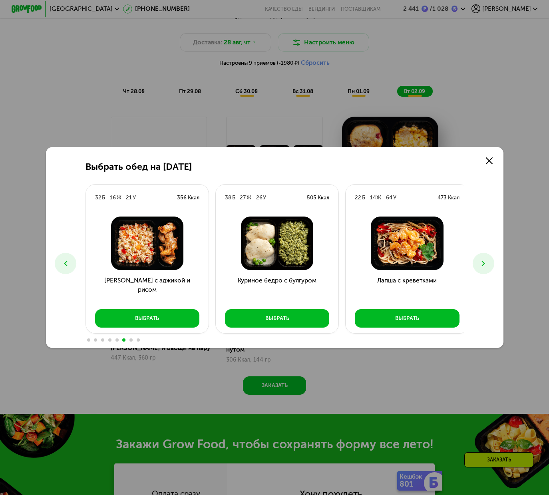
click at [483, 263] on icon at bounding box center [482, 263] width 9 height 9
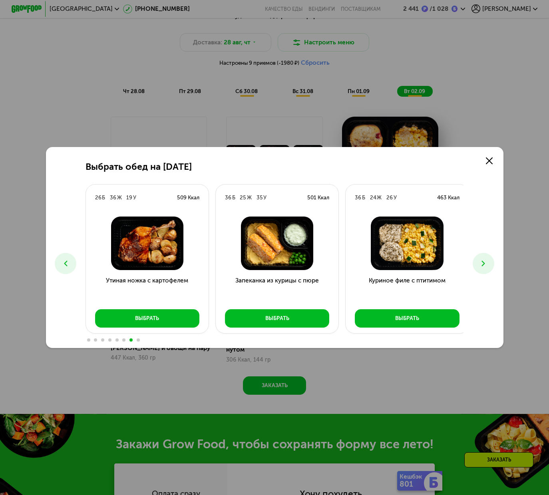
click at [482, 263] on icon at bounding box center [482, 263] width 9 height 9
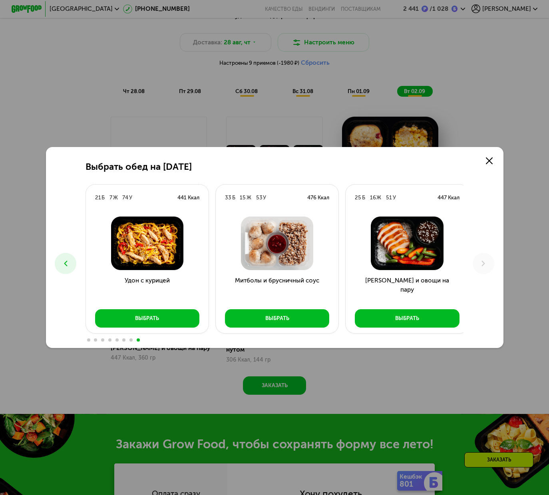
click at [61, 265] on icon at bounding box center [65, 263] width 9 height 9
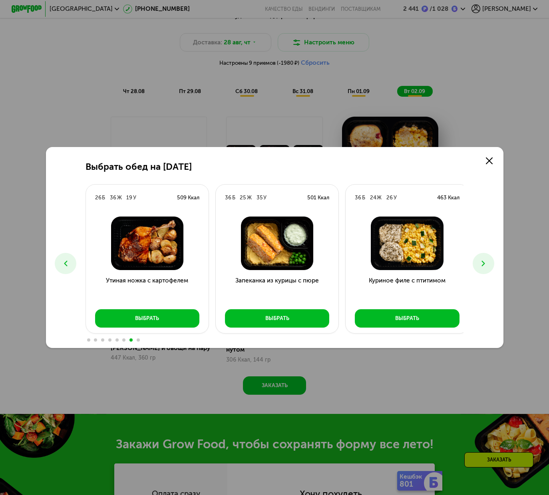
click at [62, 266] on icon at bounding box center [65, 263] width 9 height 9
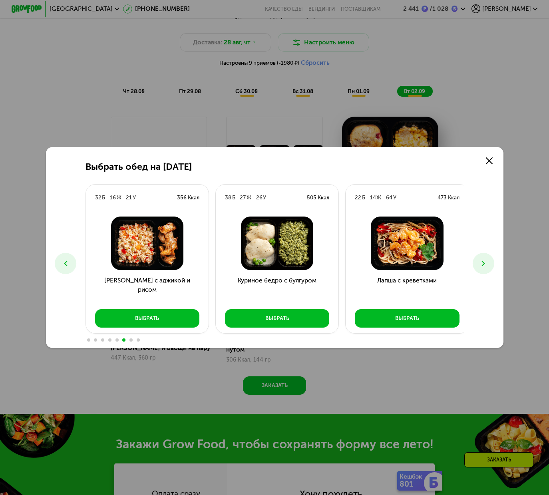
click at [481, 263] on icon at bounding box center [482, 263] width 9 height 9
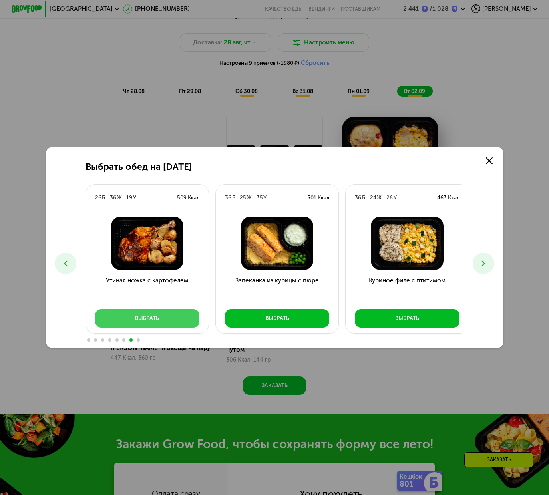
click at [145, 322] on div "Выбрать" at bounding box center [147, 318] width 24 height 8
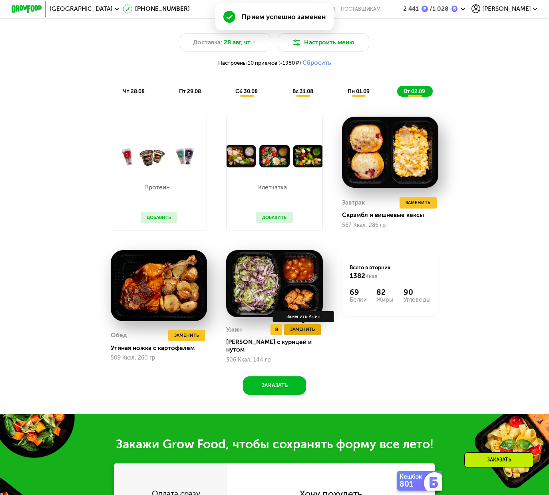
click at [306, 333] on span "Заменить" at bounding box center [302, 329] width 25 height 8
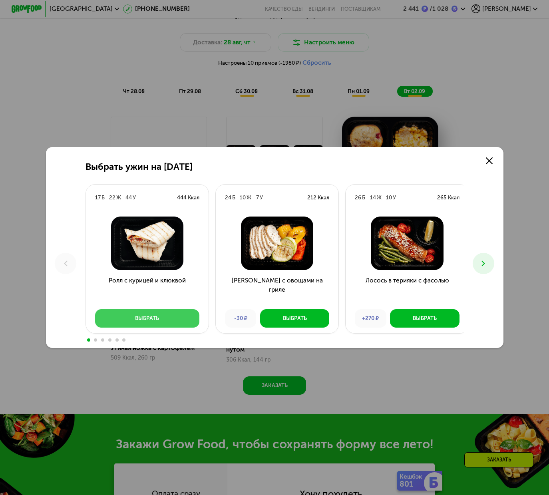
click at [172, 319] on button "Выбрать" at bounding box center [147, 318] width 105 height 18
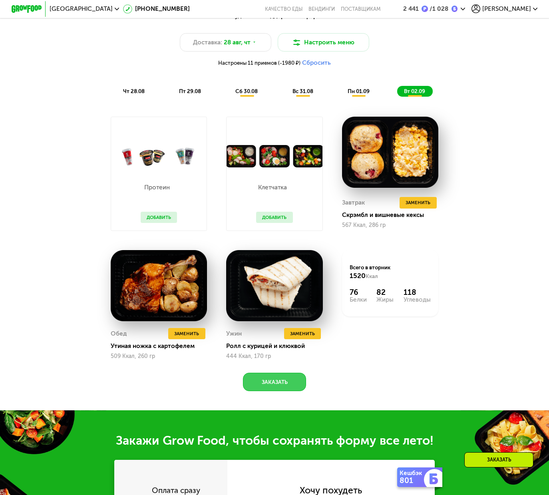
click at [283, 390] on button "Заказать" at bounding box center [274, 381] width 63 height 18
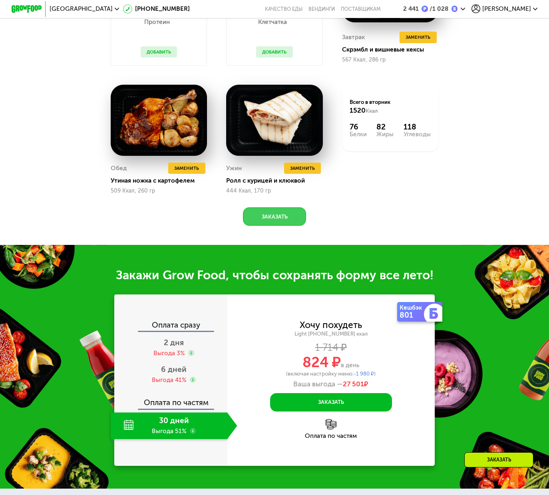
scroll to position [1002, 0]
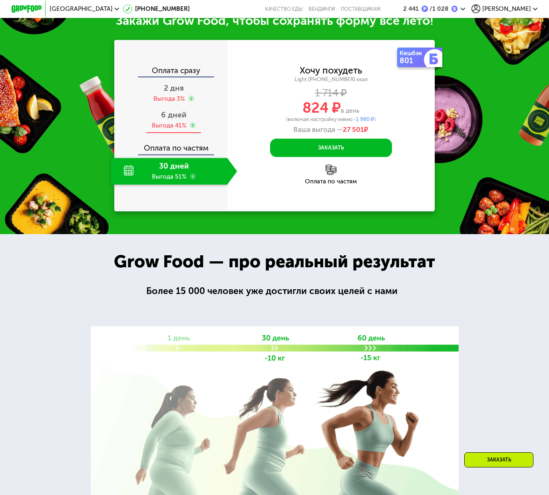
click at [169, 131] on div "6 дней Выгода 41%" at bounding box center [174, 120] width 127 height 27
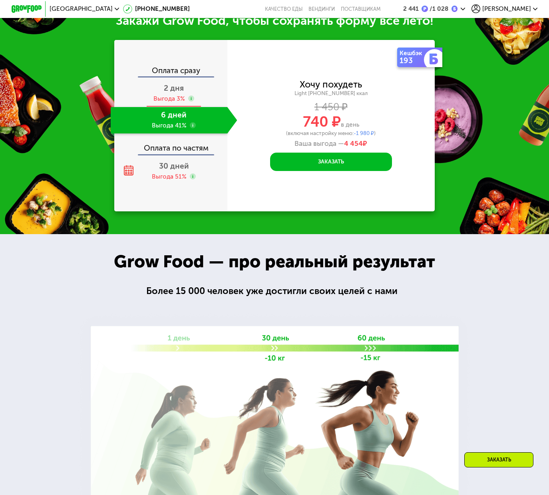
click at [176, 103] on div "Выгода 3%" at bounding box center [169, 99] width 32 height 8
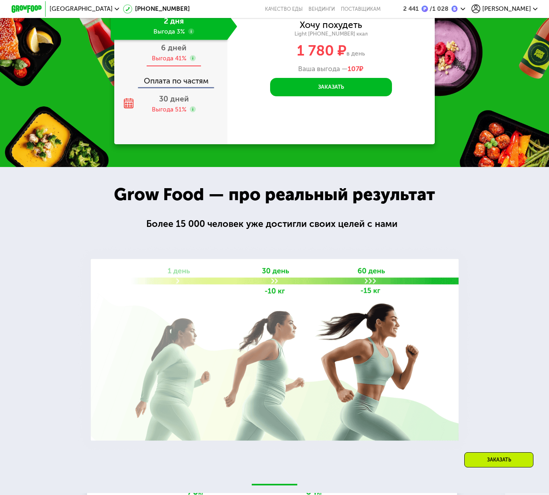
click at [176, 63] on div "Выгода 41%" at bounding box center [169, 58] width 35 height 8
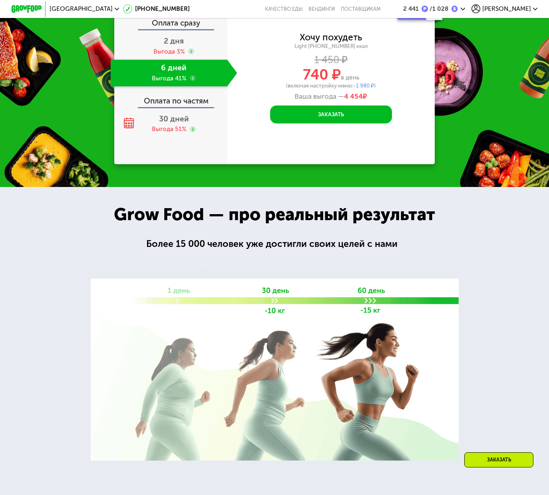
scroll to position [953, 0]
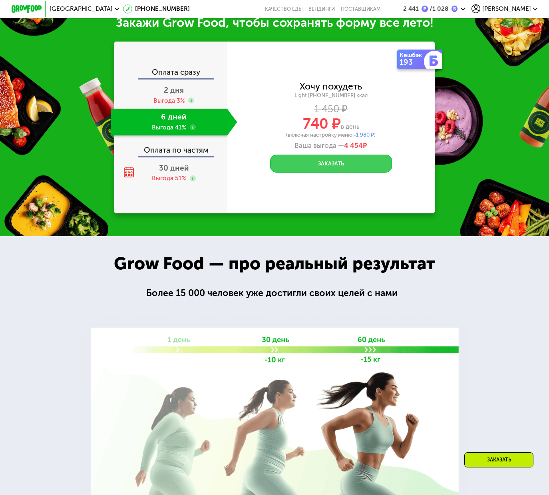
click at [340, 173] on button "Заказать" at bounding box center [331, 163] width 122 height 18
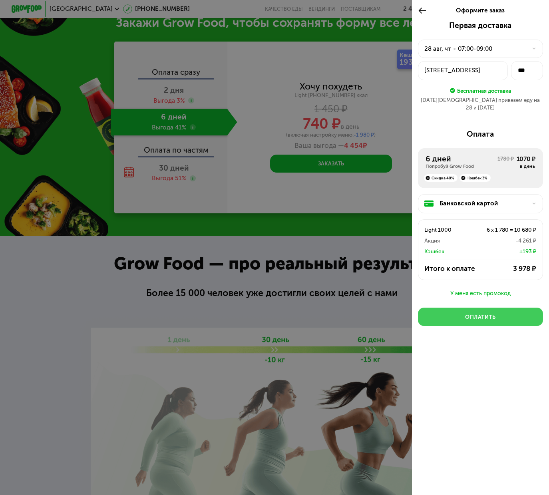
click at [482, 314] on div "Оплатить" at bounding box center [480, 317] width 31 height 8
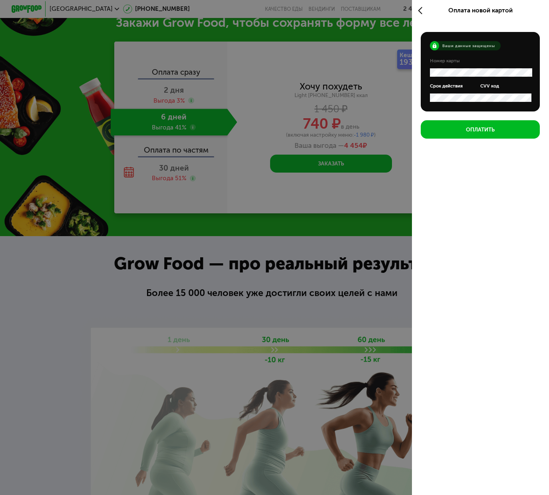
click at [420, 10] on icon at bounding box center [422, 10] width 9 height 9
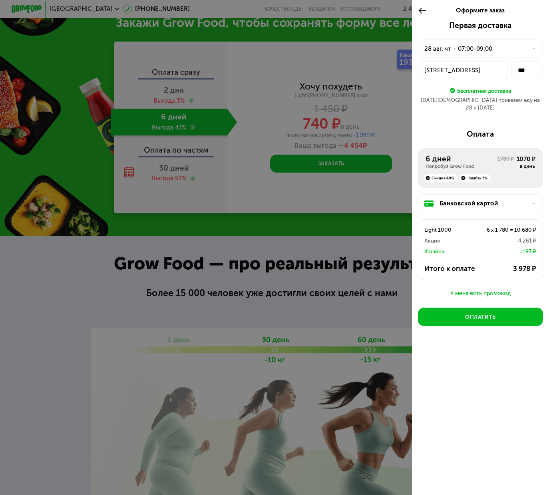
click at [493, 204] on div "Банковской картой" at bounding box center [480, 203] width 125 height 19
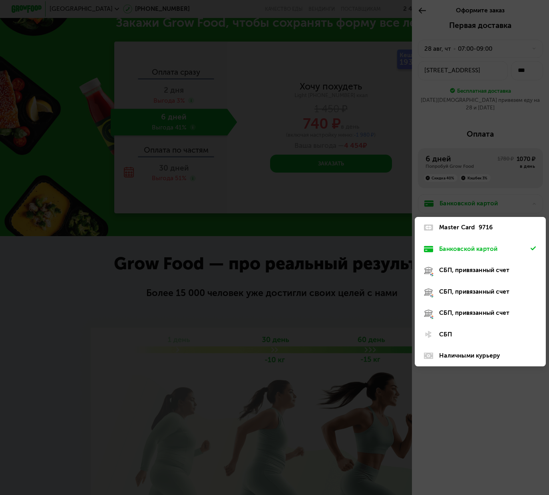
click at [489, 223] on div "9716" at bounding box center [485, 227] width 14 height 9
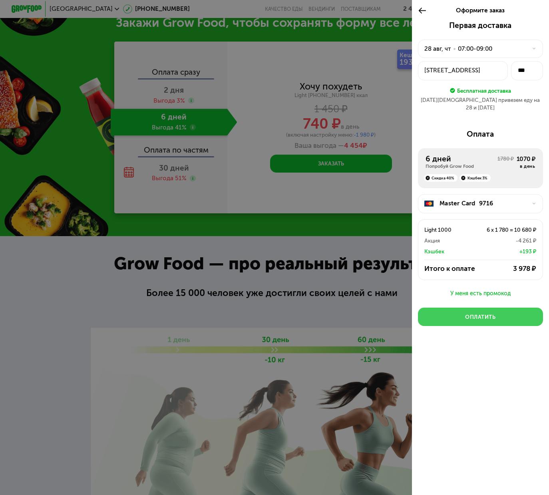
click at [482, 313] on div "Оплатить" at bounding box center [480, 317] width 31 height 8
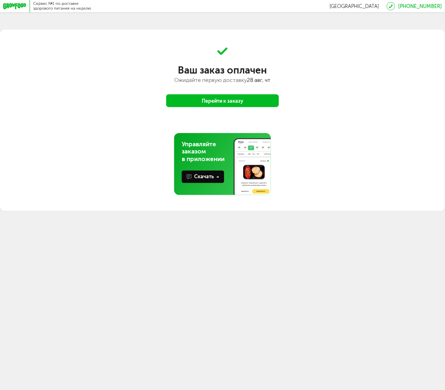
click at [206, 98] on button "Перейти к заказу" at bounding box center [222, 100] width 113 height 13
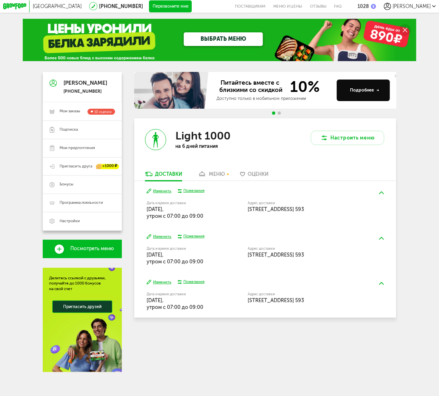
click at [218, 177] on div "меню" at bounding box center [217, 174] width 16 height 6
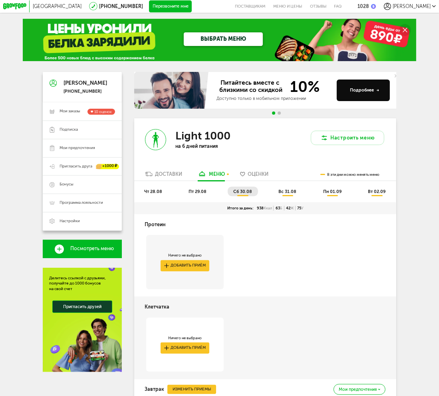
click at [376, 194] on span "вт 02.09" at bounding box center [377, 191] width 18 height 5
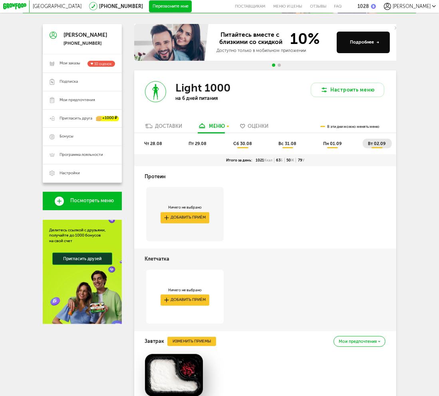
scroll to position [240, 0]
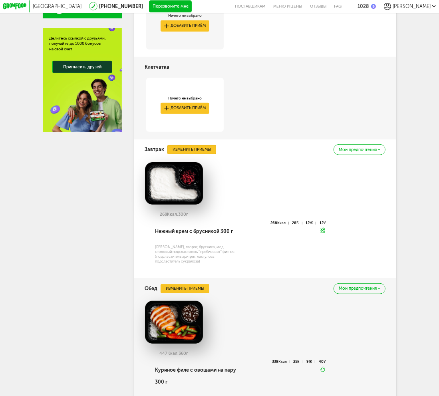
click at [206, 154] on button "Изменить приемы" at bounding box center [191, 149] width 49 height 9
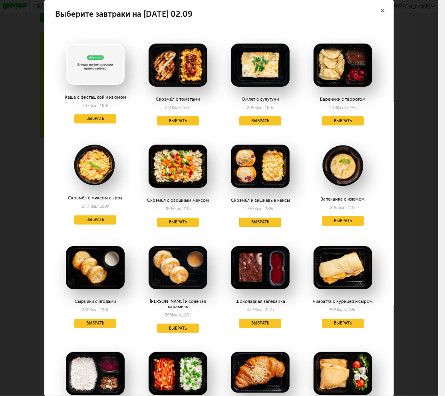
click at [260, 225] on button "Выбрать" at bounding box center [260, 222] width 42 height 9
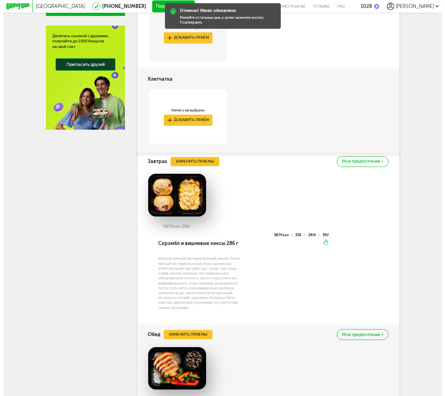
scroll to position [399, 0]
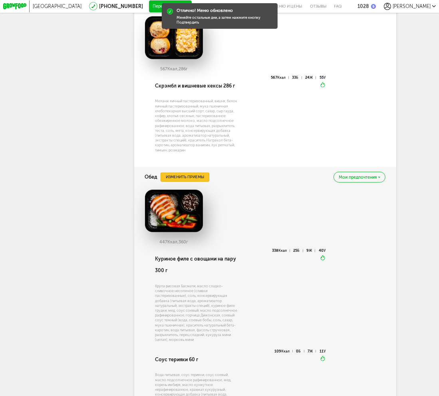
click at [184, 182] on button "Изменить приемы" at bounding box center [184, 176] width 49 height 9
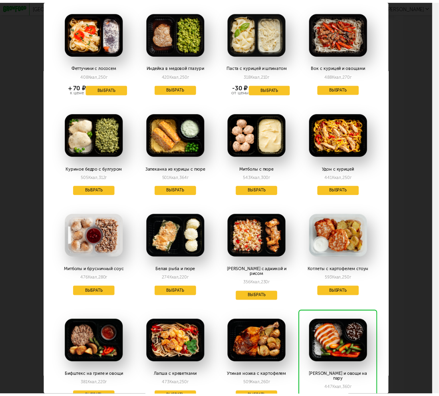
scroll to position [279, 0]
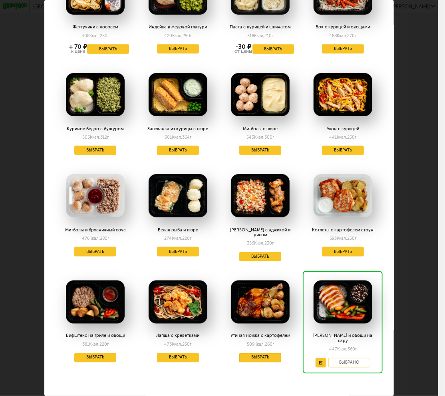
click at [261, 353] on button "Выбрать" at bounding box center [260, 357] width 42 height 9
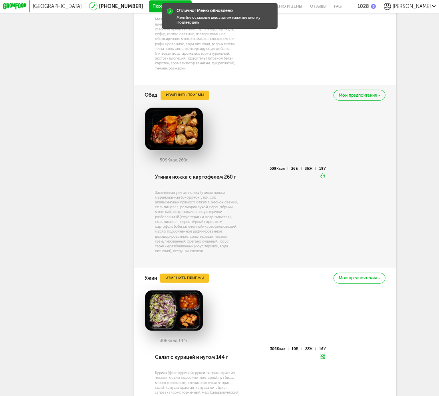
scroll to position [519, 0]
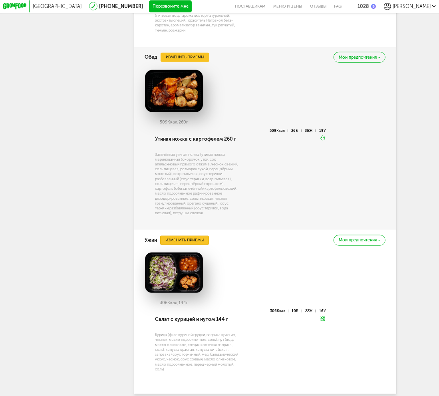
click at [188, 245] on button "Изменить приемы" at bounding box center [184, 240] width 49 height 9
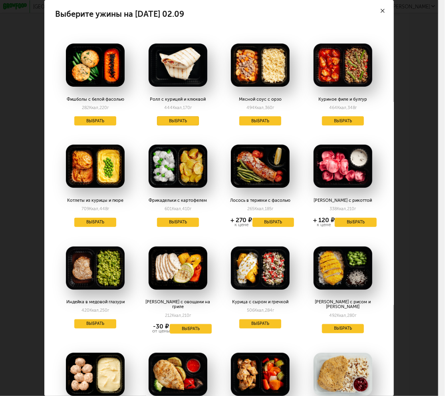
click at [187, 122] on button "Выбрать" at bounding box center [178, 120] width 42 height 9
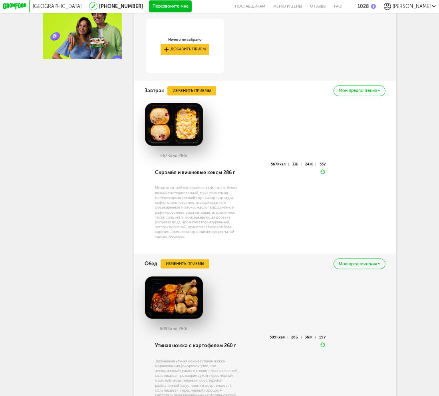
scroll to position [10, 0]
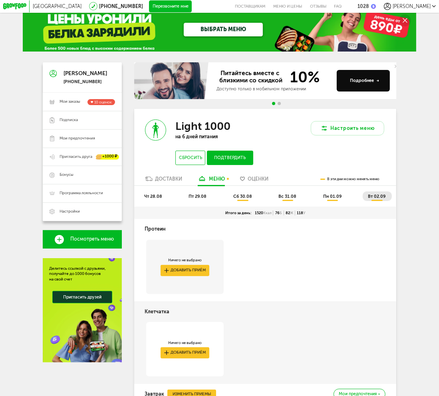
click at [240, 161] on button "Подтвердить" at bounding box center [230, 158] width 46 height 14
click at [335, 199] on span "пн 01.09" at bounding box center [332, 196] width 18 height 5
click at [287, 199] on span "вс 31.08" at bounding box center [287, 196] width 18 height 5
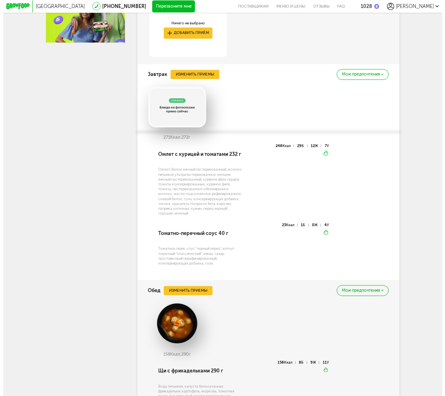
scroll to position [449, 0]
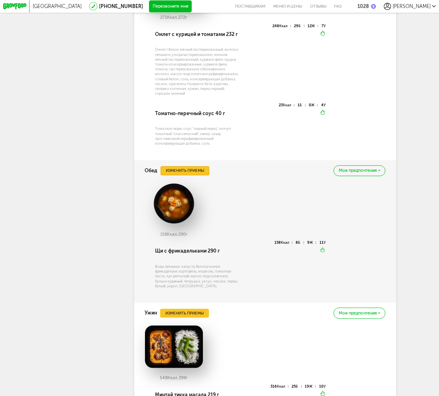
click at [194, 175] on button "Изменить приемы" at bounding box center [184, 170] width 49 height 9
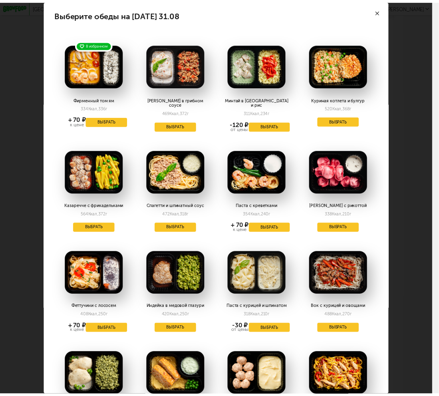
scroll to position [284, 0]
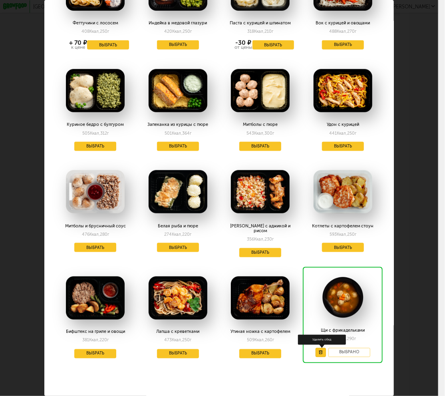
click at [319, 350] on icon at bounding box center [321, 352] width 4 height 4
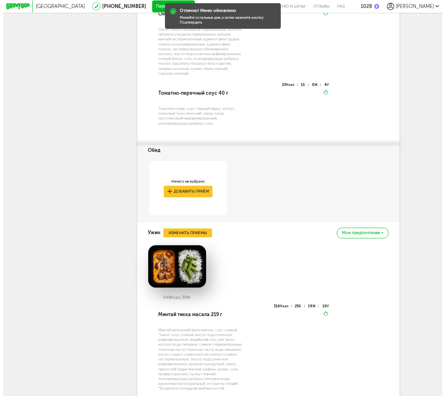
scroll to position [608, 0]
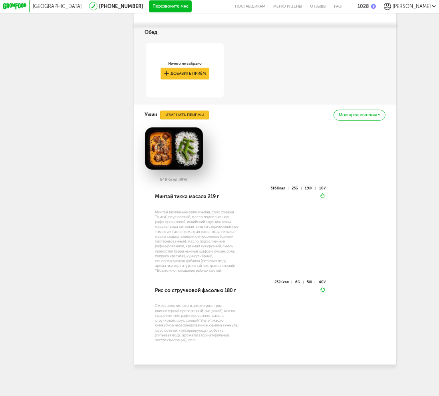
click at [200, 111] on button "Изменить приемы" at bounding box center [184, 115] width 49 height 9
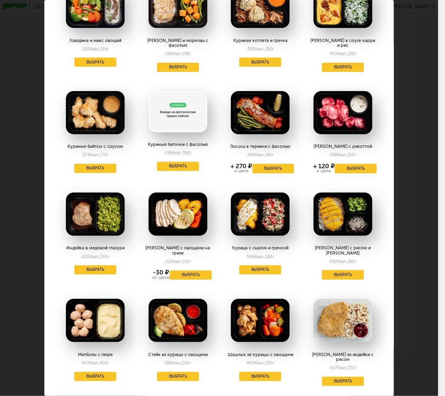
scroll to position [22, 0]
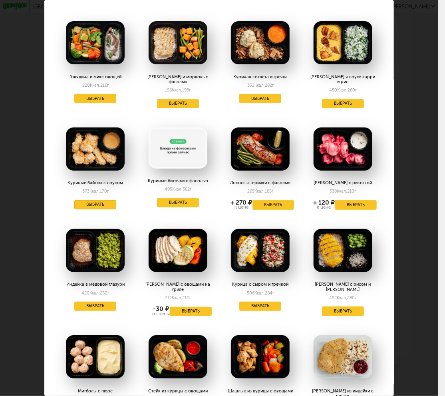
click at [99, 200] on button "Выбрать" at bounding box center [95, 204] width 42 height 9
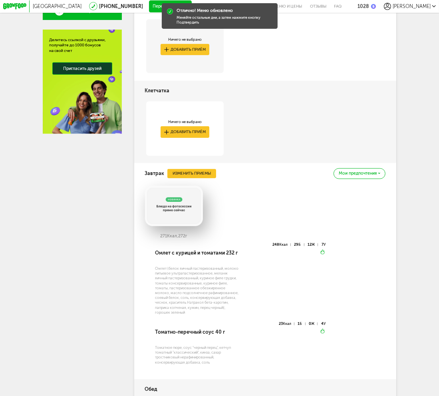
scroll to position [0, 0]
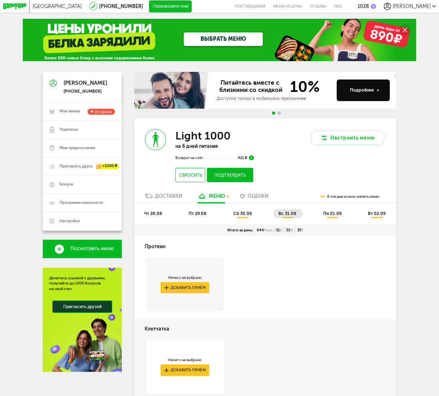
click at [240, 179] on button "Подтвердить" at bounding box center [230, 175] width 46 height 14
click at [245, 215] on span "сб 30.08" at bounding box center [242, 213] width 19 height 5
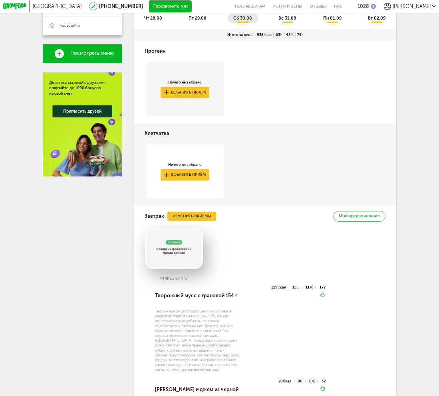
scroll to position [200, 0]
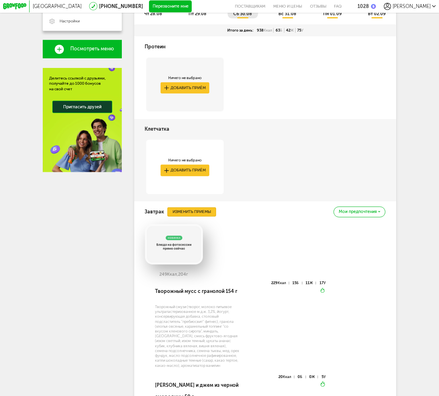
click at [203, 216] on button "Изменить приемы" at bounding box center [191, 211] width 49 height 9
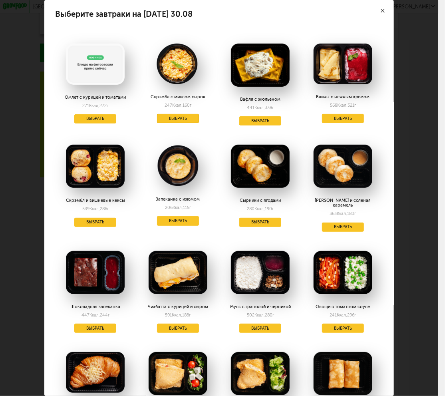
click at [189, 118] on button "Выбрать" at bounding box center [178, 118] width 42 height 9
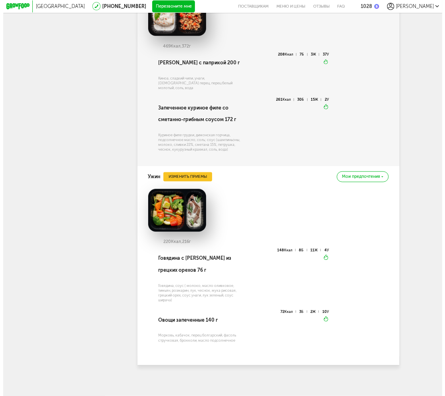
scroll to position [439, 0]
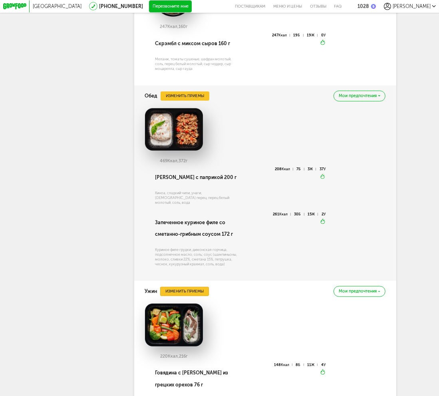
click at [178, 295] on button "Изменить приемы" at bounding box center [184, 291] width 49 height 9
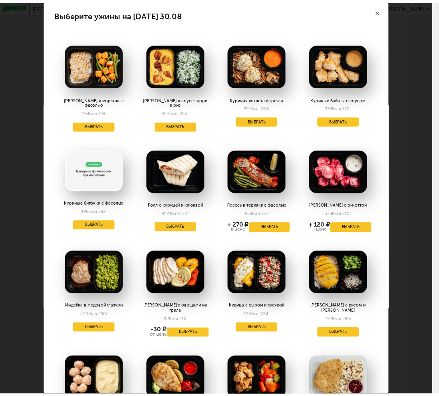
scroll to position [182, 0]
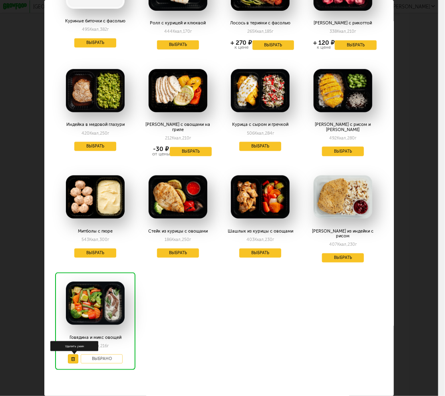
click at [71, 354] on button at bounding box center [73, 358] width 10 height 9
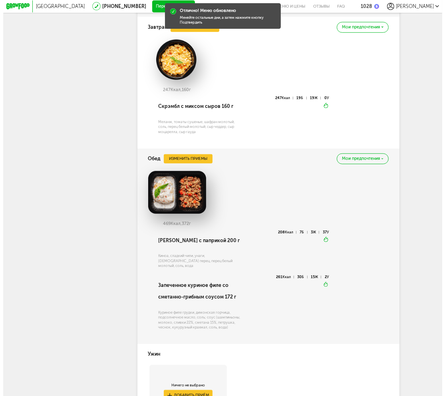
scroll to position [319, 0]
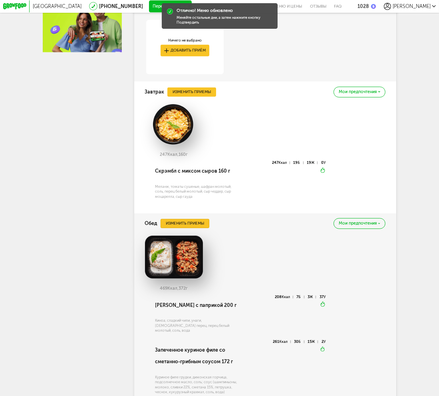
click at [191, 228] on button "Изменить приемы" at bounding box center [184, 223] width 49 height 9
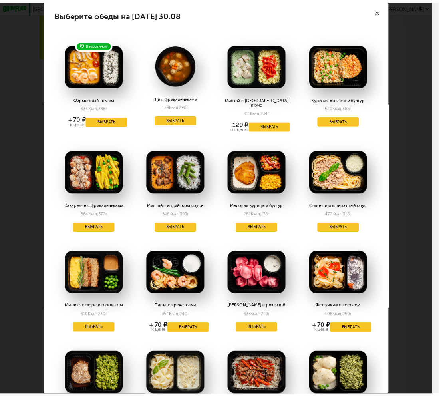
scroll to position [385, 0]
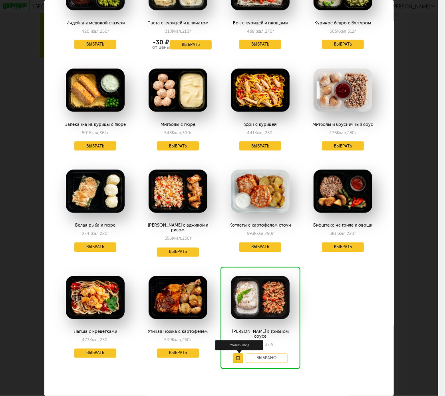
click at [236, 356] on icon at bounding box center [238, 358] width 4 height 4
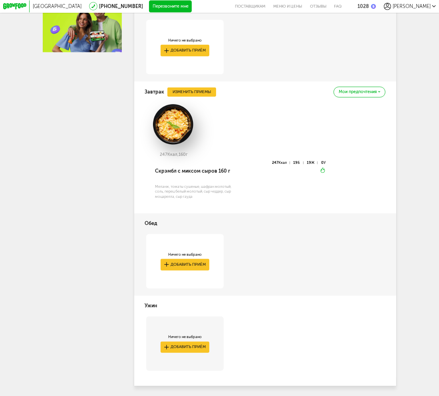
scroll to position [0, 0]
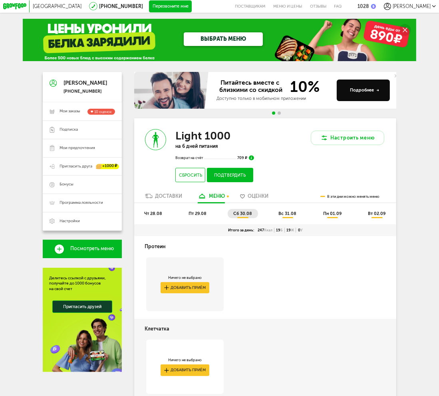
click at [231, 180] on button "Подтвердить" at bounding box center [230, 175] width 46 height 14
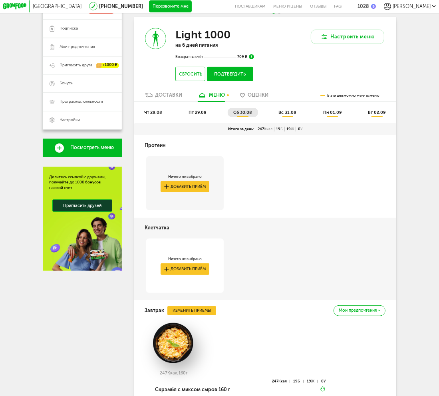
scroll to position [71, 0]
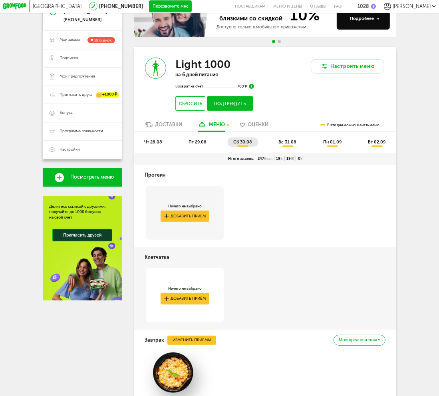
click at [287, 145] on span "вс 31.08" at bounding box center [287, 141] width 18 height 5
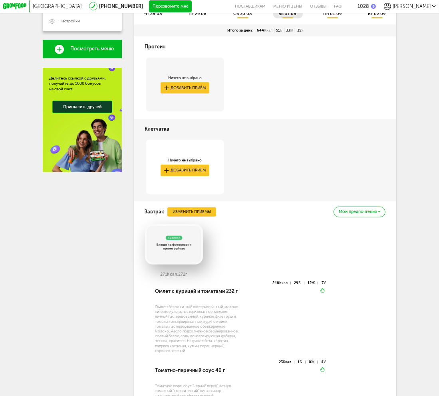
scroll to position [0, 0]
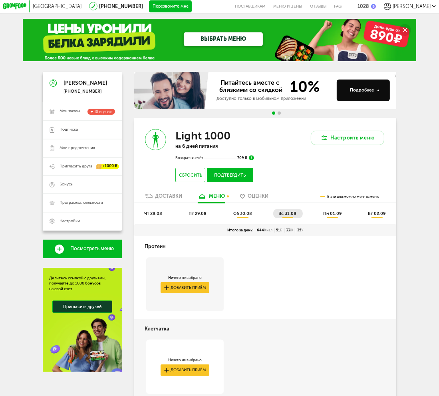
click at [332, 216] on span "пн 01.09" at bounding box center [332, 213] width 18 height 5
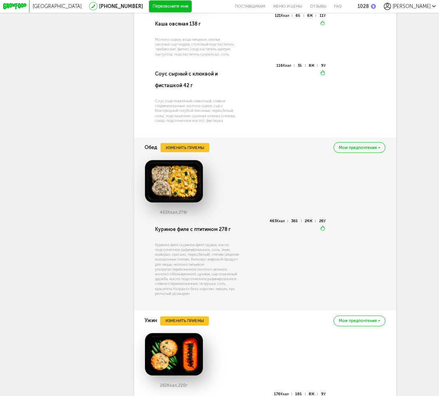
scroll to position [307, 0]
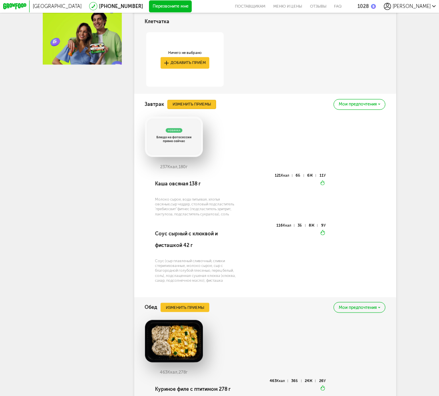
click at [195, 109] on button "Изменить приемы" at bounding box center [191, 104] width 49 height 9
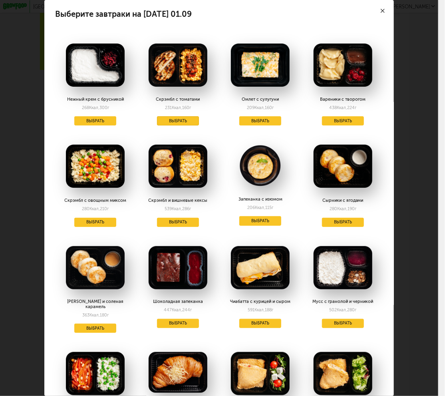
click at [185, 121] on button "Выбрать" at bounding box center [178, 120] width 42 height 9
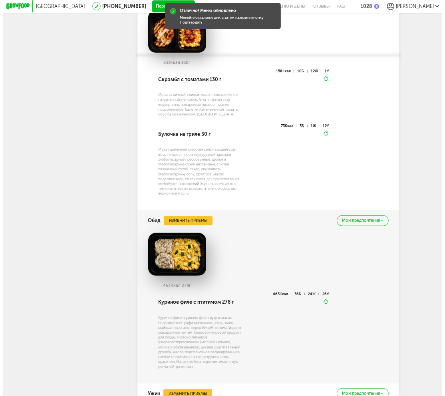
scroll to position [467, 0]
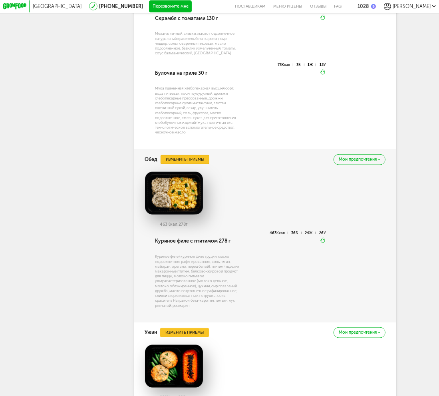
click at [190, 164] on button "Изменить приемы" at bounding box center [184, 159] width 49 height 9
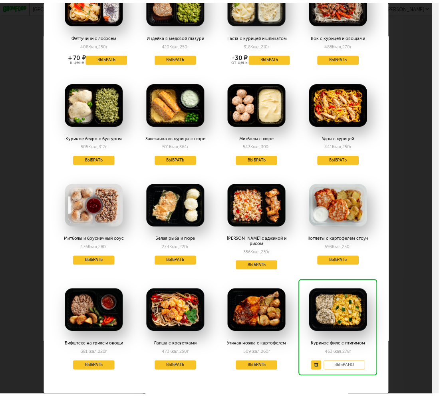
scroll to position [279, 0]
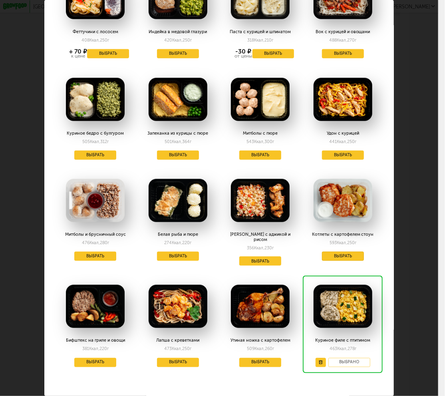
click at [342, 252] on button "Выбрать" at bounding box center [343, 256] width 42 height 9
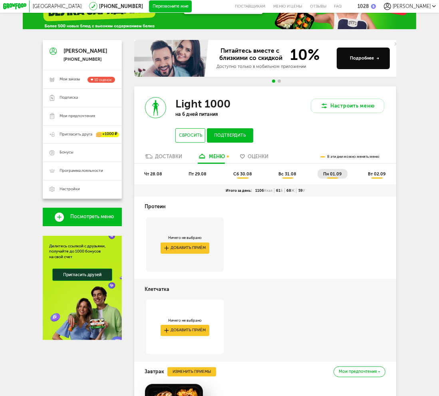
scroll to position [28, 0]
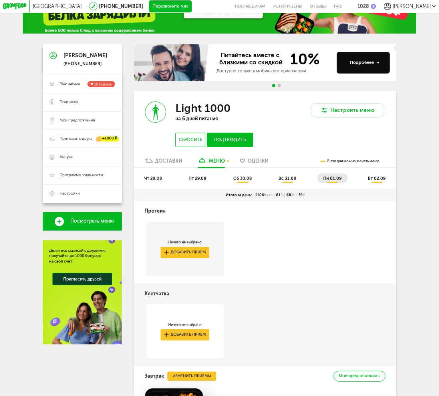
click at [376, 181] on span "вт 02.09" at bounding box center [377, 178] width 18 height 5
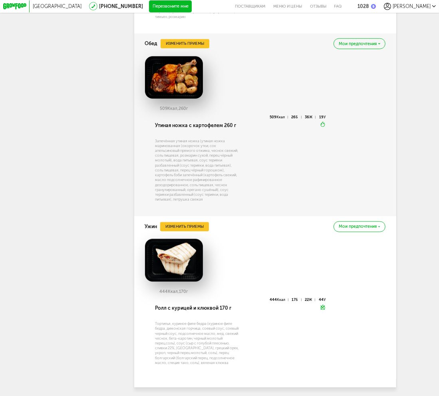
scroll to position [0, 0]
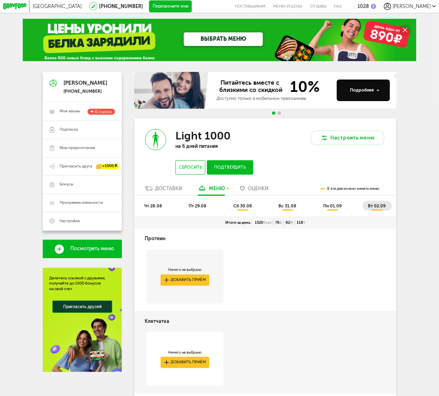
click at [329, 208] on span "пн 01.09" at bounding box center [332, 205] width 18 height 5
click at [240, 169] on button "Подтвердить" at bounding box center [230, 167] width 46 height 14
click at [153, 206] on span "чт 28.08" at bounding box center [153, 205] width 18 height 5
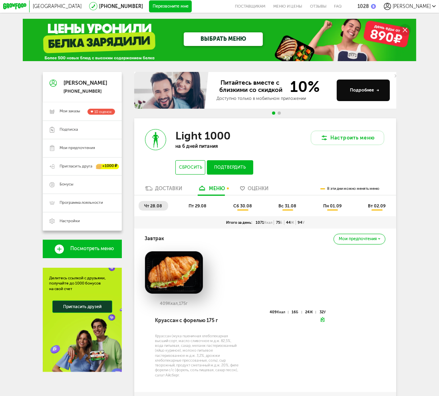
click at [195, 208] on span "пт 29.08" at bounding box center [197, 205] width 18 height 5
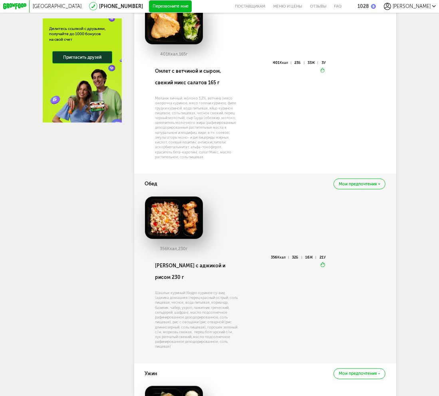
scroll to position [50, 0]
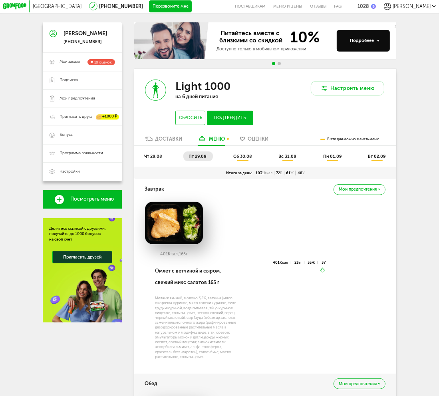
click at [155, 159] on span "чт 28.08" at bounding box center [153, 156] width 18 height 5
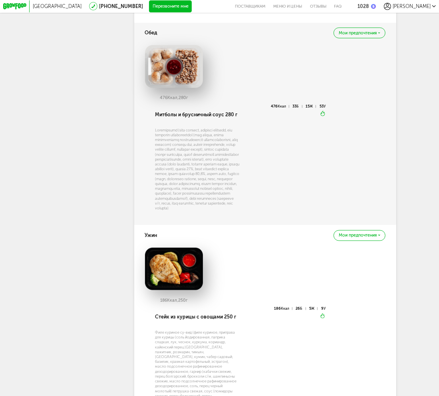
scroll to position [92, 0]
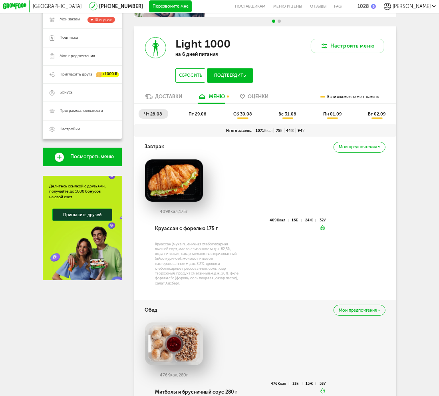
click at [288, 115] on span "вс 31.08" at bounding box center [287, 113] width 18 height 5
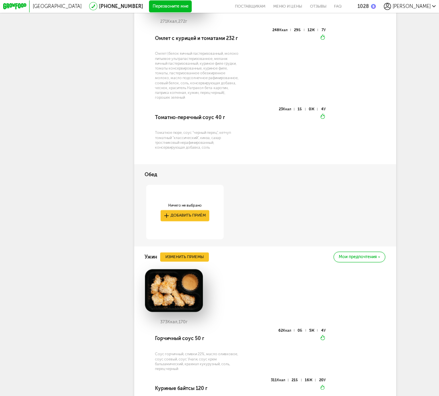
scroll to position [132, 0]
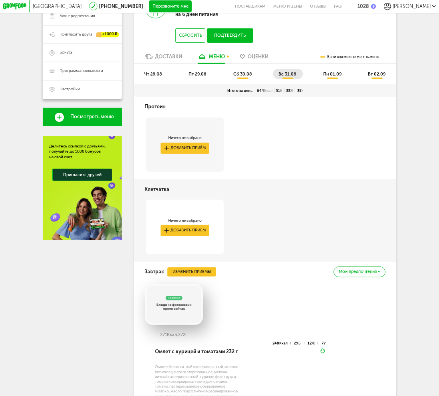
click at [244, 76] on span "сб 30.08" at bounding box center [242, 73] width 19 height 5
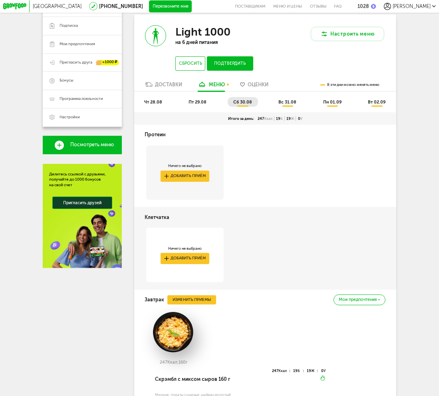
scroll to position [0, 0]
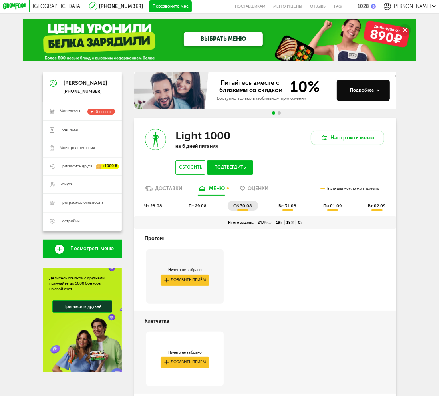
click at [326, 208] on span "пн 01.09" at bounding box center [332, 205] width 18 height 5
click at [377, 208] on span "вт 02.09" at bounding box center [377, 205] width 18 height 5
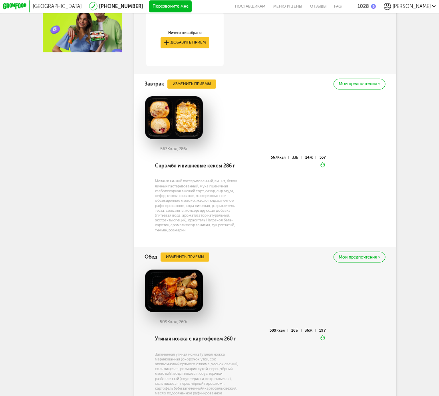
scroll to position [80, 0]
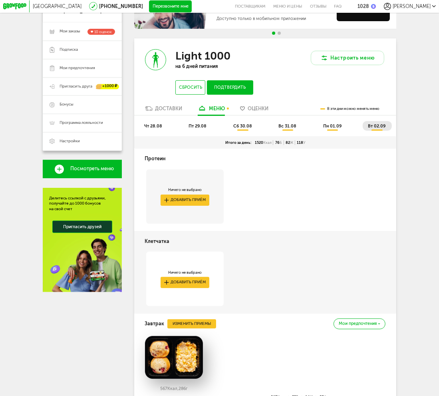
click at [232, 93] on button "Подтвердить" at bounding box center [230, 87] width 46 height 14
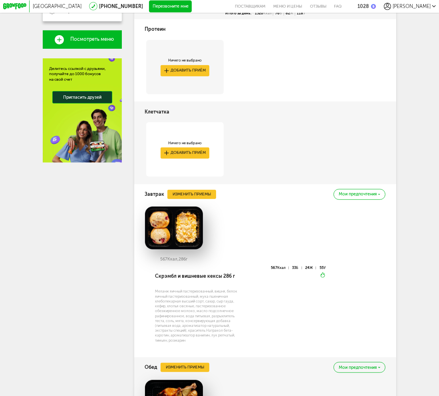
scroll to position [0, 0]
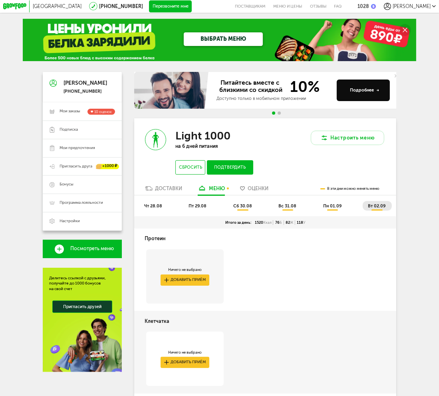
click at [335, 208] on span "пн 01.09" at bounding box center [332, 205] width 18 height 5
click at [291, 208] on span "вс 31.08" at bounding box center [287, 205] width 18 height 5
click at [243, 208] on span "сб 30.08" at bounding box center [242, 205] width 19 height 5
click at [171, 190] on div "Доставки" at bounding box center [168, 189] width 27 height 6
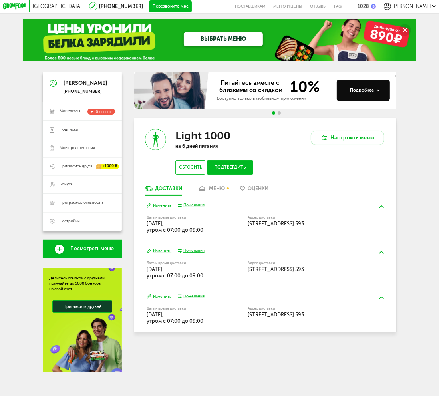
click at [162, 208] on button "Изменить" at bounding box center [159, 205] width 25 height 6
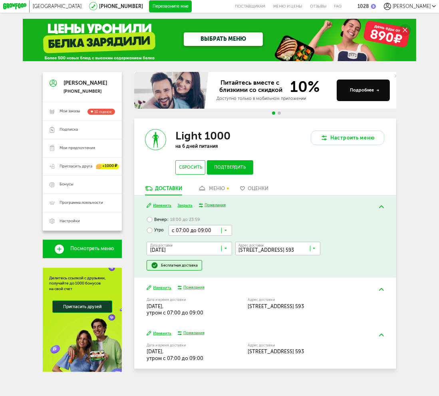
click at [219, 232] on input "Search for option" at bounding box center [199, 230] width 63 height 10
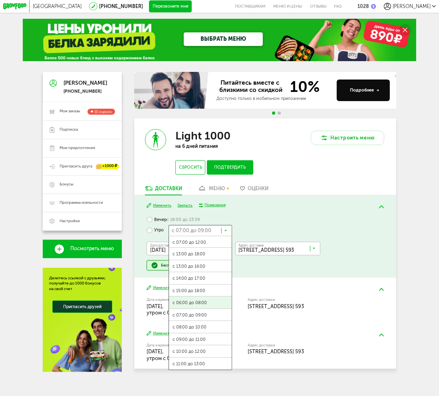
scroll to position [0, 0]
click at [203, 306] on span "с 06:00 до 08:00" at bounding box center [200, 302] width 63 height 13
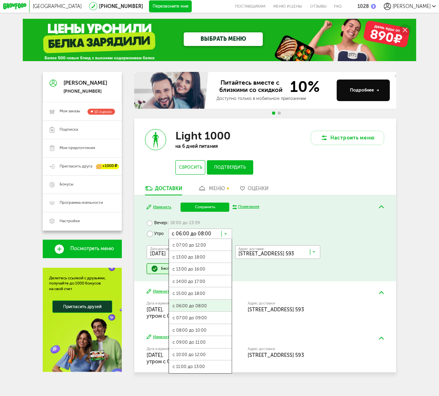
scroll to position [0, 0]
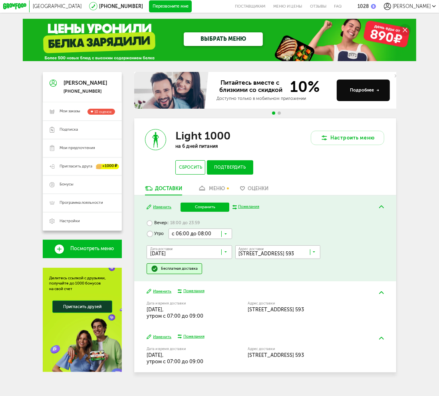
click at [206, 210] on button "Сохранить" at bounding box center [204, 206] width 49 height 9
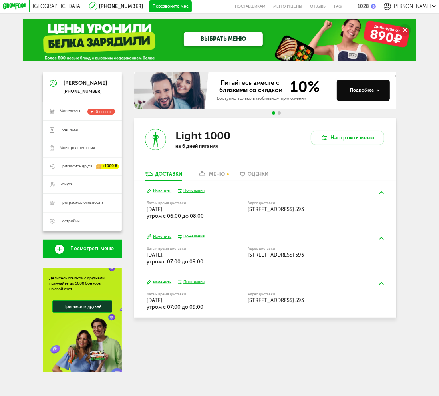
click at [163, 239] on button "Изменить" at bounding box center [159, 237] width 25 height 6
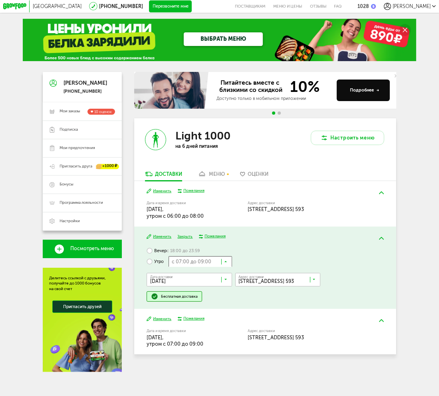
click at [203, 263] on input "Search for option" at bounding box center [199, 261] width 63 height 10
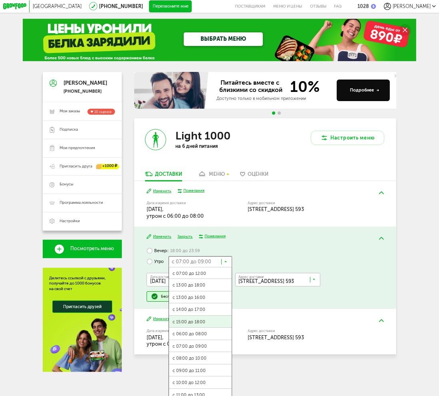
scroll to position [0, 0]
click at [198, 337] on span "с 06:00 до 08:00" at bounding box center [200, 333] width 63 height 13
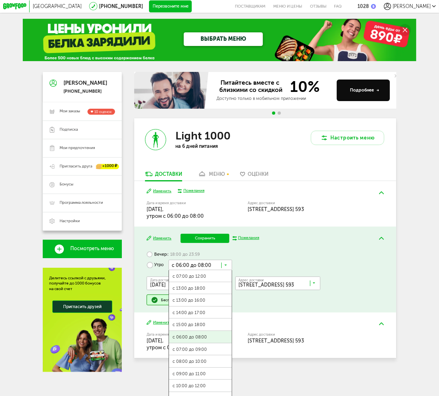
scroll to position [0, 0]
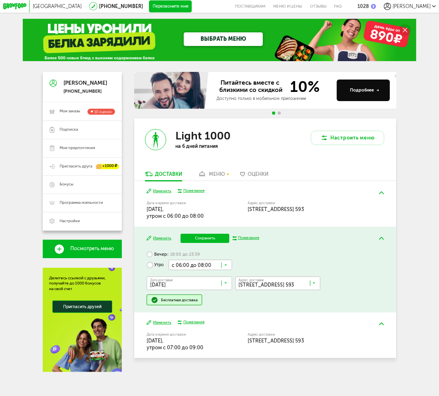
click at [209, 241] on button "Сохранить" at bounding box center [204, 238] width 49 height 9
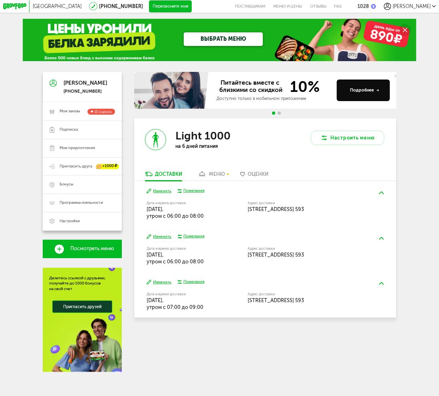
click at [160, 285] on button "Изменить" at bounding box center [159, 282] width 25 height 6
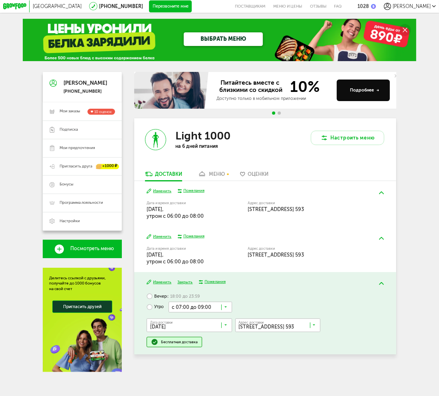
click at [185, 312] on input "Search for option" at bounding box center [199, 306] width 63 height 10
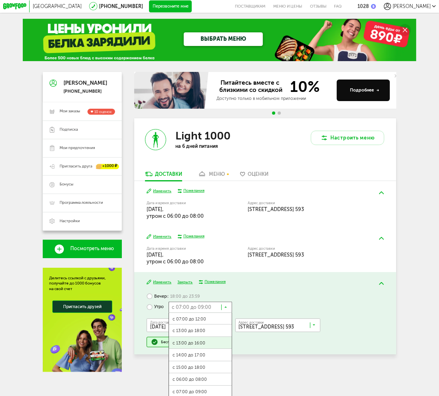
scroll to position [0, 0]
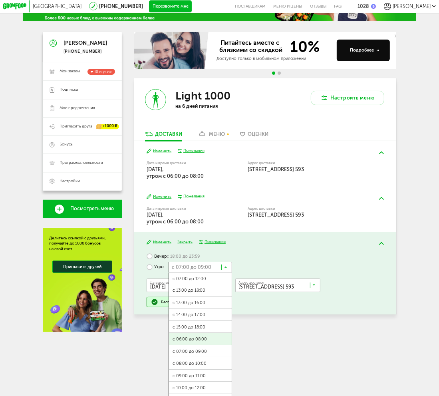
click at [196, 345] on span "с 06:00 до 08:00" at bounding box center [200, 339] width 63 height 13
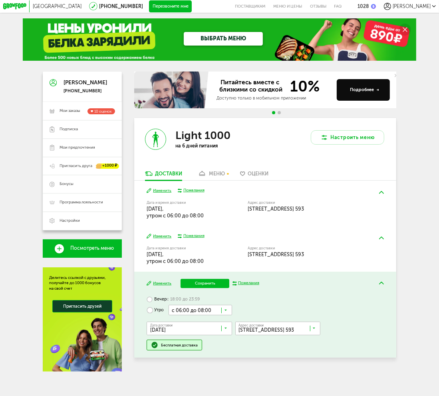
scroll to position [6, 0]
click at [203, 283] on button "Сохранить" at bounding box center [204, 283] width 49 height 9
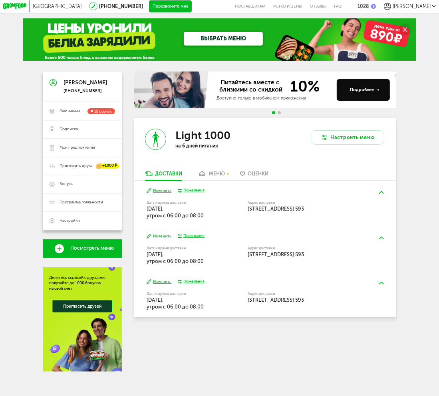
click at [220, 171] on div "меню" at bounding box center [217, 174] width 16 height 6
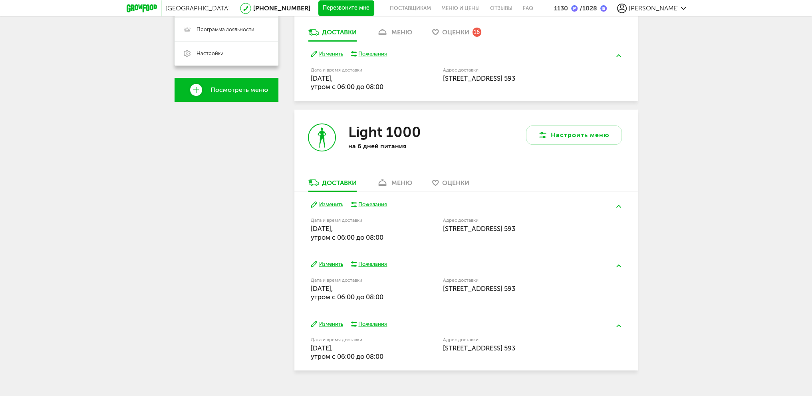
scroll to position [240, 0]
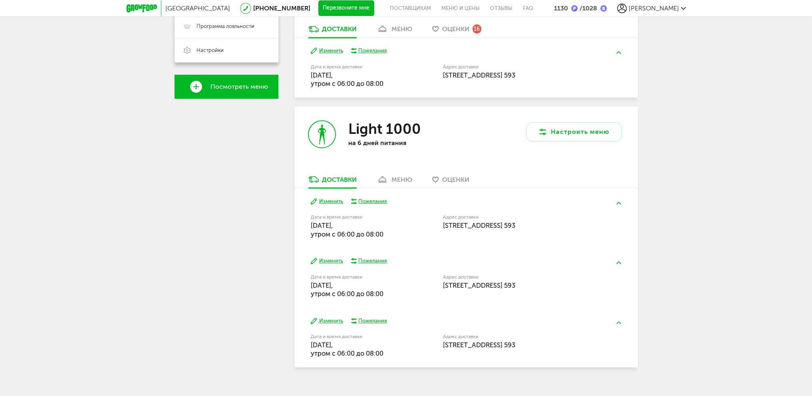
click at [408, 181] on div "меню" at bounding box center [401, 180] width 21 height 8
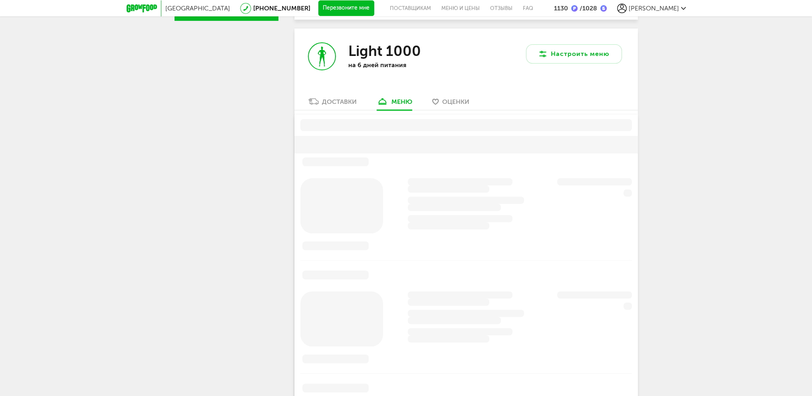
scroll to position [326, 0]
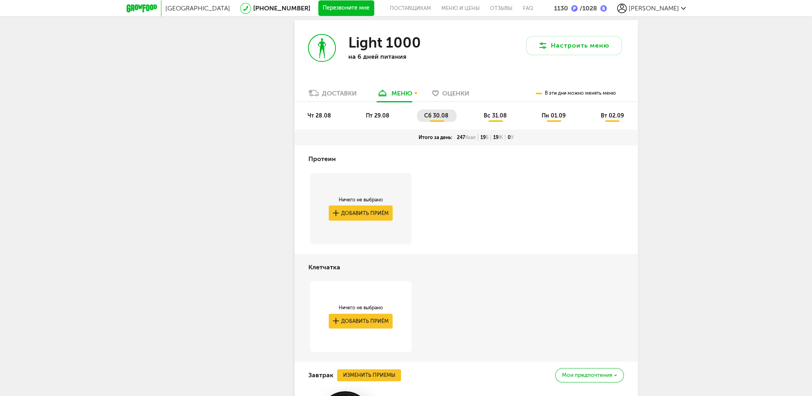
click at [557, 116] on span "пн 01.09" at bounding box center [553, 115] width 24 height 7
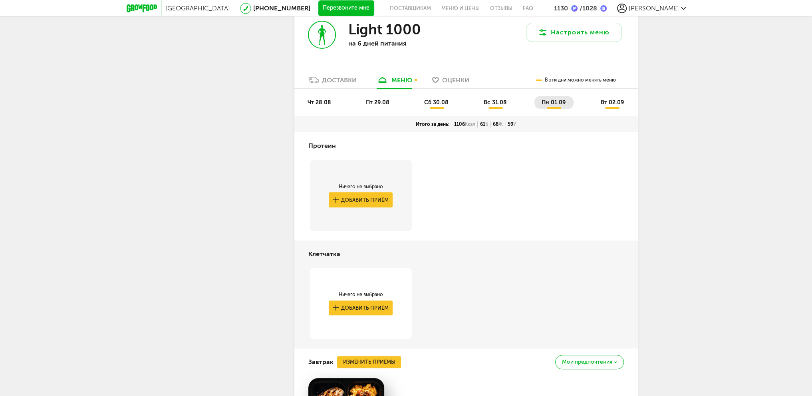
scroll to position [206, 0]
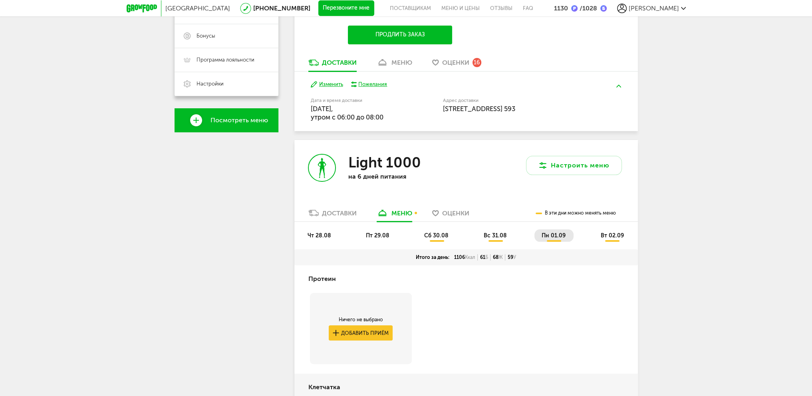
click at [497, 237] on span "вс 31.08" at bounding box center [494, 235] width 23 height 7
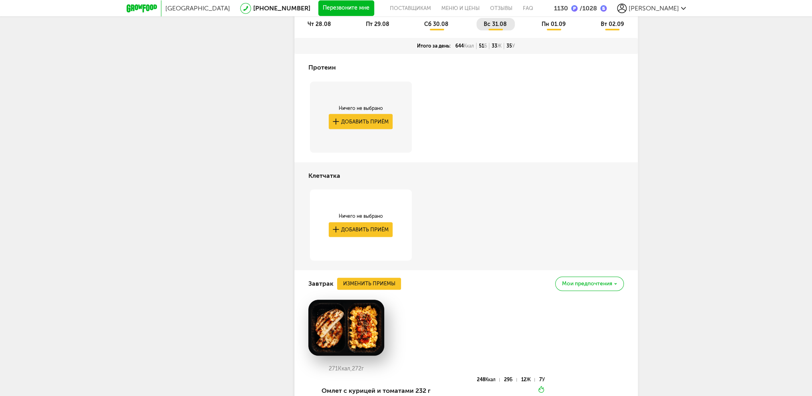
scroll to position [138, 0]
